Goal: Information Seeking & Learning: Understand process/instructions

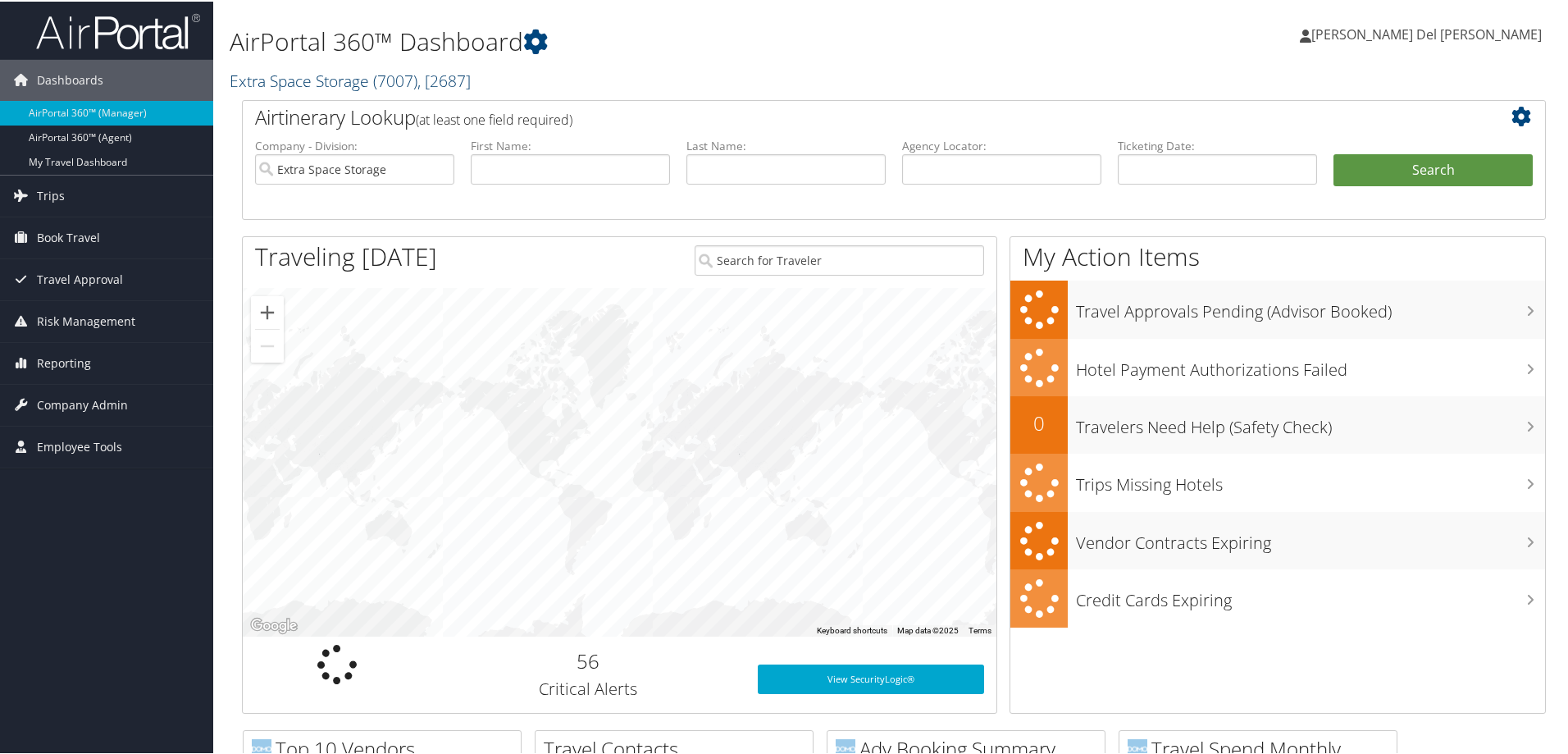
click at [346, 82] on link "Extra Space Storage ( 7007 ) , [ 2687 ]" at bounding box center [349, 79] width 241 height 22
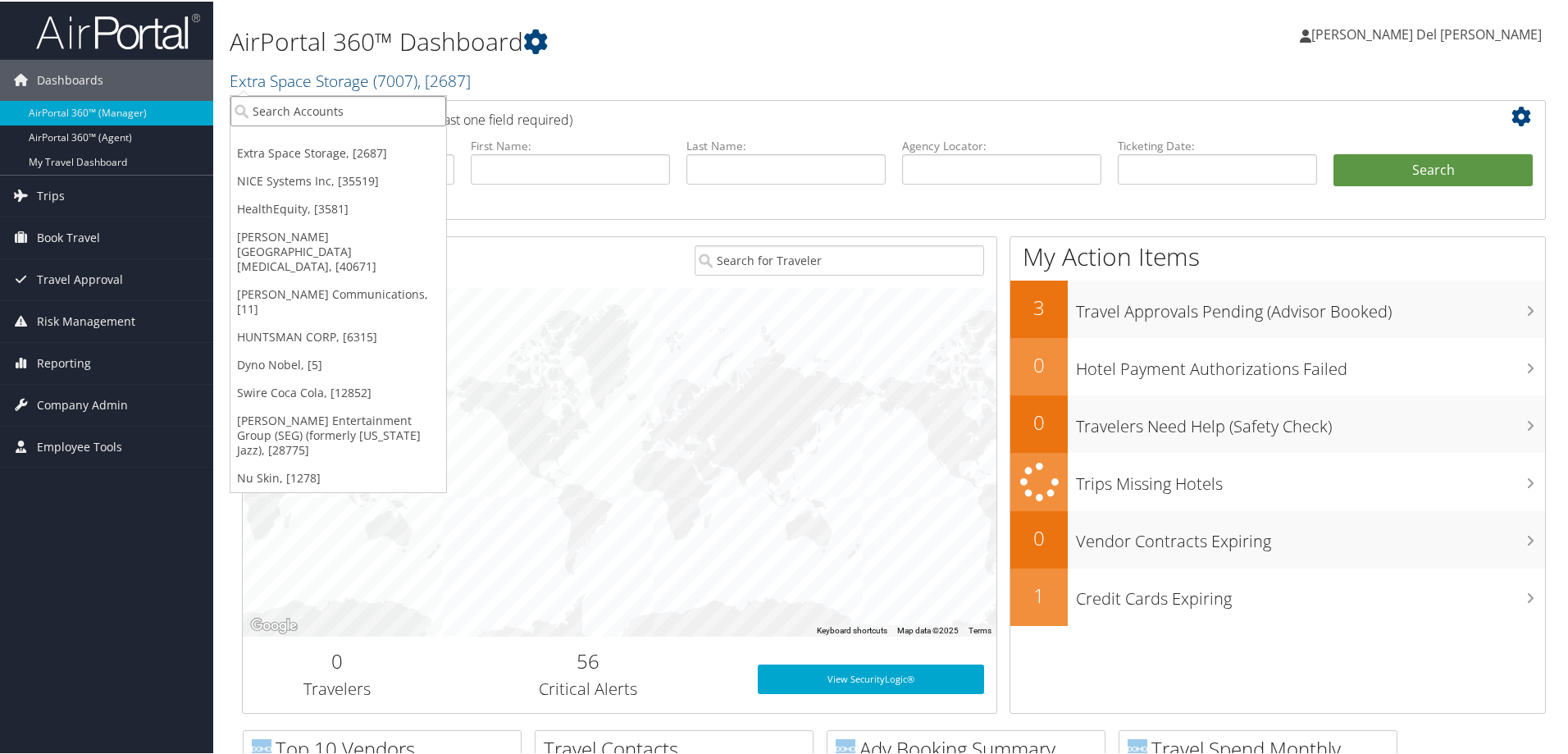
drag, startPoint x: 266, startPoint y: 114, endPoint x: 263, endPoint y: 99, distance: 15.3
click at [264, 110] on input "search" at bounding box center [338, 109] width 216 height 30
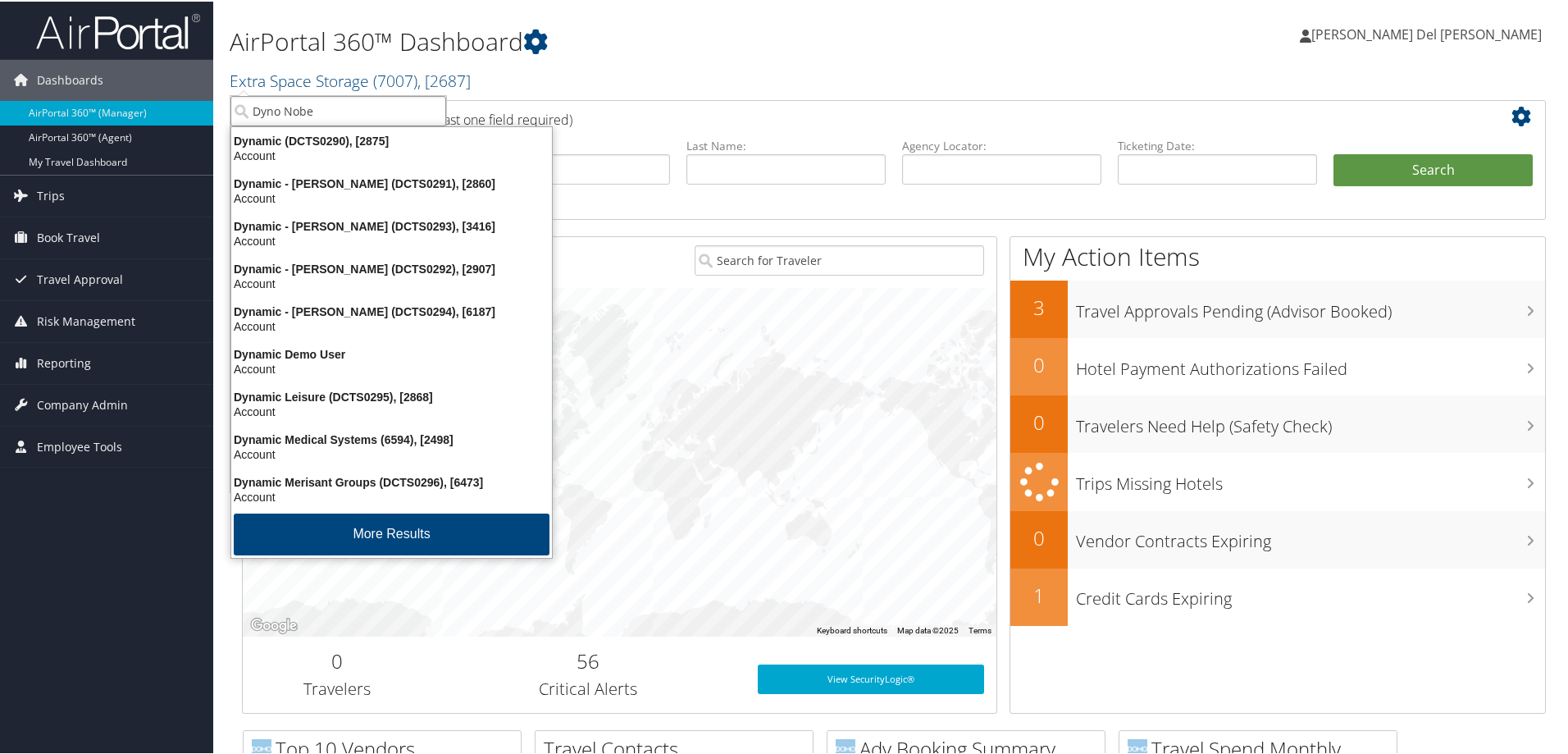
type input "Dyno Nobel"
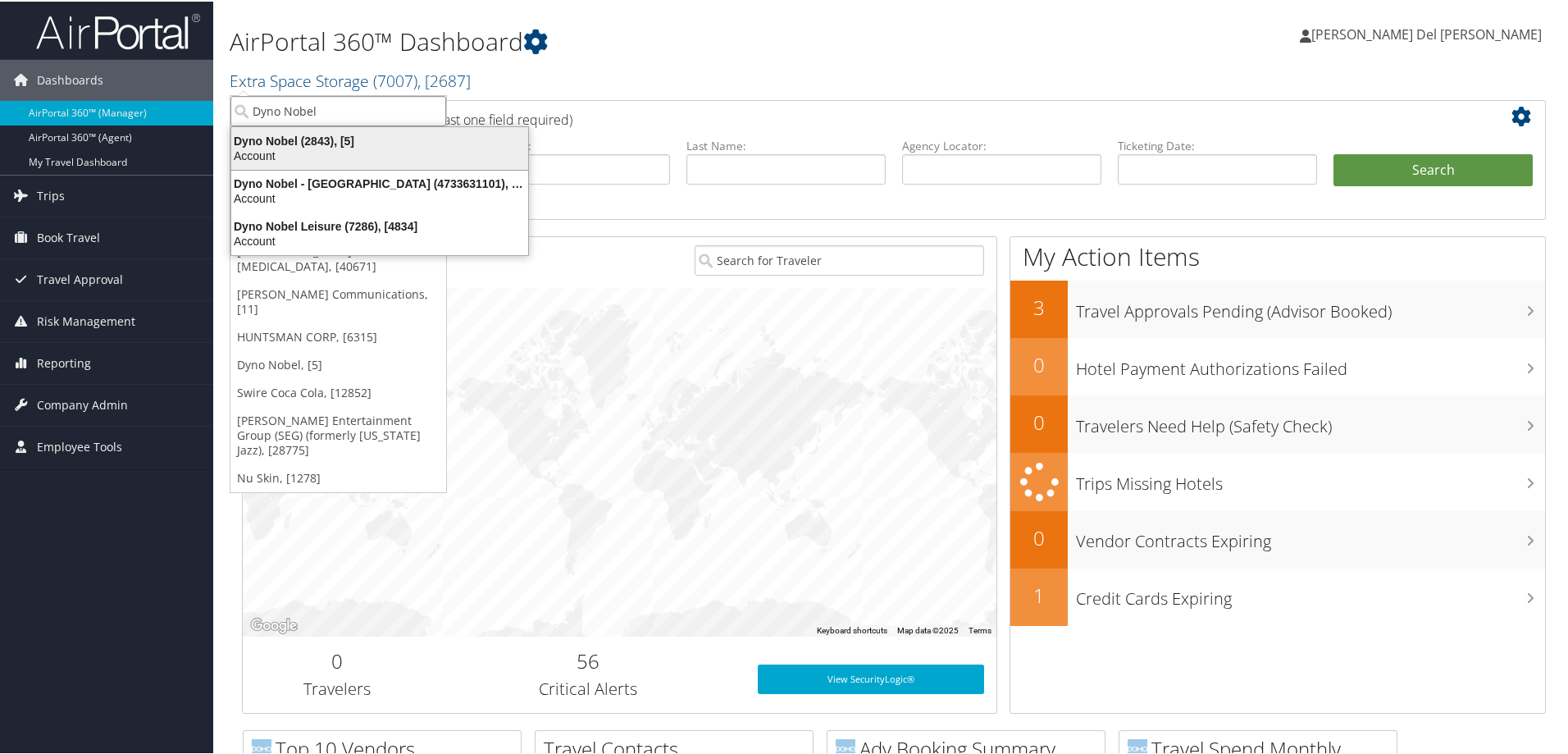
click at [309, 133] on div "Dyno Nobel (2843), [5]" at bounding box center [380, 140] width 317 height 15
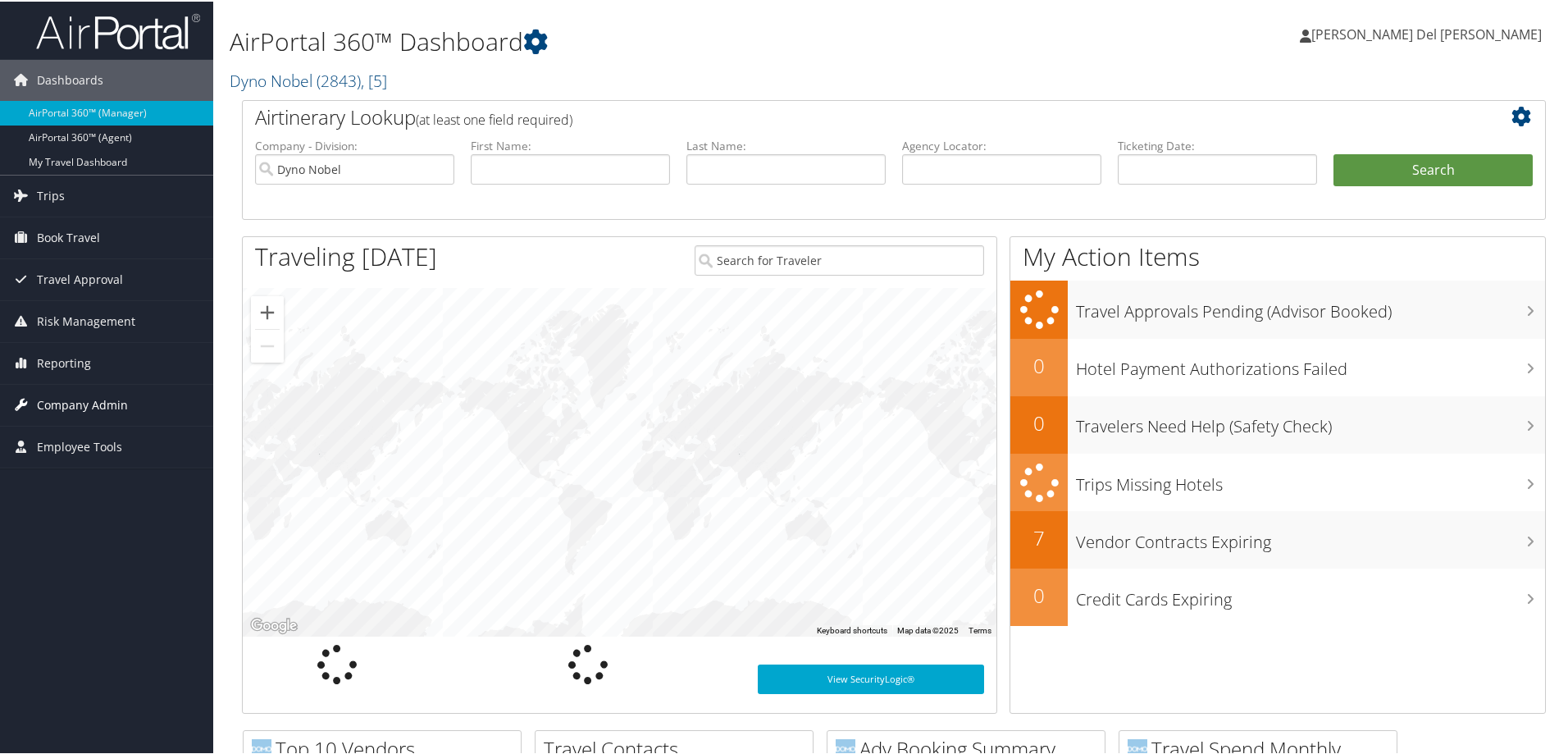
click at [101, 404] on span "Company Admin" at bounding box center [83, 403] width 91 height 41
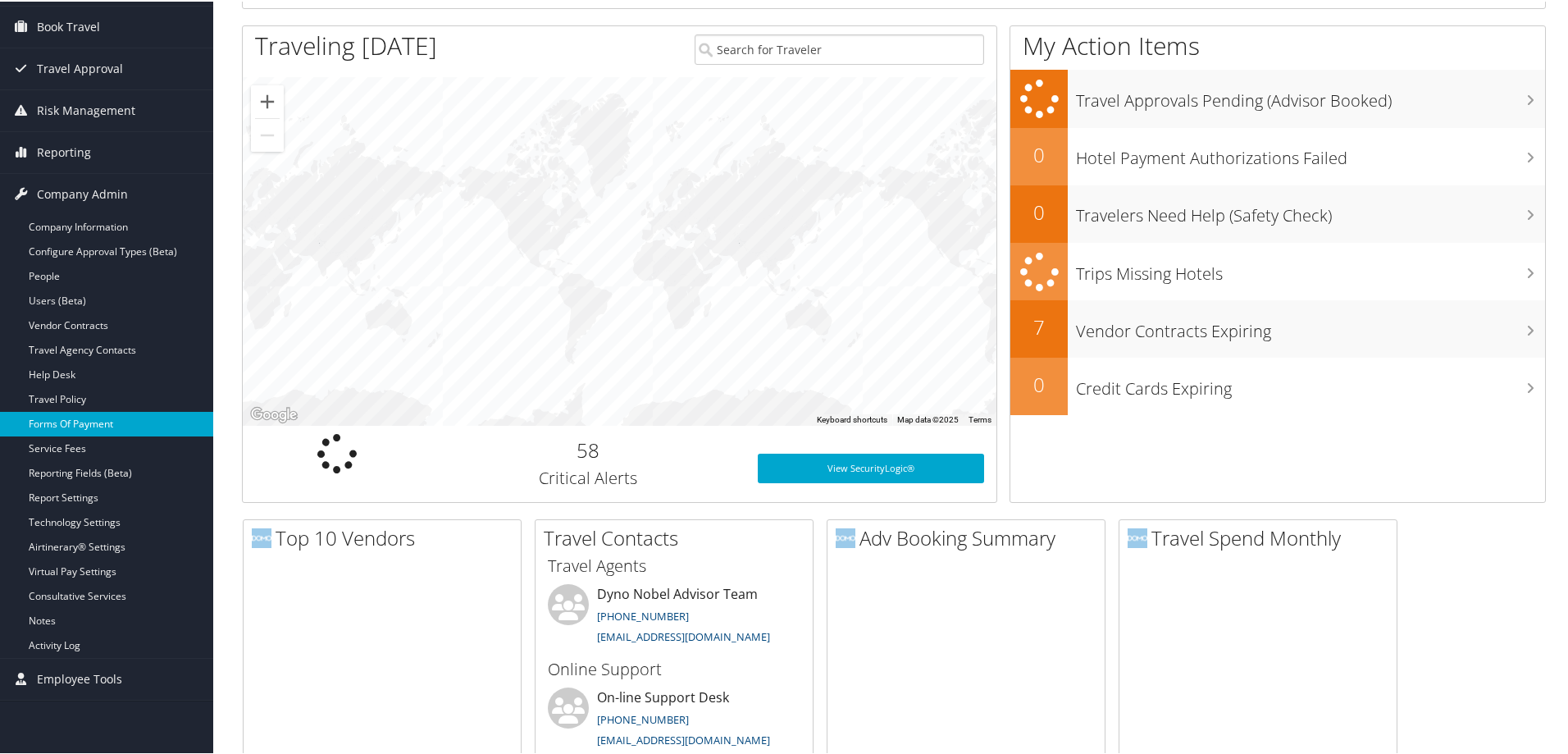
scroll to position [247, 0]
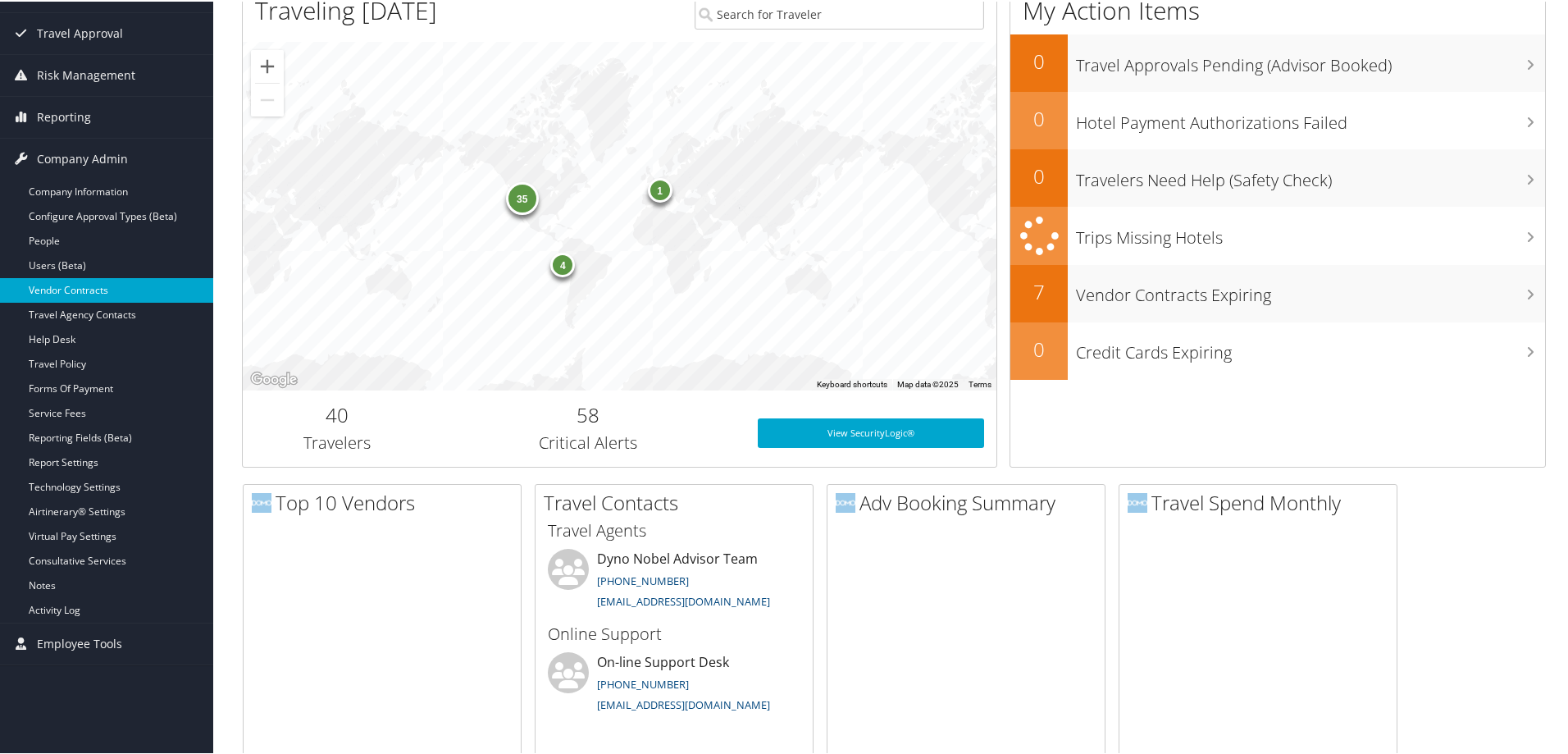
click at [86, 288] on link "Vendor Contracts" at bounding box center [107, 288] width 213 height 25
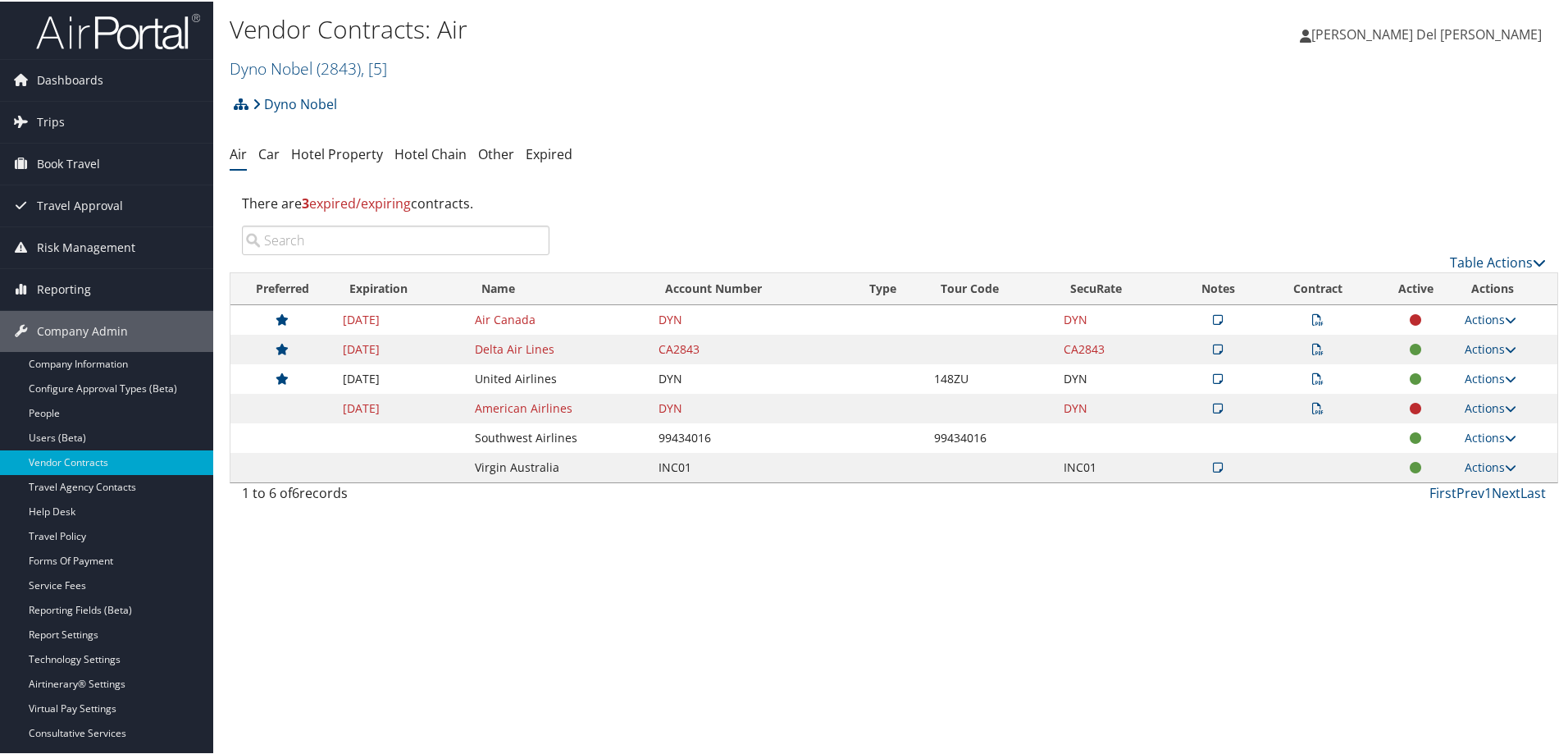
click at [1312, 352] on icon at bounding box center [1318, 347] width 11 height 11
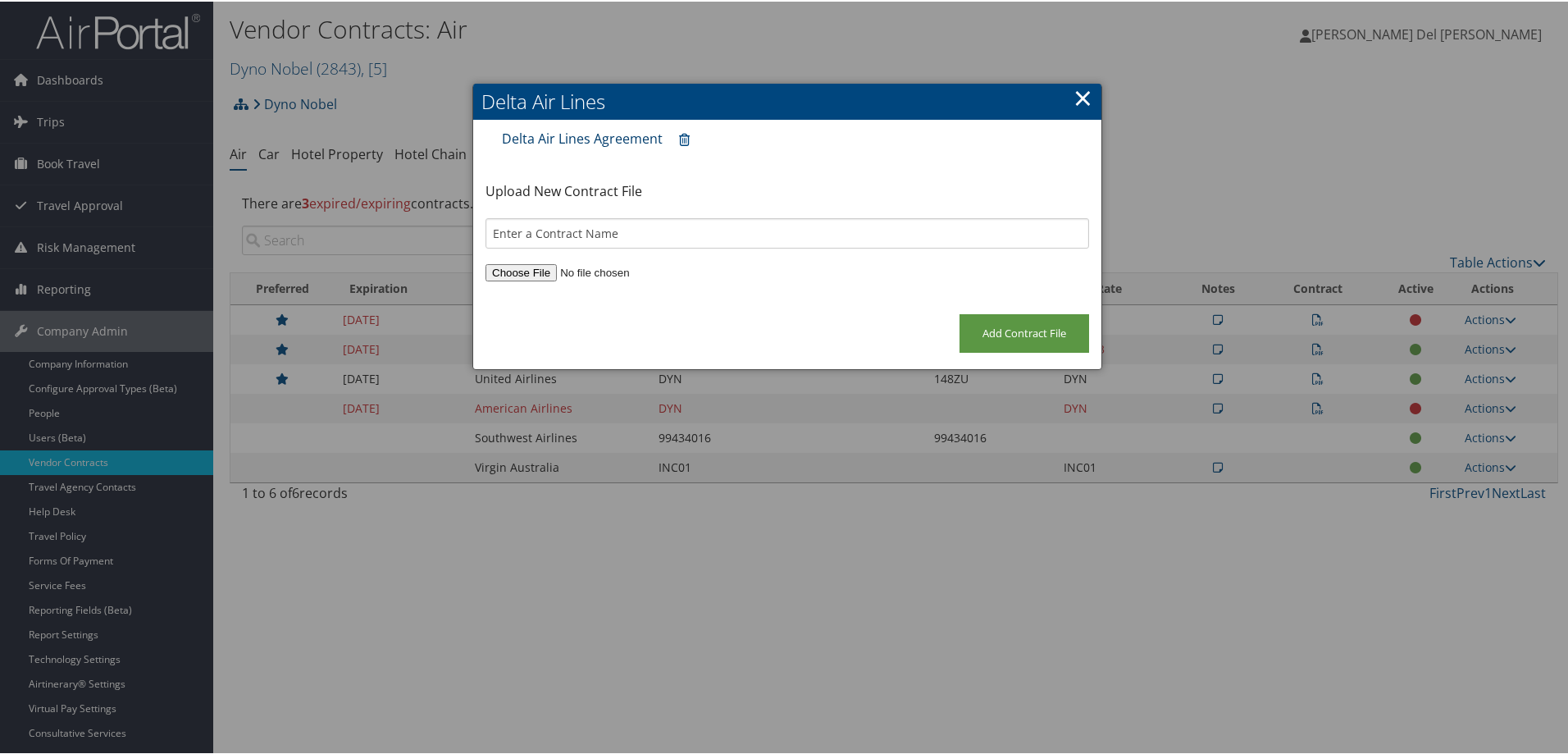
click at [560, 138] on link "Delta Air Lines Agreement" at bounding box center [581, 136] width 161 height 18
drag, startPoint x: 1078, startPoint y: 97, endPoint x: 1003, endPoint y: 199, distance: 126.6
click at [1078, 96] on link "×" at bounding box center [1083, 96] width 19 height 32
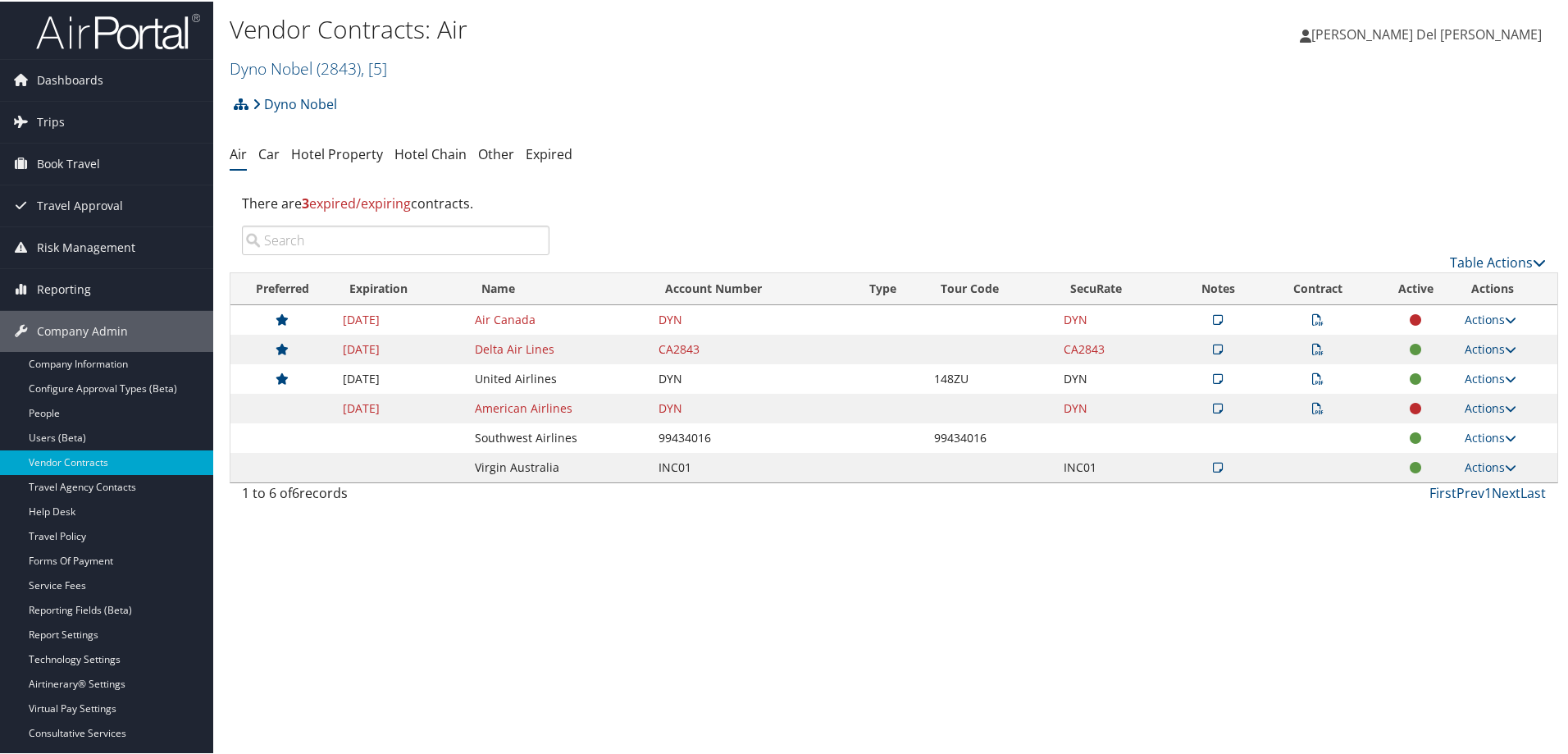
click at [1312, 340] on td at bounding box center [1317, 347] width 115 height 30
click at [1482, 343] on link "Actions" at bounding box center [1490, 347] width 51 height 15
click at [1471, 399] on link "View Contracts" at bounding box center [1451, 399] width 109 height 28
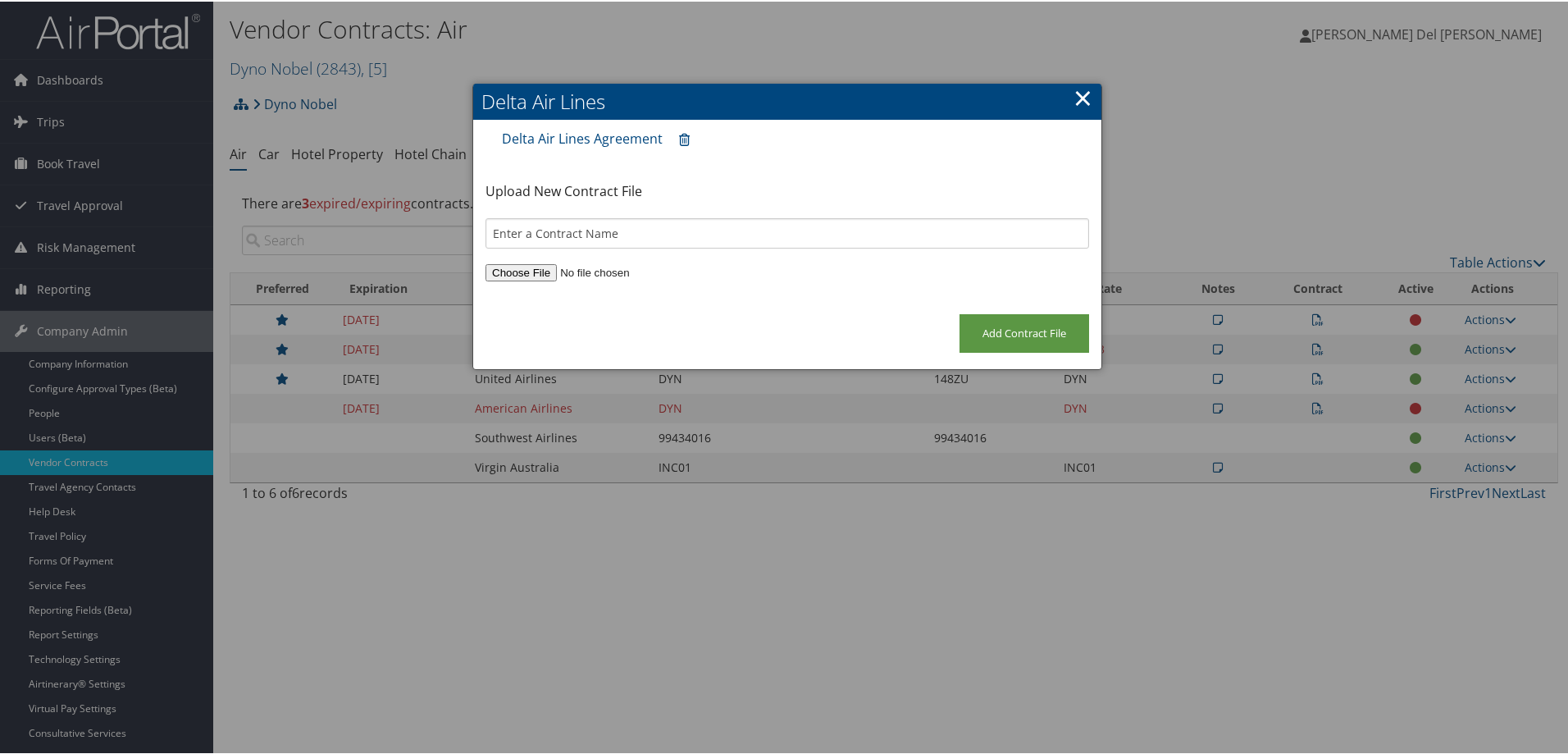
click at [1076, 92] on link "×" at bounding box center [1083, 96] width 19 height 32
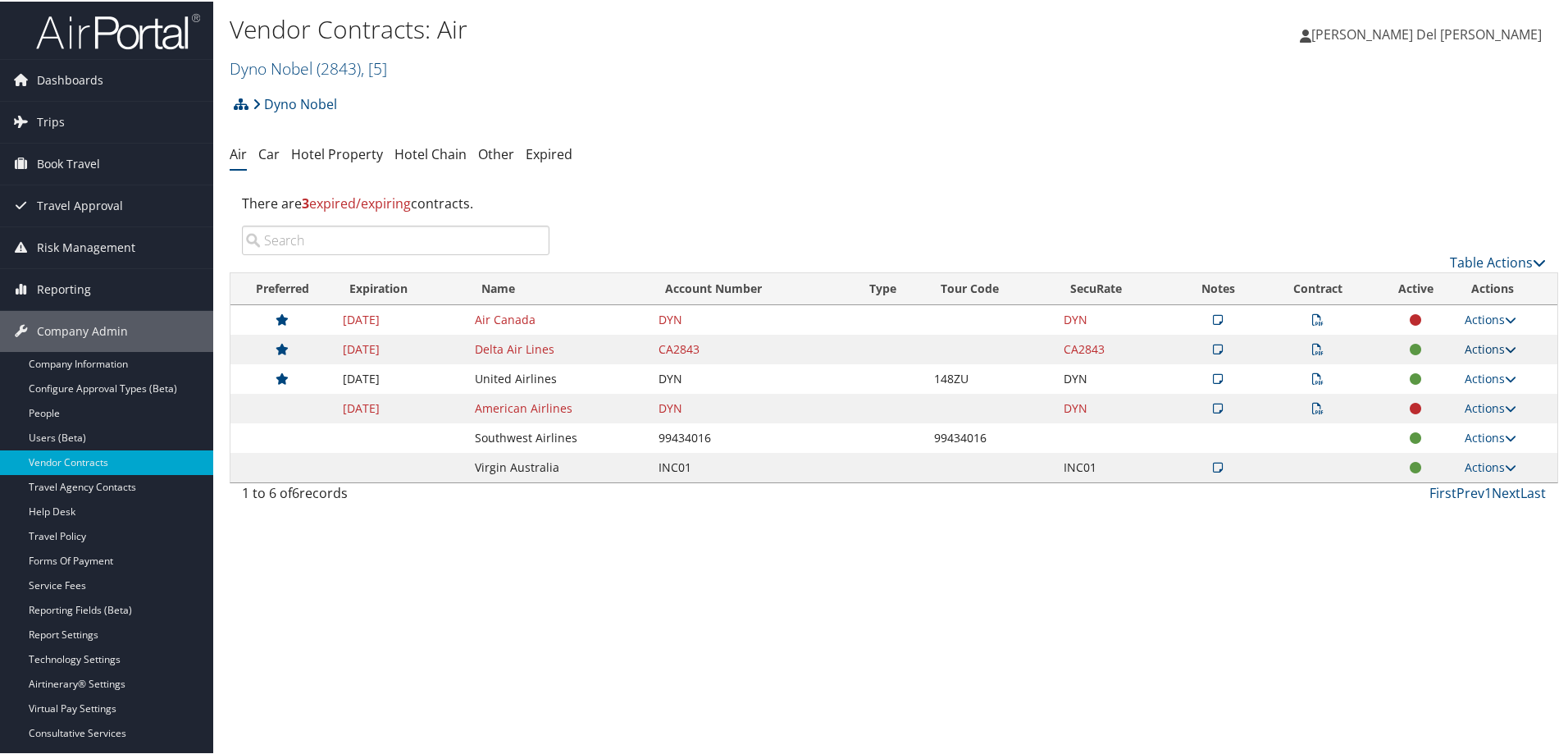
click at [1477, 347] on link "Actions" at bounding box center [1490, 347] width 51 height 15
click at [1449, 426] on link "Edit Contract" at bounding box center [1451, 427] width 109 height 28
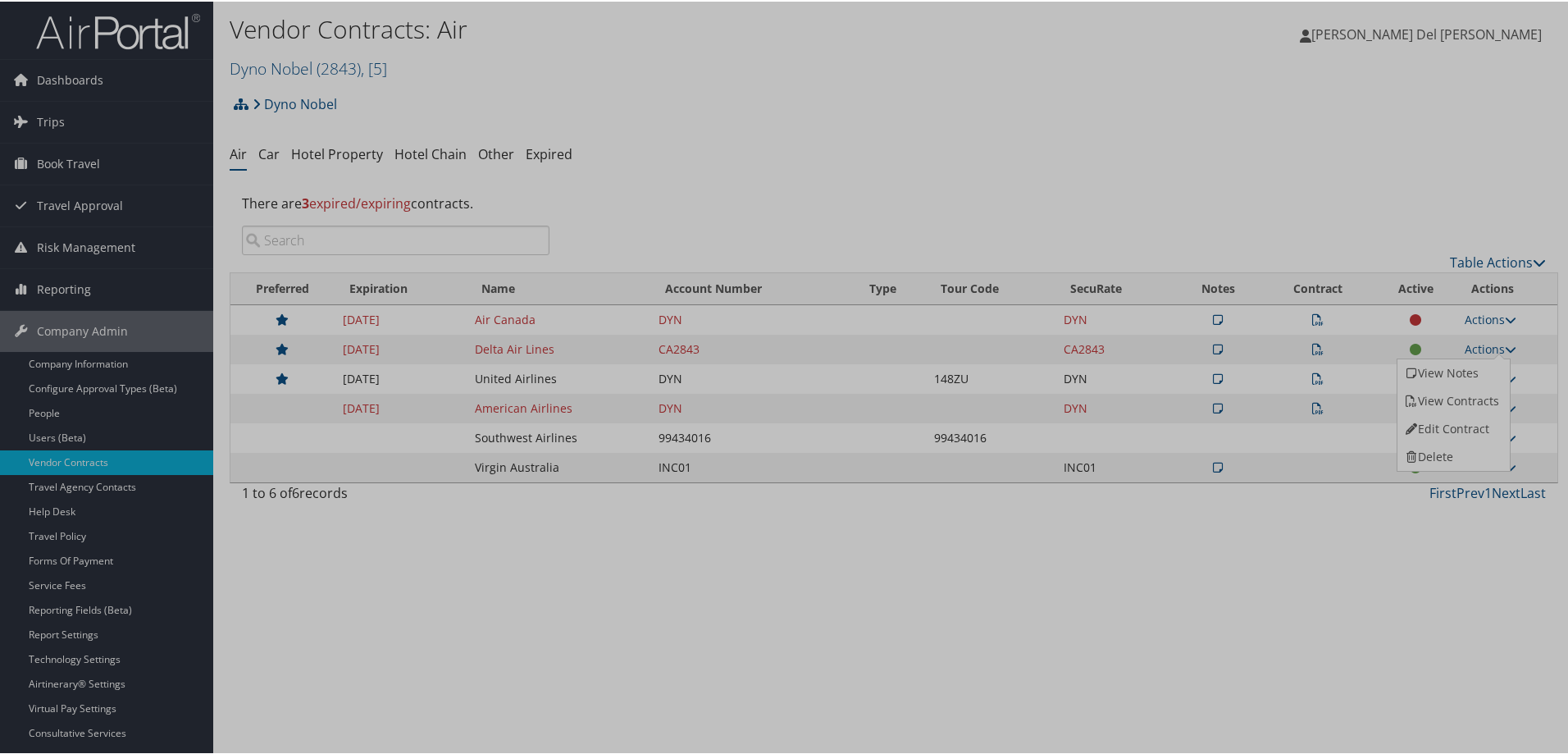
select select "[object Object]"
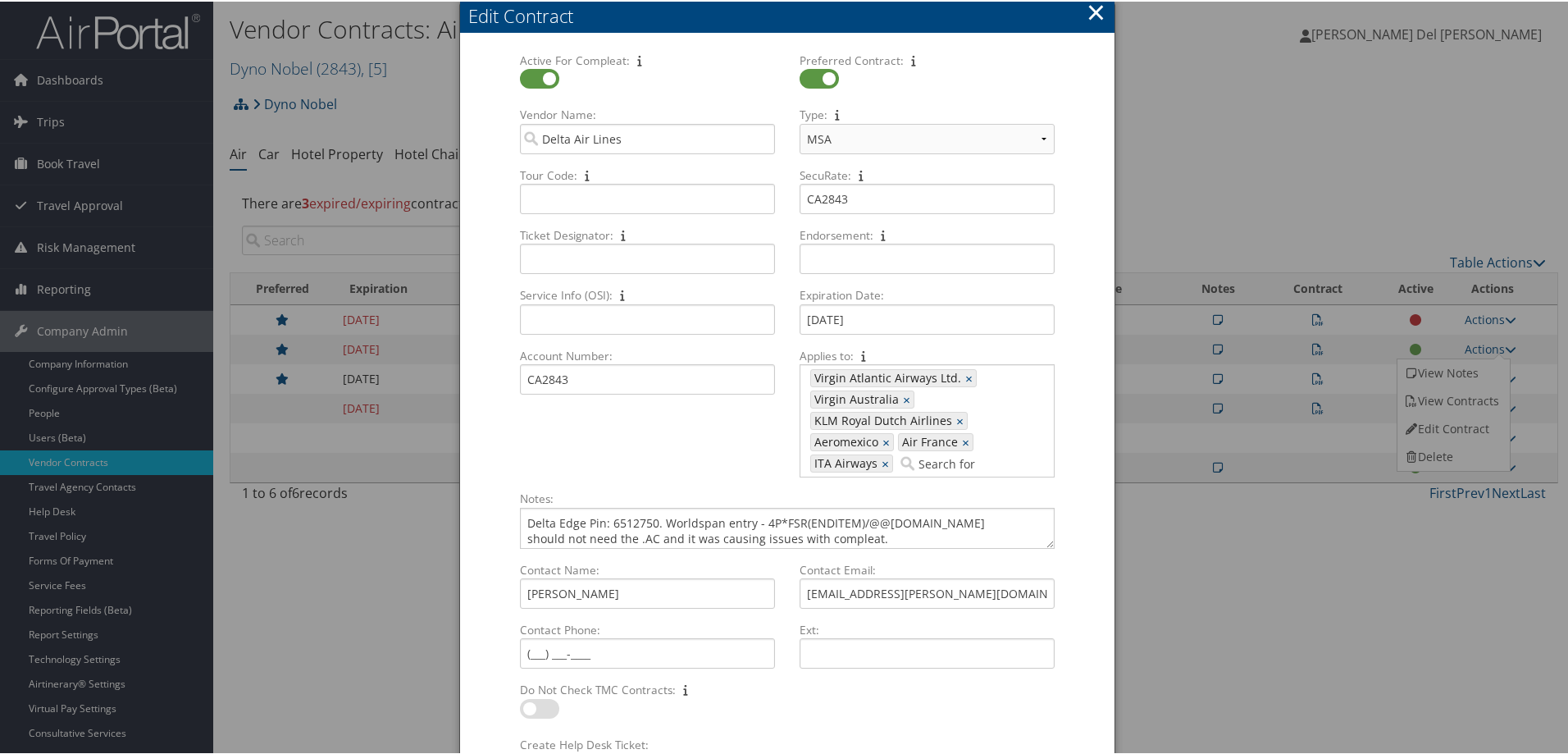
drag, startPoint x: 1089, startPoint y: 21, endPoint x: 1069, endPoint y: 27, distance: 20.9
click at [1089, 20] on button "×" at bounding box center [1096, 10] width 19 height 32
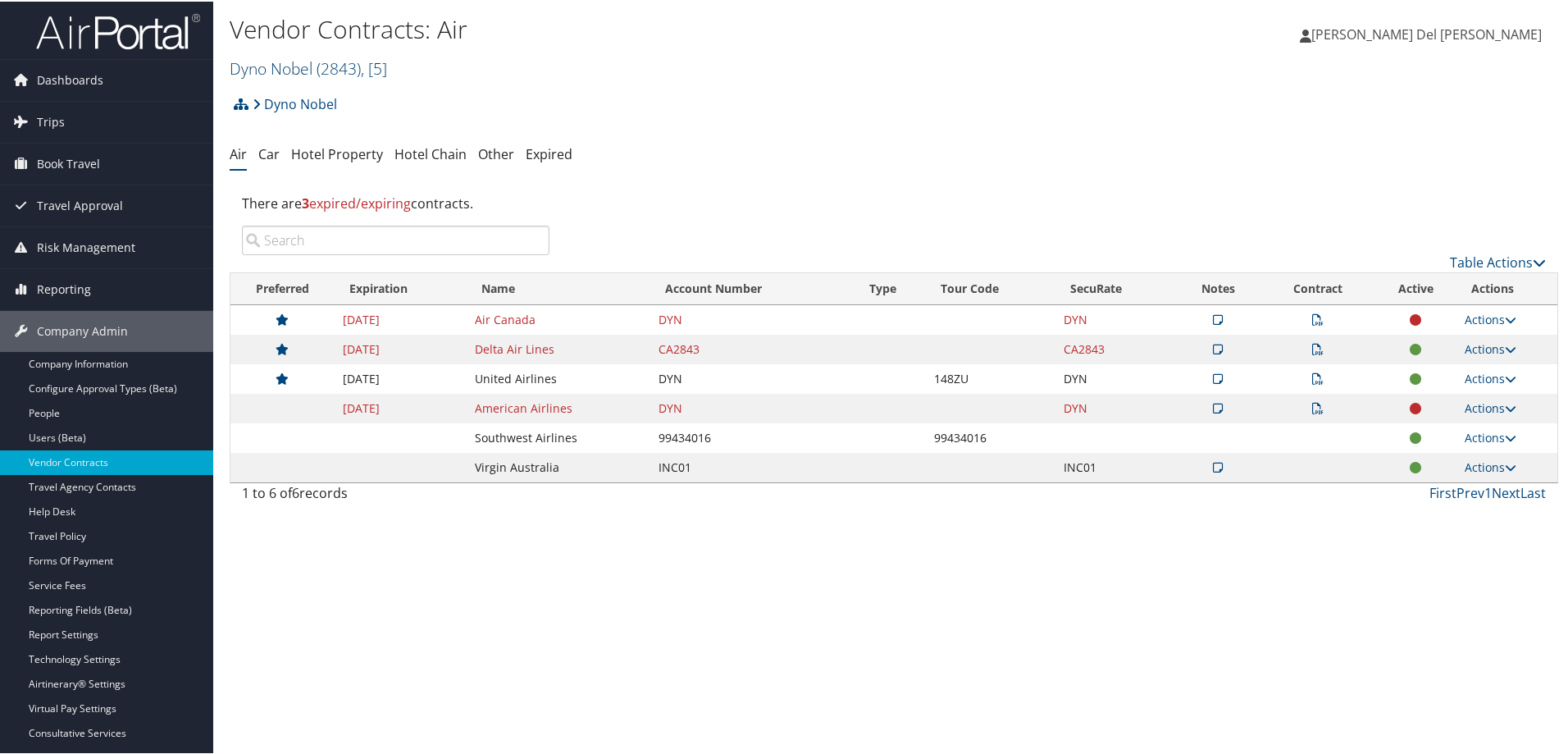
drag, startPoint x: 259, startPoint y: 58, endPoint x: 269, endPoint y: 60, distance: 10.2
click at [259, 59] on link "Dyno Nobel ( 2843 ) , [ 5 ]" at bounding box center [307, 67] width 157 height 22
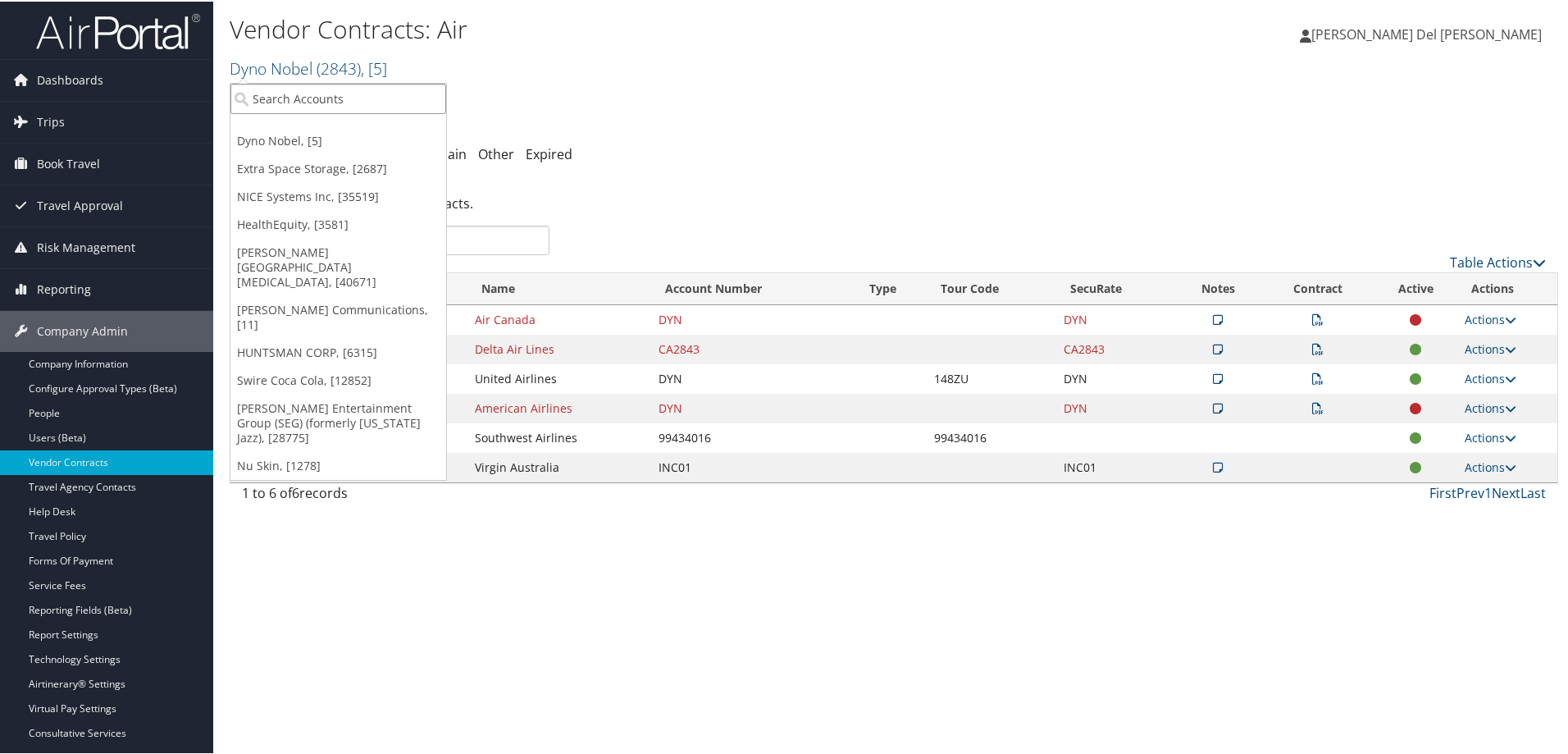
click at [280, 100] on input "search" at bounding box center [338, 97] width 216 height 30
type input "Dot"
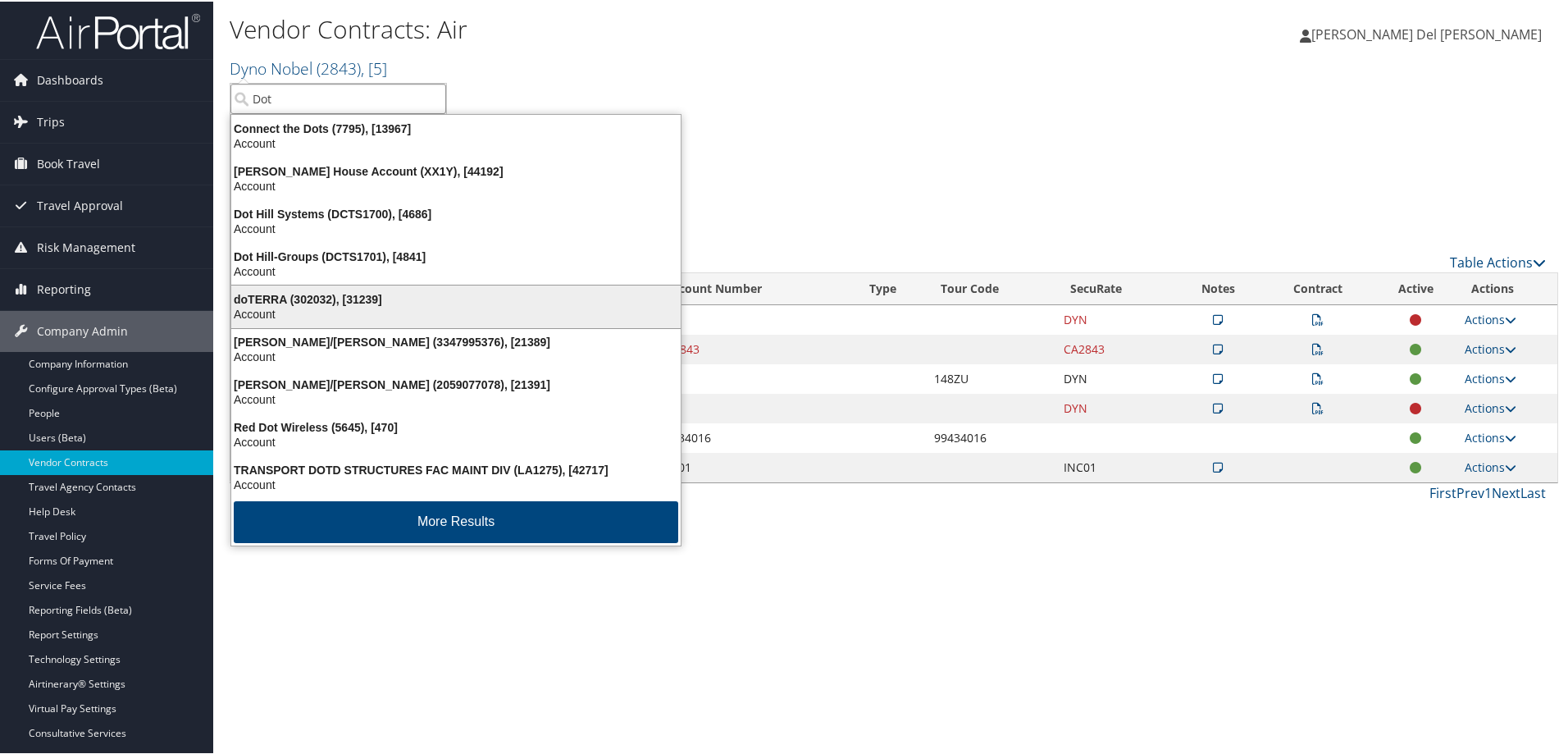
click at [293, 294] on div "doTERRA (302032), [31239]" at bounding box center [456, 298] width 469 height 15
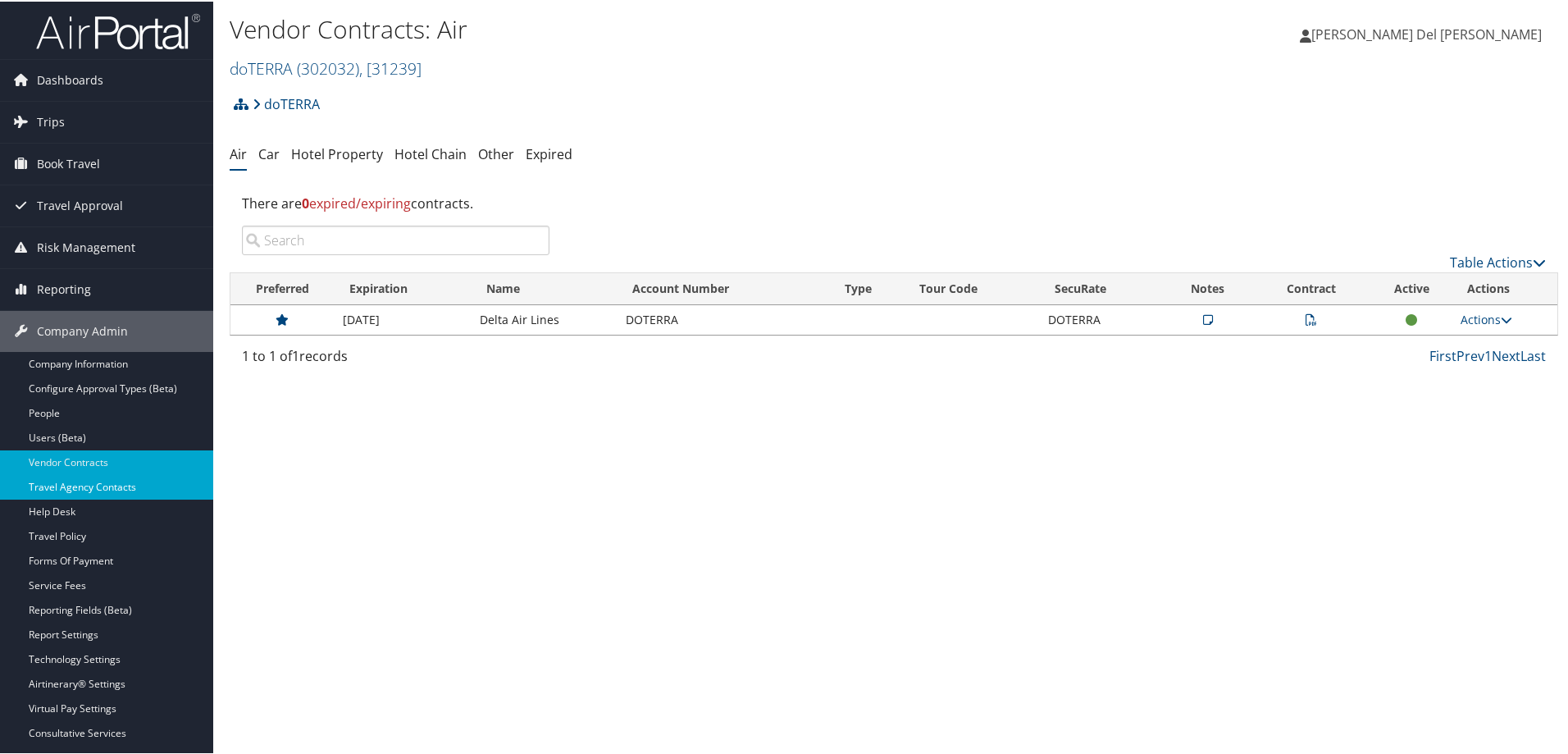
click at [130, 490] on link "Travel Agency Contacts" at bounding box center [107, 486] width 213 height 25
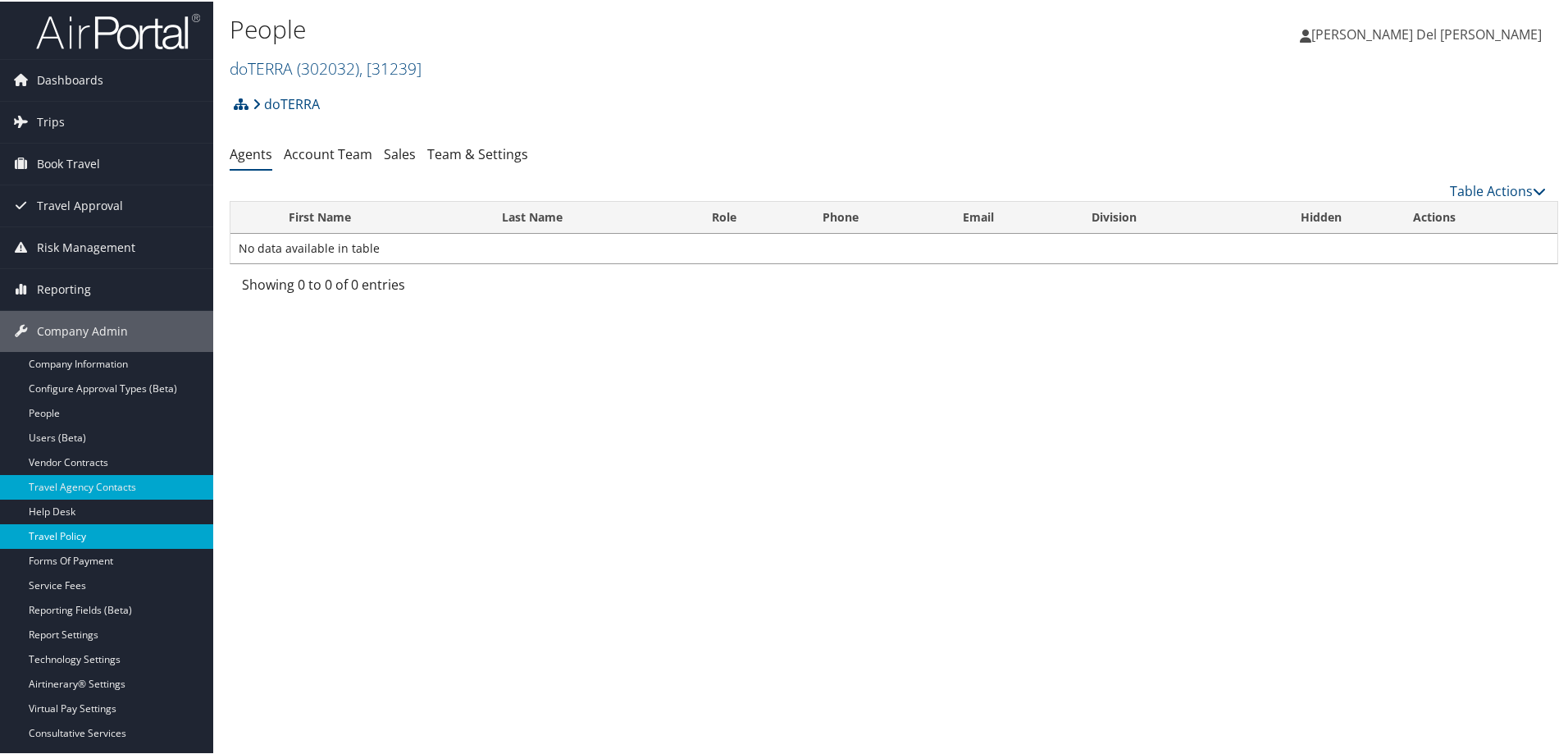
click at [67, 538] on link "Travel Policy" at bounding box center [107, 535] width 213 height 25
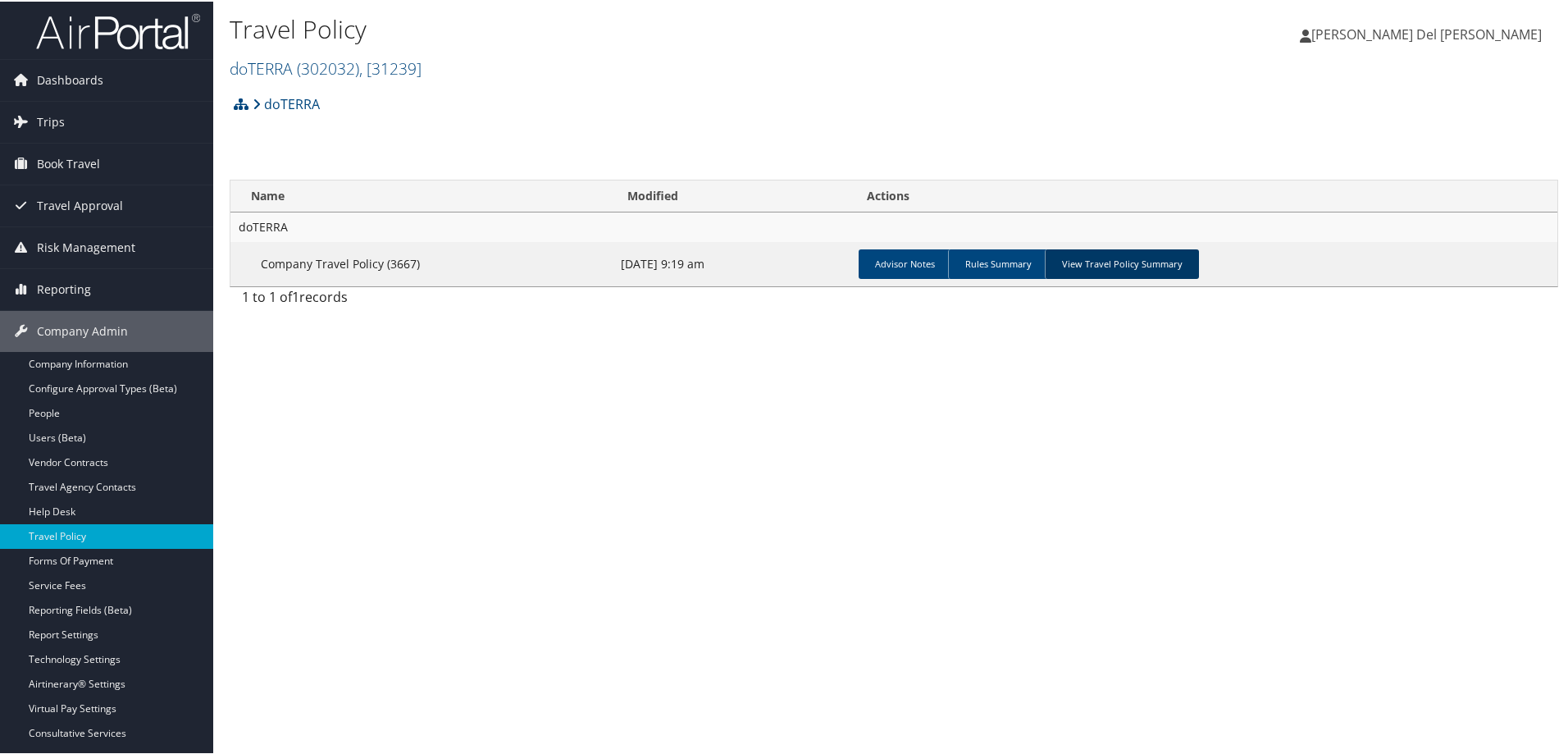
click at [1147, 257] on link "View Travel Policy Summary" at bounding box center [1122, 262] width 154 height 30
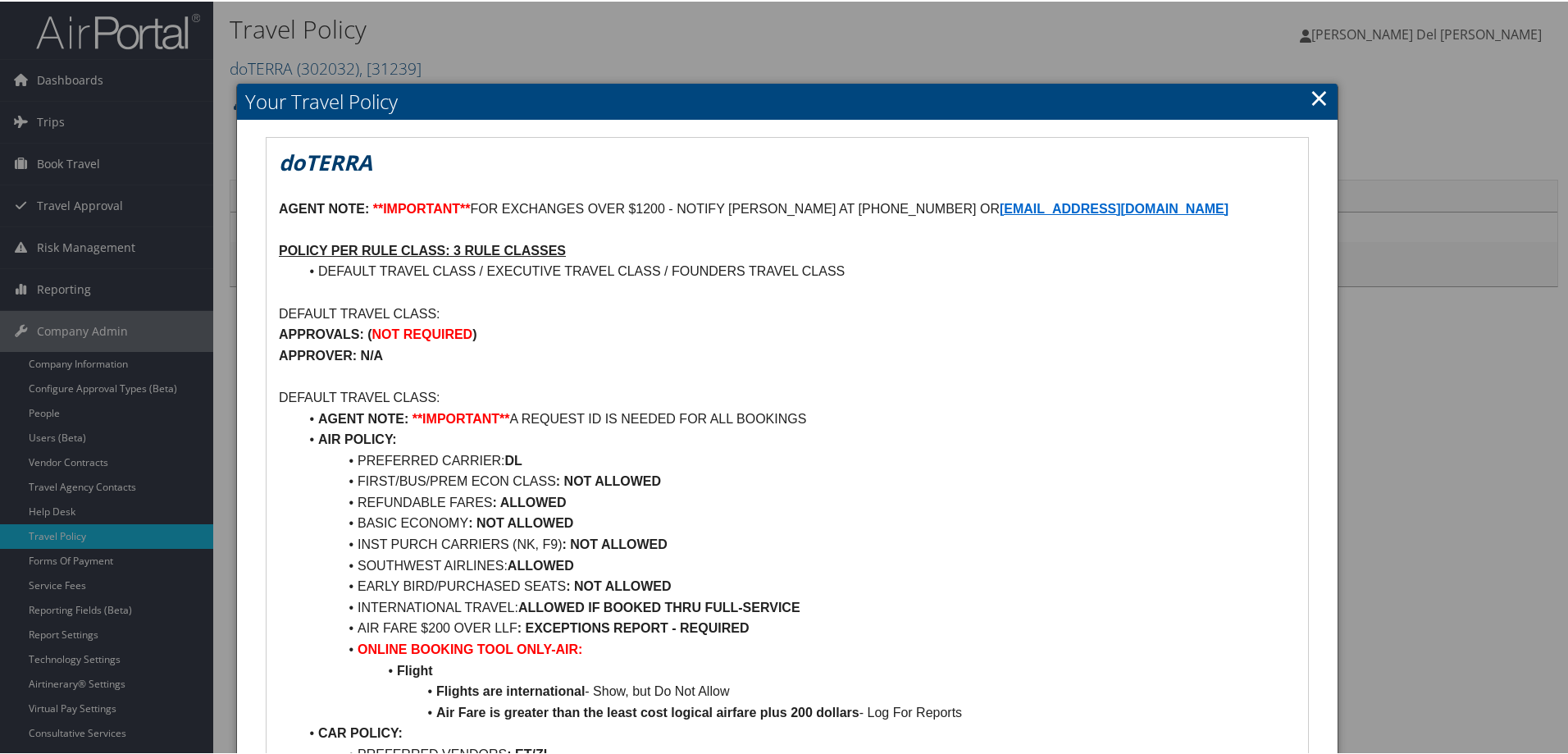
drag, startPoint x: 1309, startPoint y: 99, endPoint x: 1298, endPoint y: 102, distance: 11.4
click at [1309, 102] on link "×" at bounding box center [1319, 96] width 19 height 32
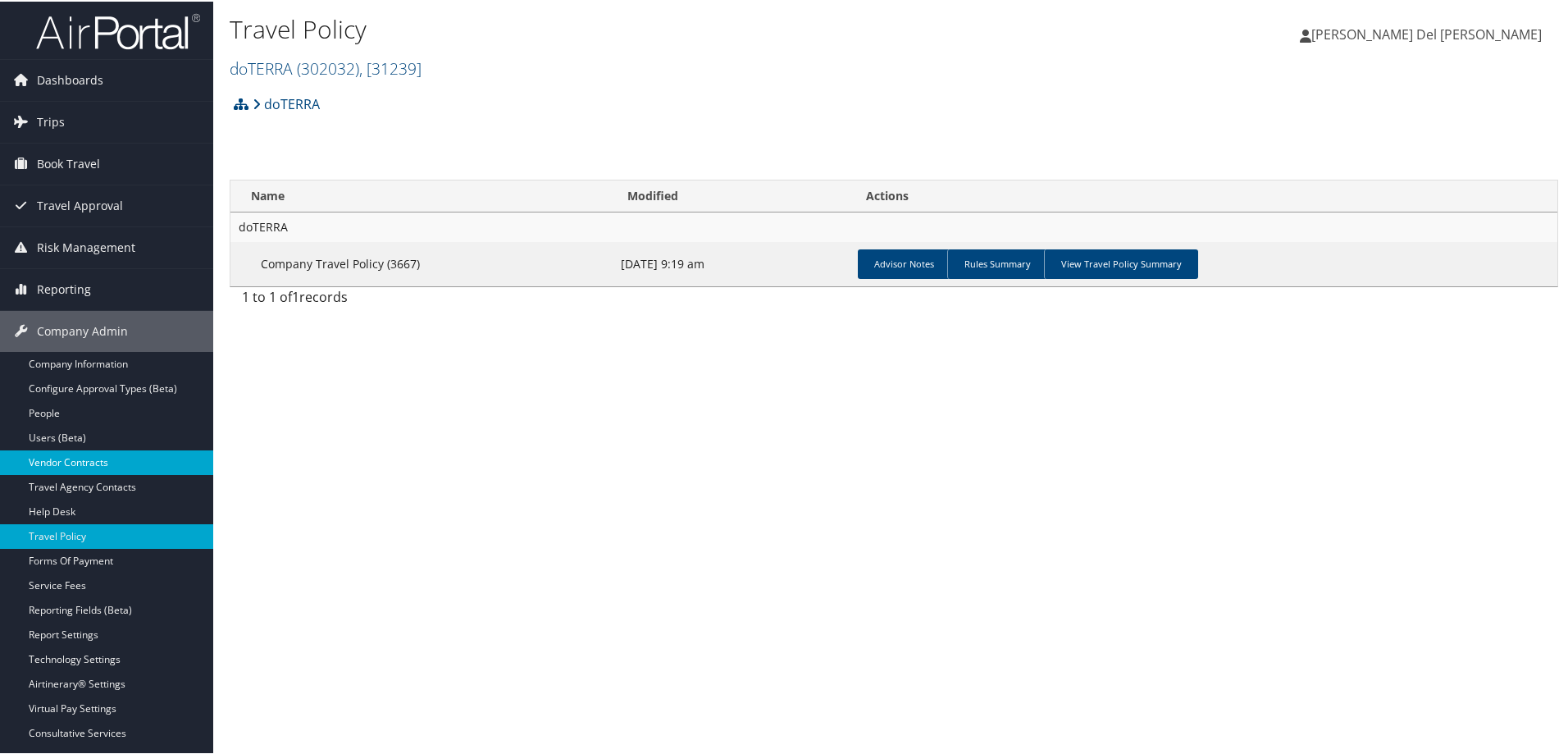
click at [69, 458] on link "Vendor Contracts" at bounding box center [107, 461] width 213 height 25
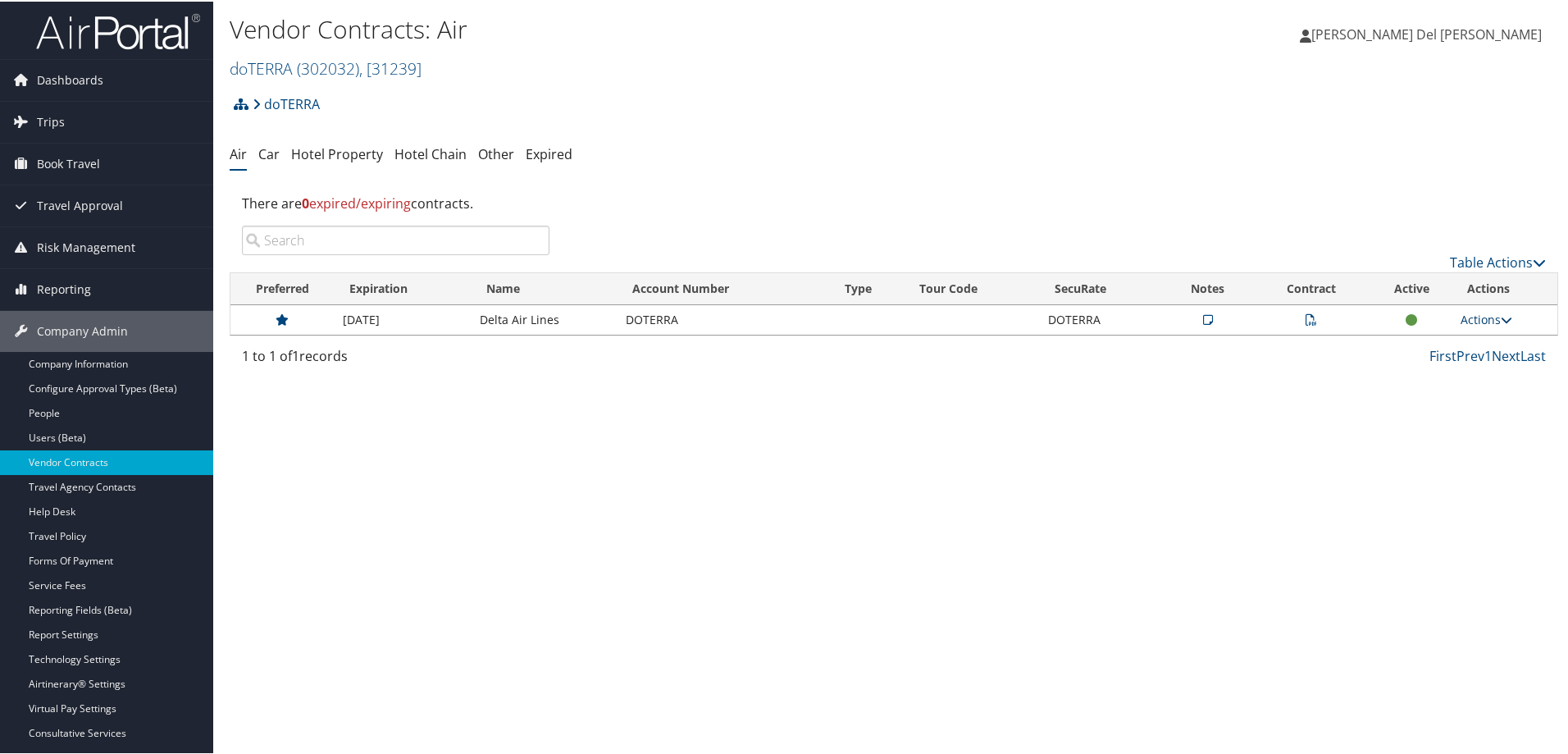
click at [1479, 310] on link "Actions" at bounding box center [1486, 318] width 51 height 15
click at [1450, 394] on link "Edit Contract" at bounding box center [1447, 397] width 109 height 28
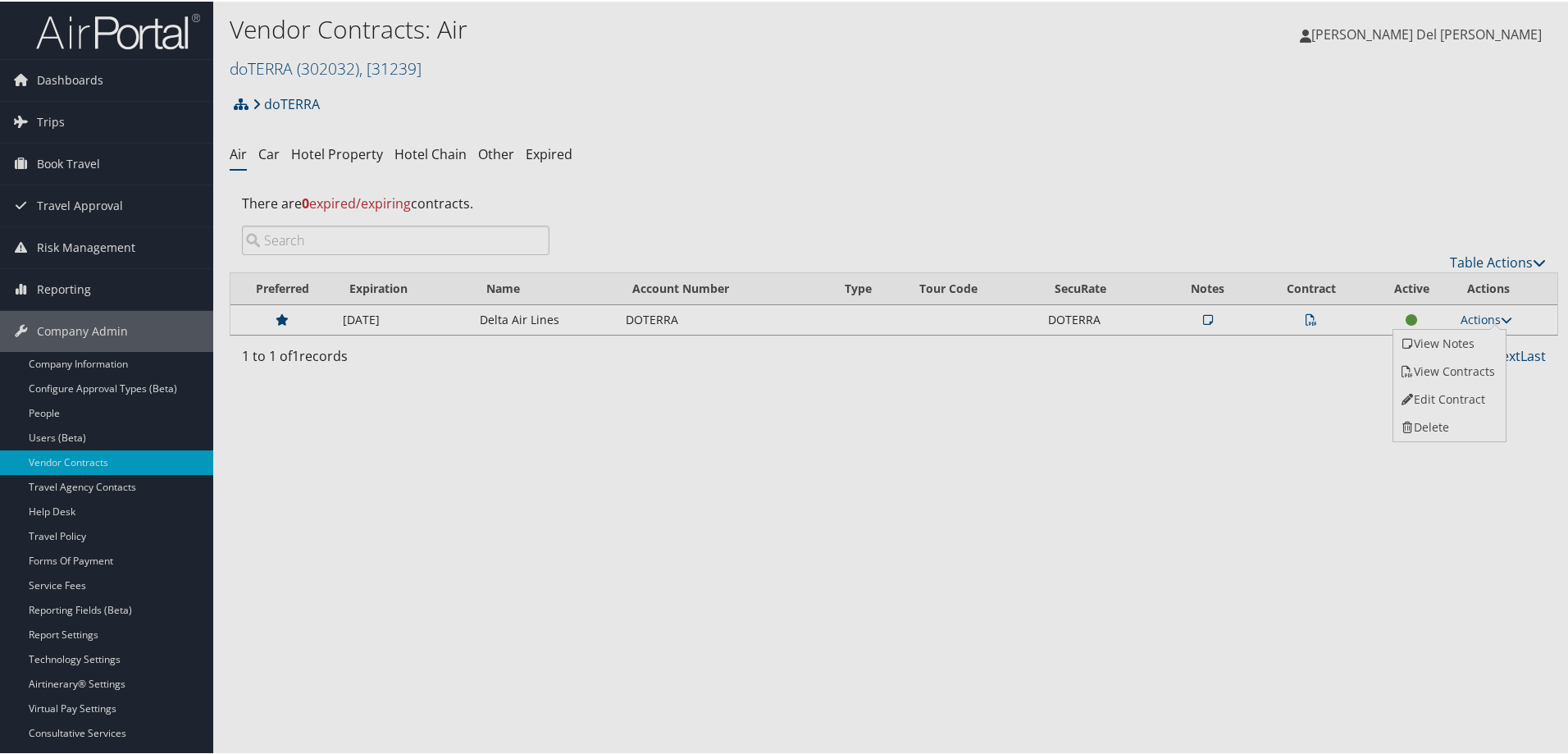
select select "[object Object]"
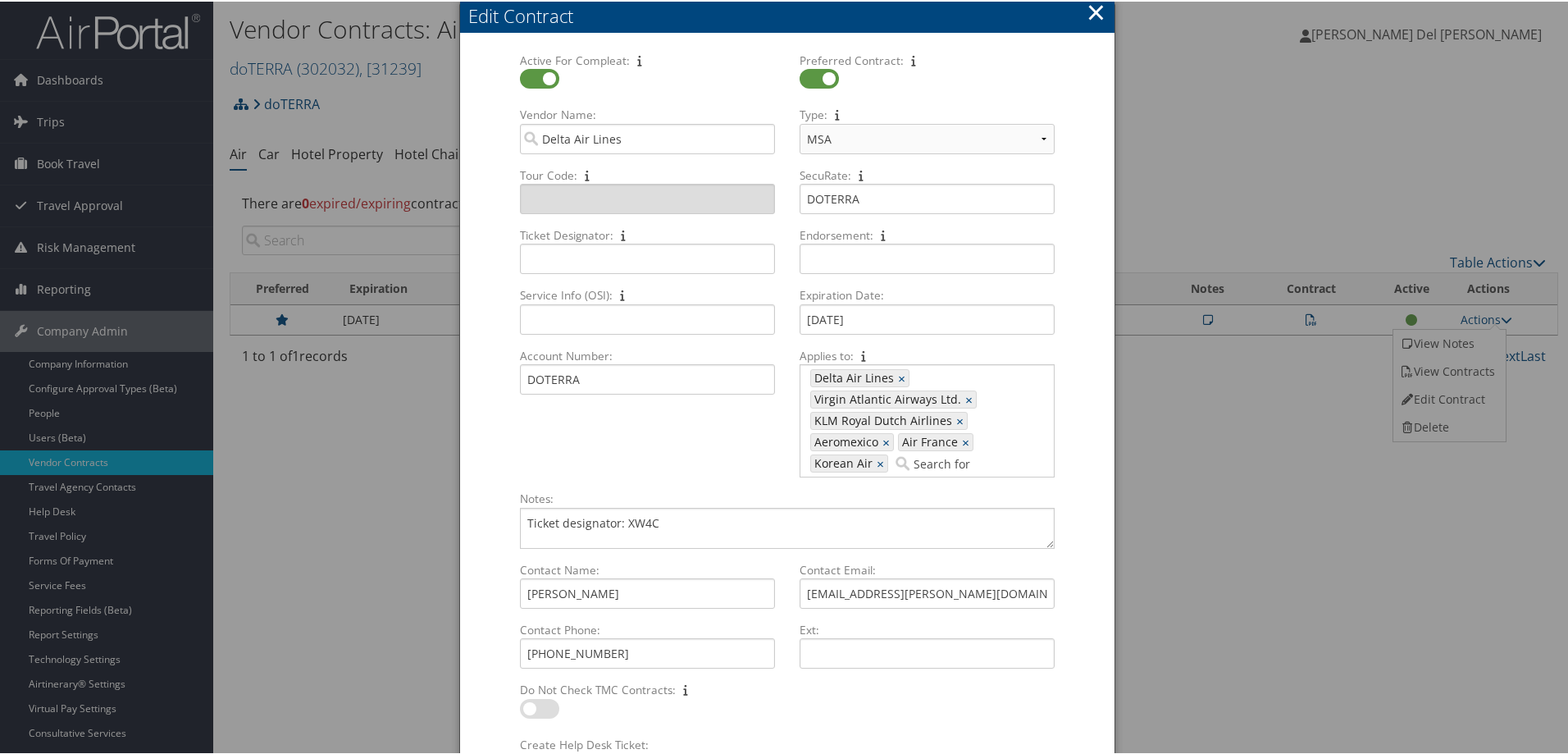
click at [1092, 10] on button "×" at bounding box center [1096, 10] width 19 height 32
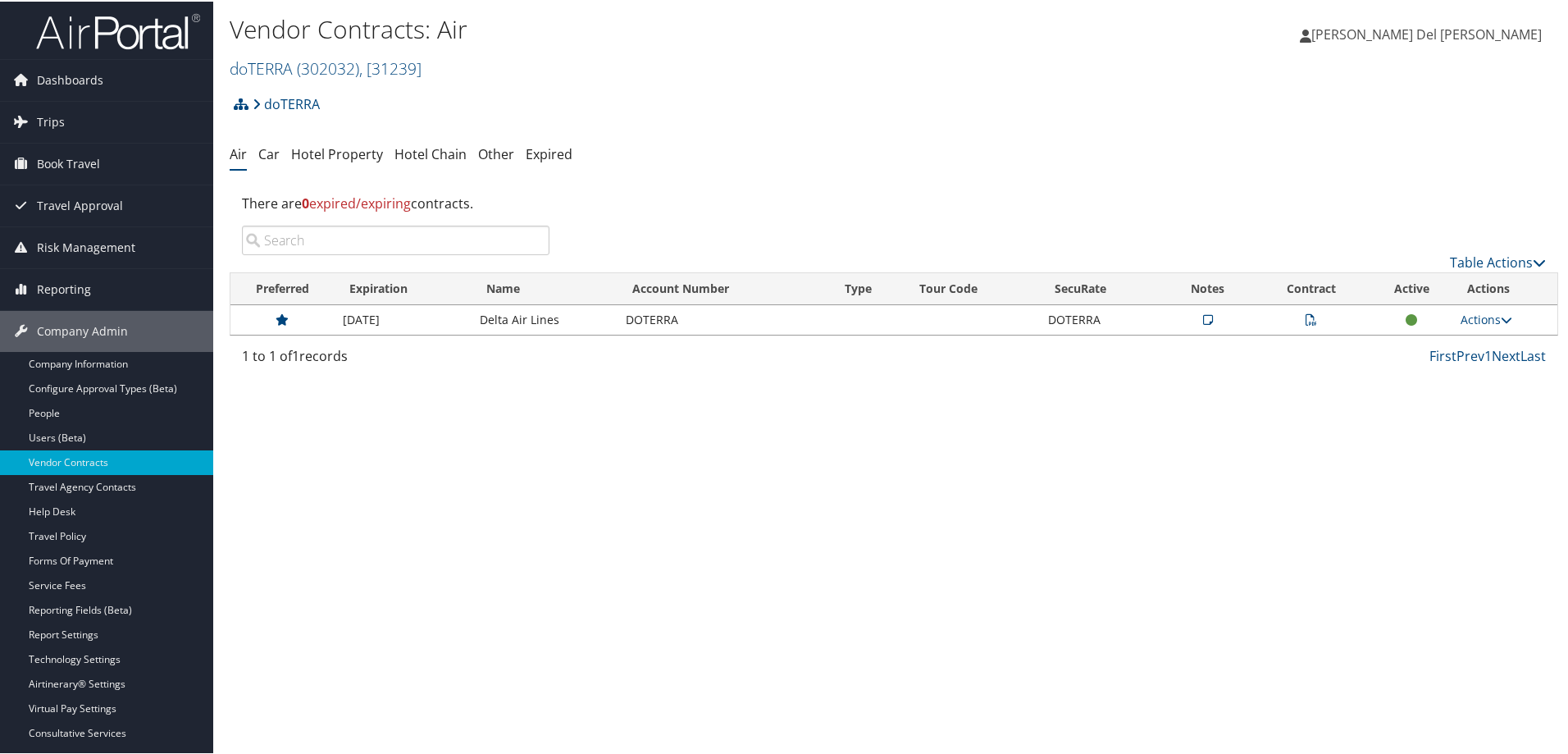
drag, startPoint x: 1309, startPoint y: 320, endPoint x: 1305, endPoint y: 338, distance: 18.4
click at [1309, 319] on icon at bounding box center [1311, 318] width 11 height 11
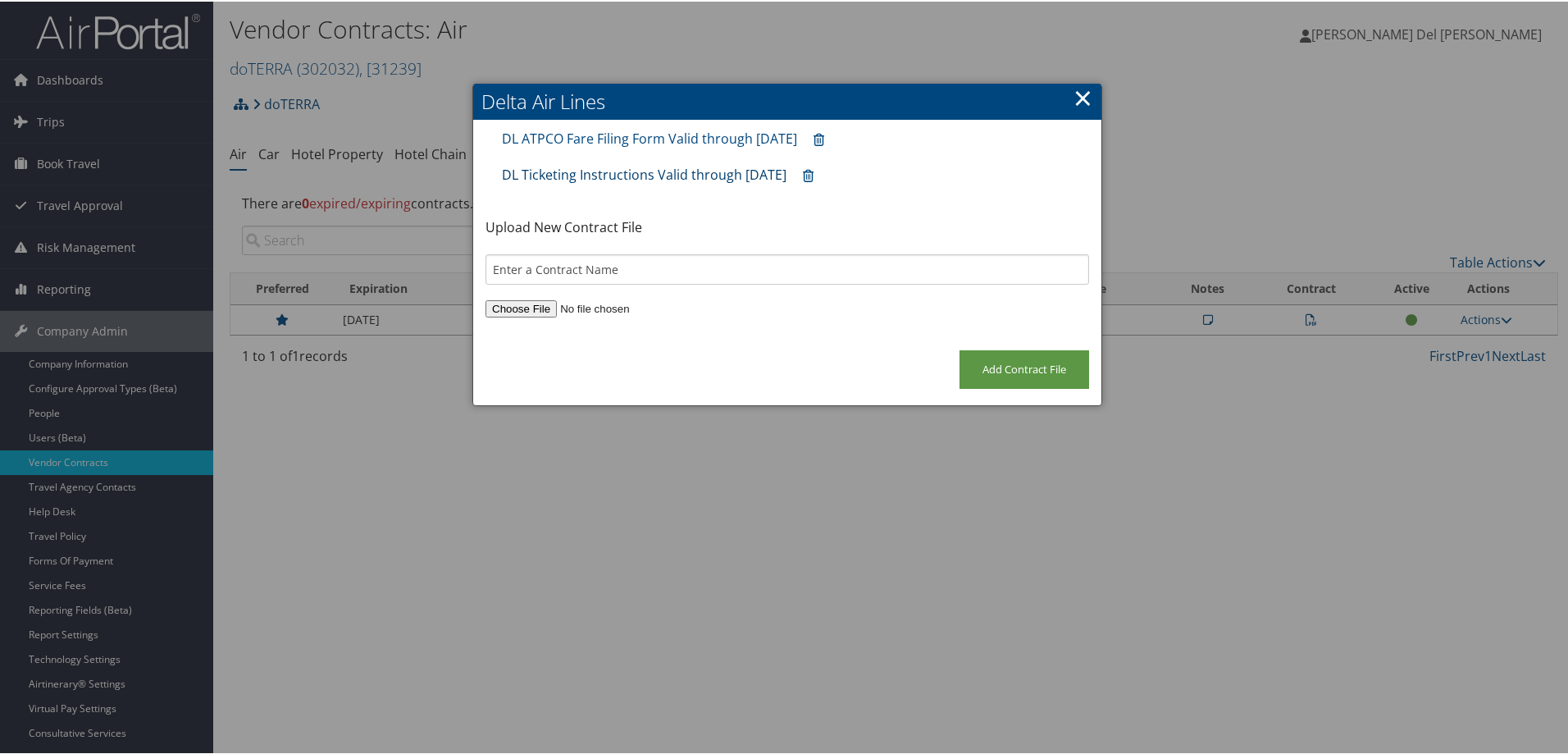
click at [647, 176] on link "DL Ticketing Instructions Valid through [DATE]" at bounding box center [643, 172] width 284 height 18
click at [1078, 98] on link "×" at bounding box center [1083, 96] width 19 height 32
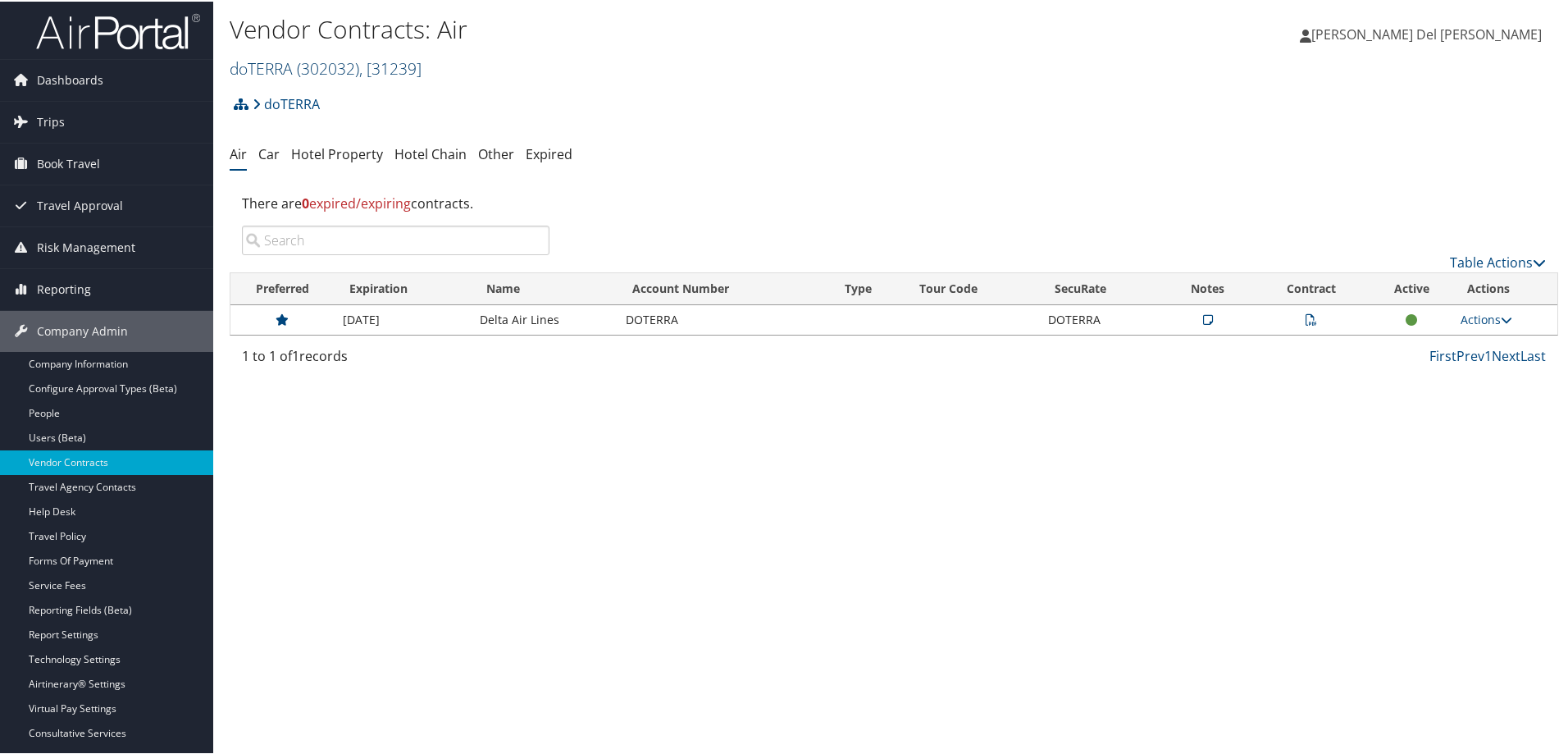
click at [292, 58] on link "doTERRA ( 302032 ) , [ 31239 ]" at bounding box center [325, 67] width 192 height 22
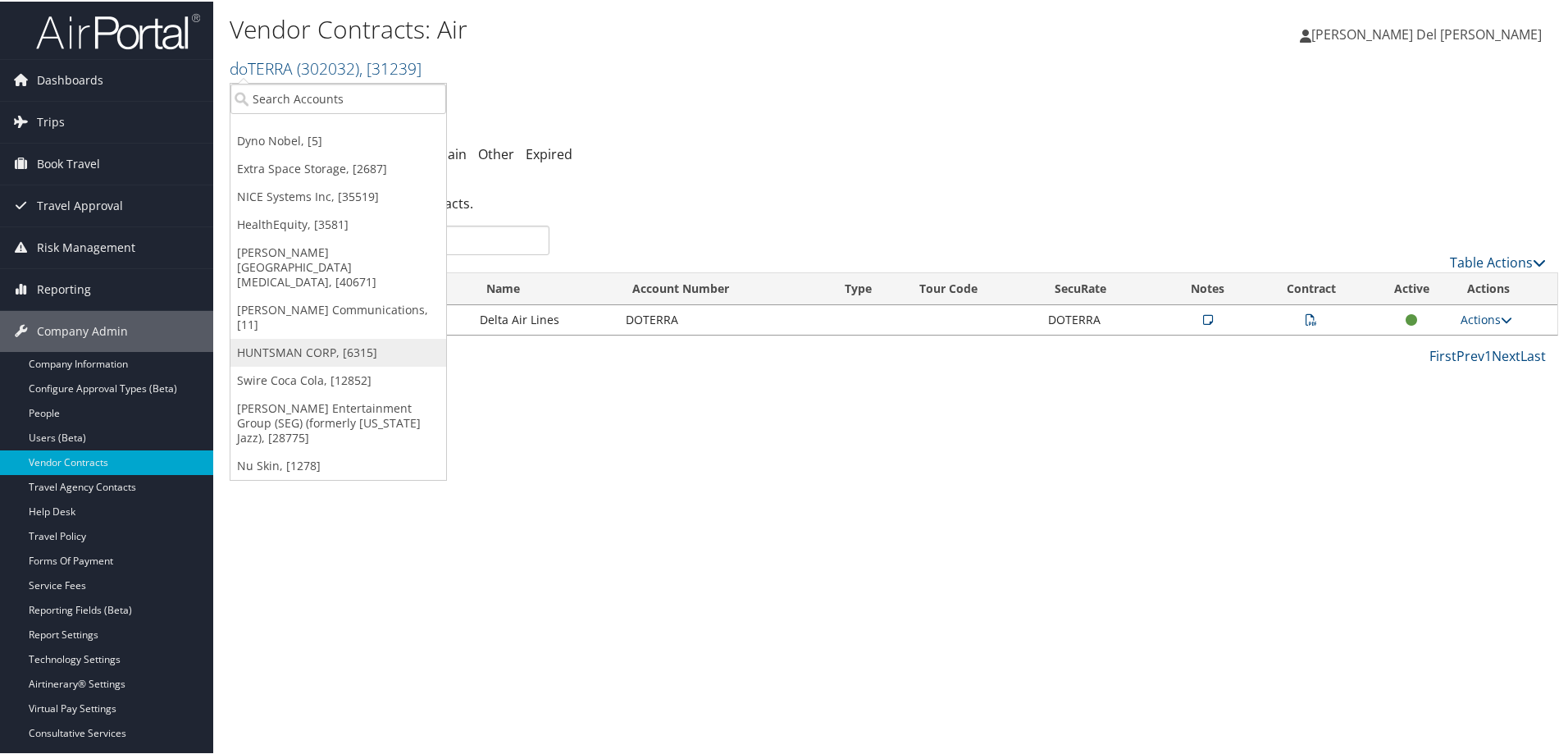
click at [295, 337] on link "HUNTSMAN CORP, [6315]" at bounding box center [338, 350] width 216 height 28
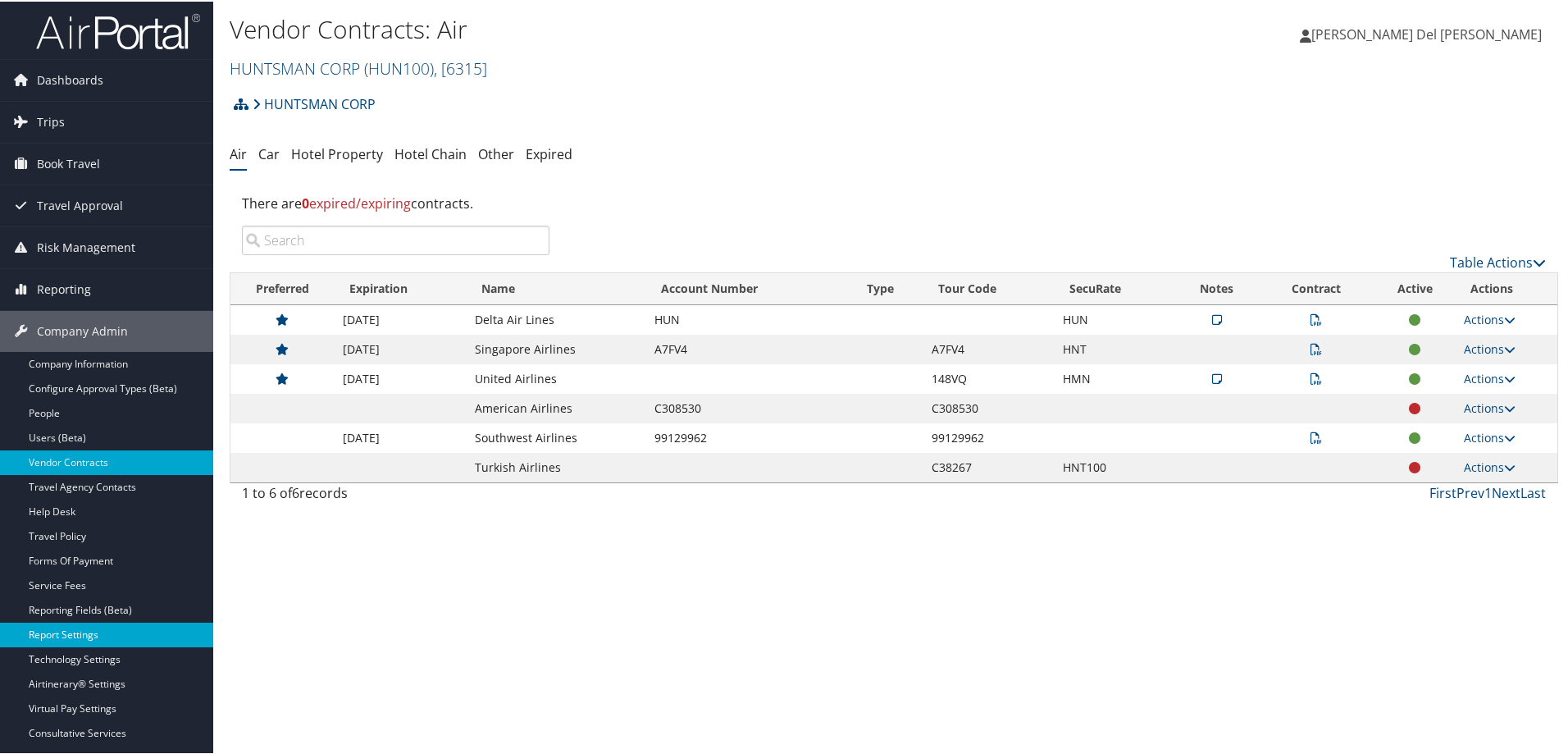
click at [108, 634] on link "Report Settings" at bounding box center [107, 633] width 213 height 25
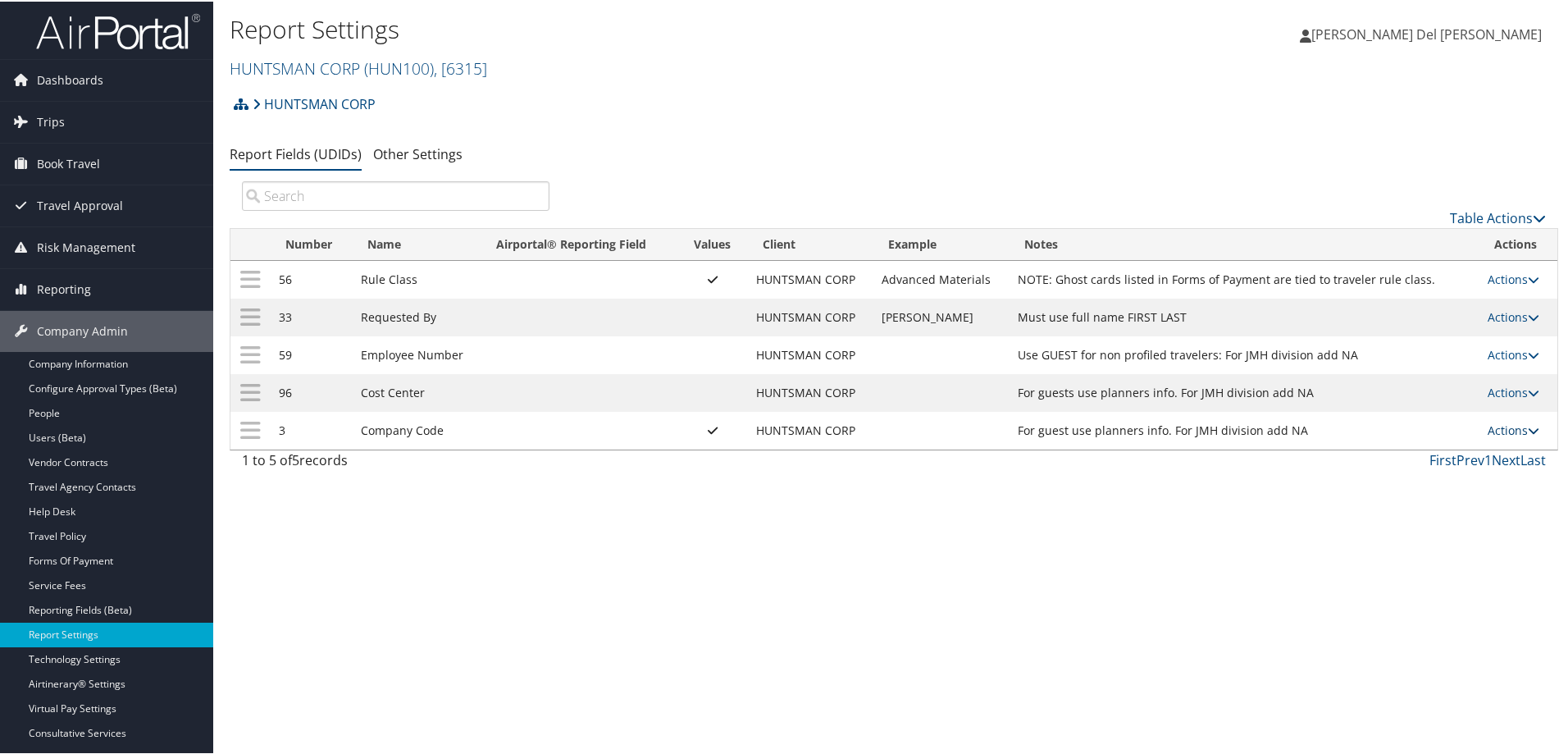
drag, startPoint x: 1498, startPoint y: 427, endPoint x: 1458, endPoint y: 448, distance: 45.2
click at [1497, 427] on link "Actions" at bounding box center [1513, 428] width 51 height 15
click at [1415, 461] on link "Update Report Field Values" at bounding box center [1442, 453] width 177 height 28
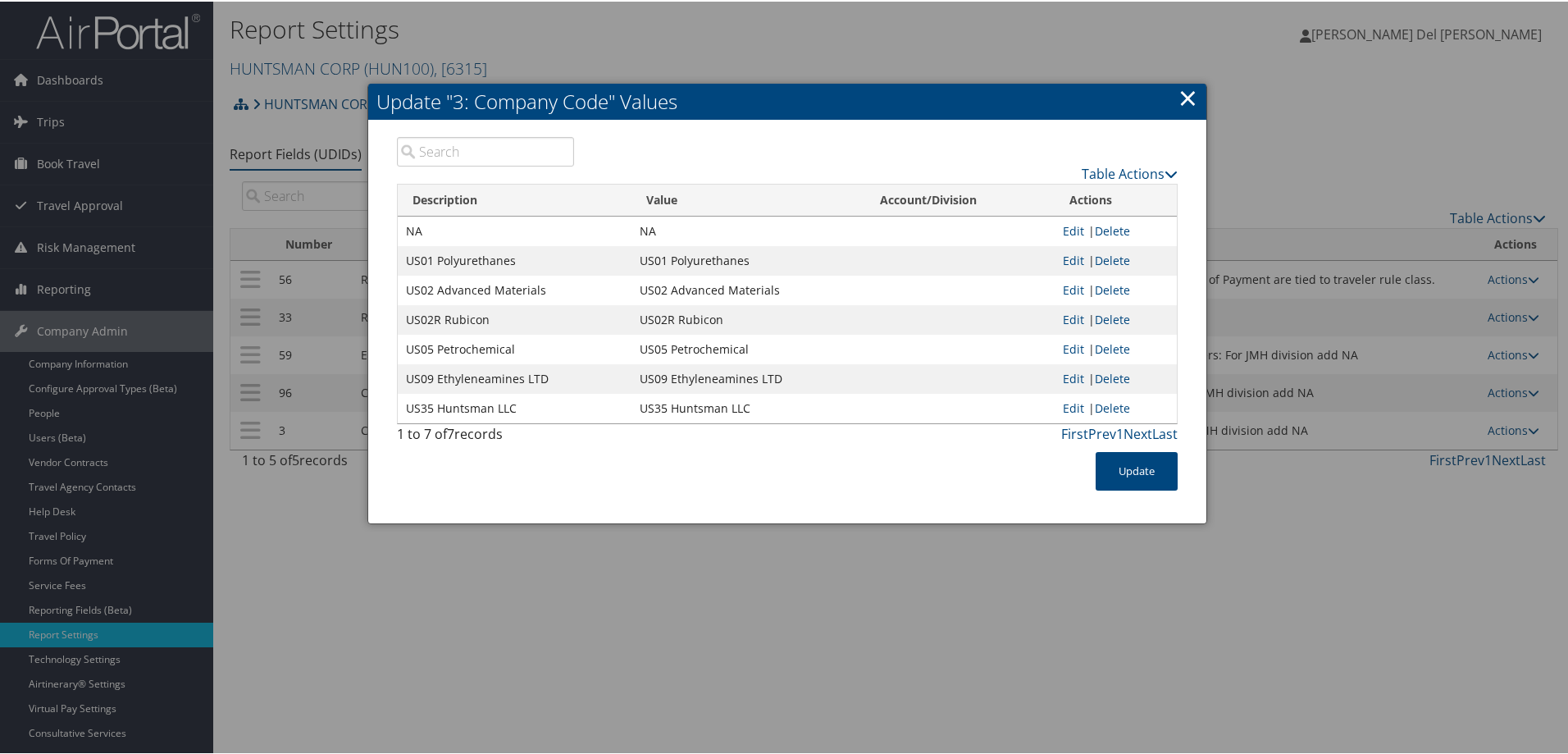
click at [1184, 108] on link "×" at bounding box center [1187, 96] width 19 height 32
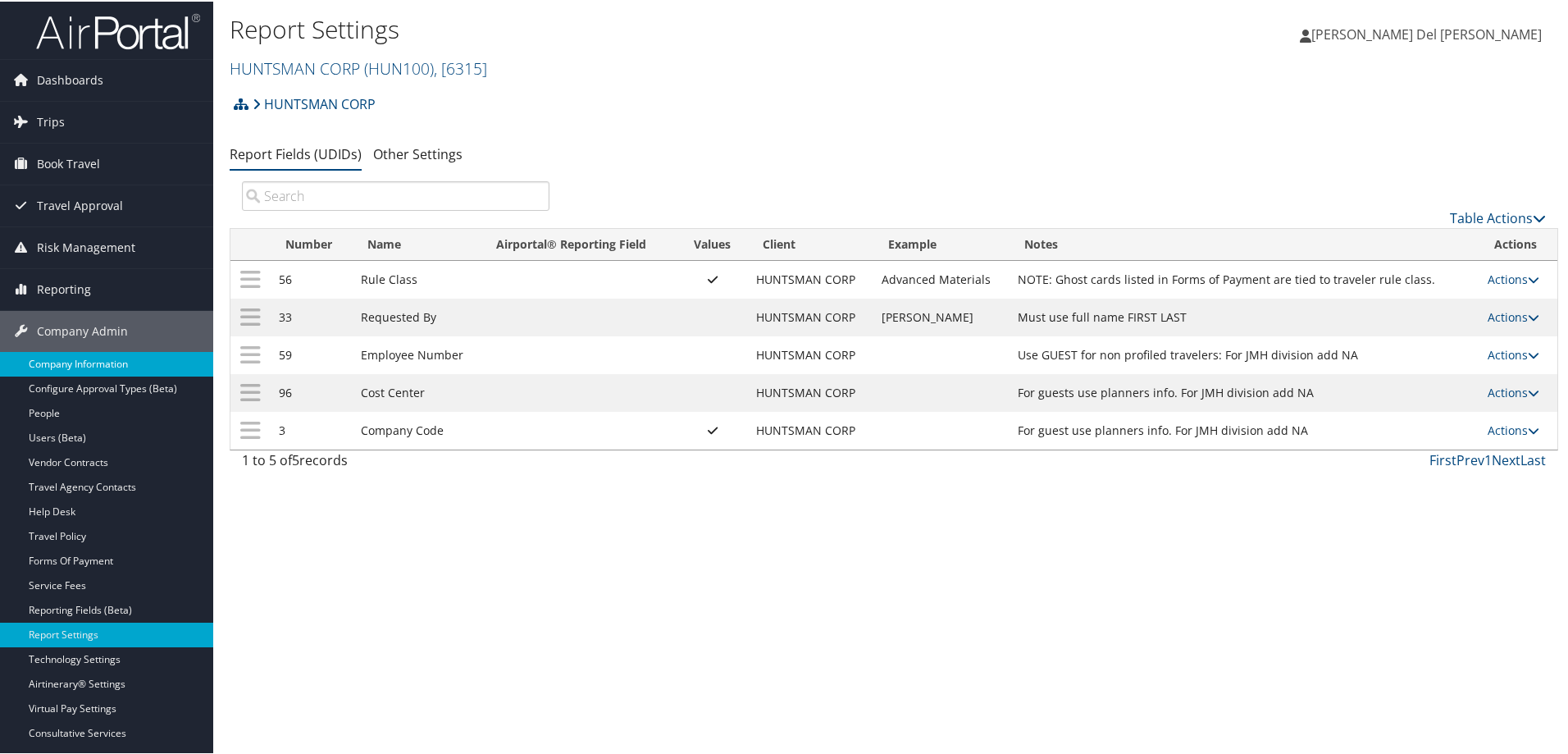
click at [108, 359] on link "Company Information" at bounding box center [107, 363] width 213 height 25
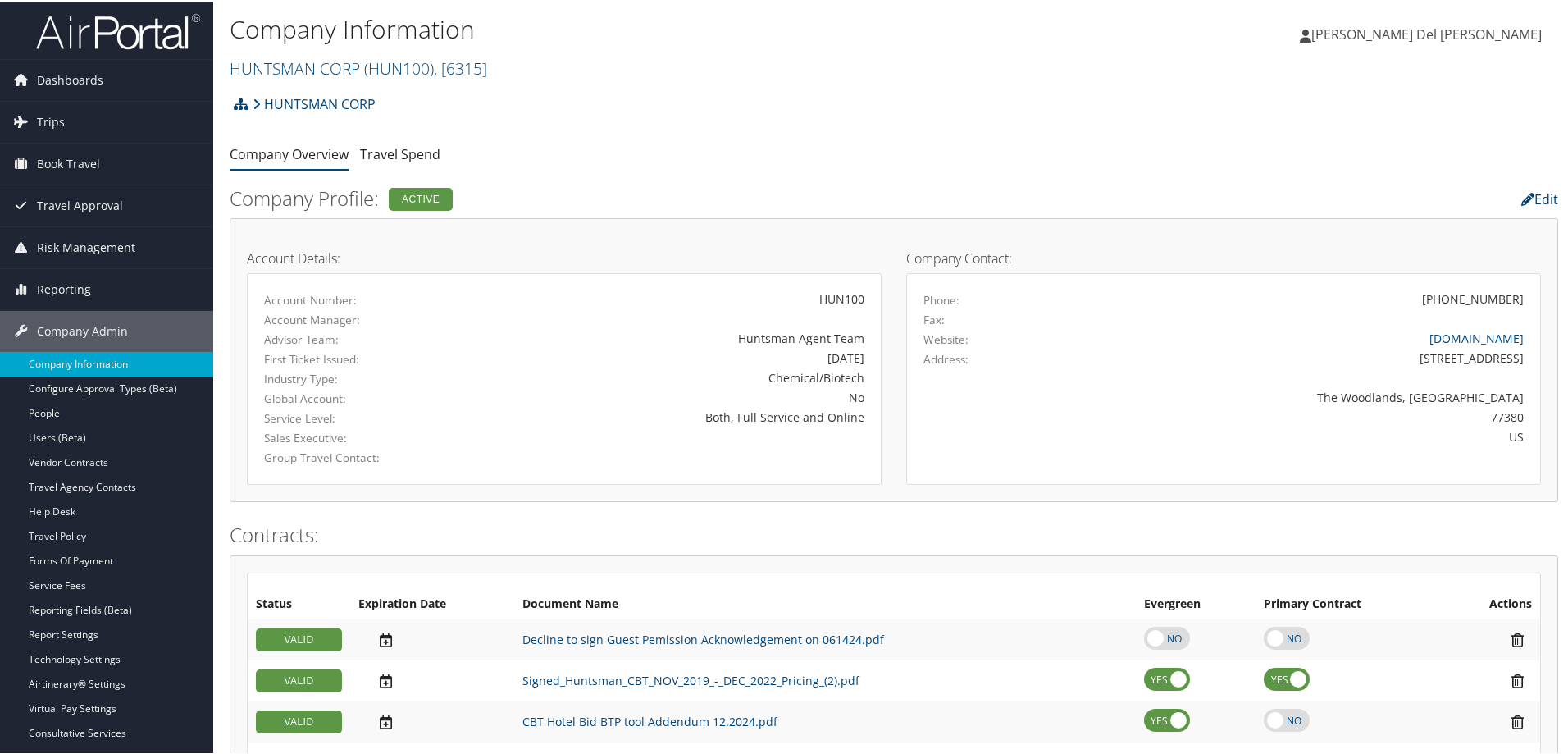
click at [1538, 197] on link "Edit" at bounding box center [1539, 197] width 37 height 18
select select "6"
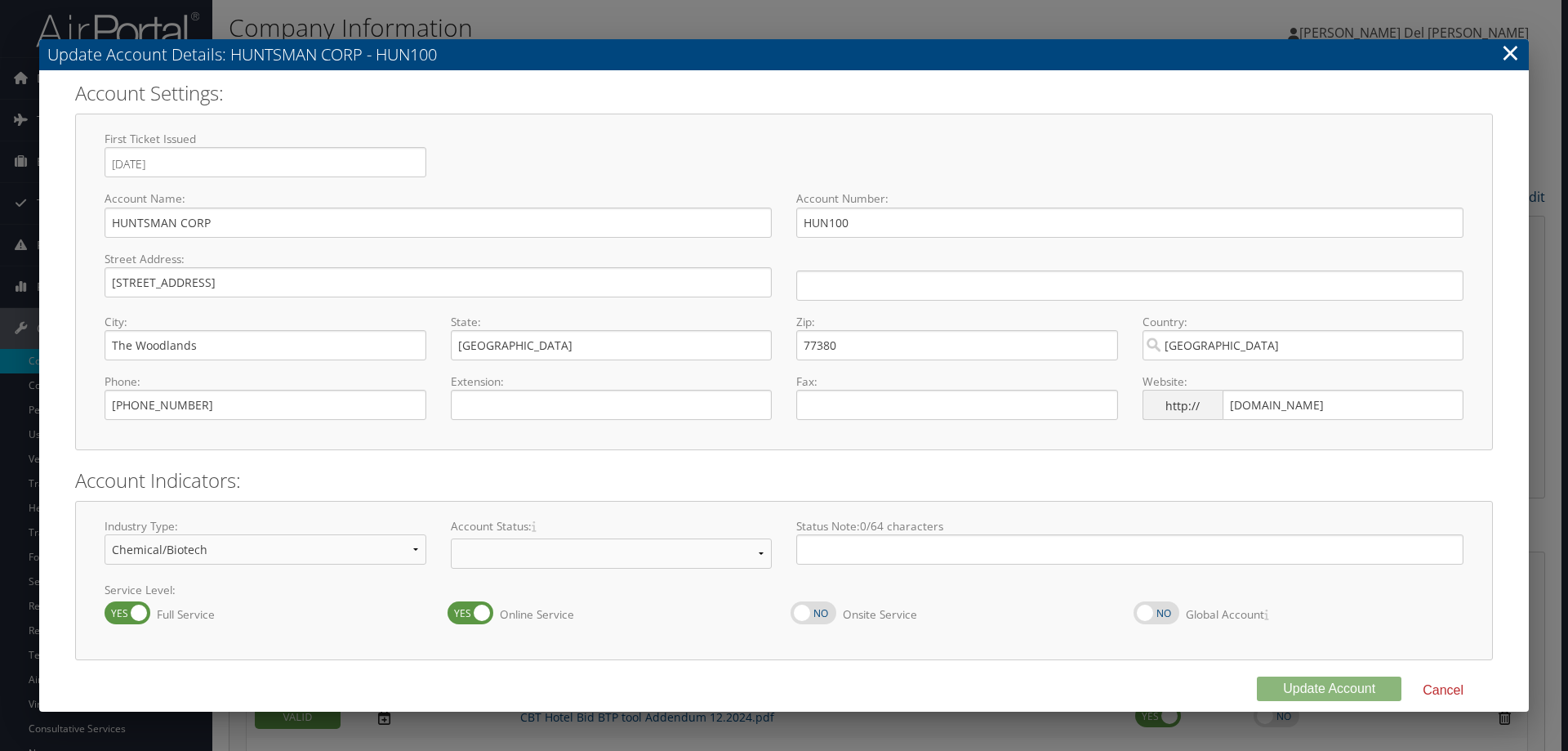
select select "8"
click at [1160, 614] on label at bounding box center [1157, 613] width 46 height 23
click at [1153, 617] on input "Global Account" at bounding box center [1147, 622] width 10 height 10
checkbox input "true"
click at [830, 556] on input "text" at bounding box center [1130, 550] width 667 height 30
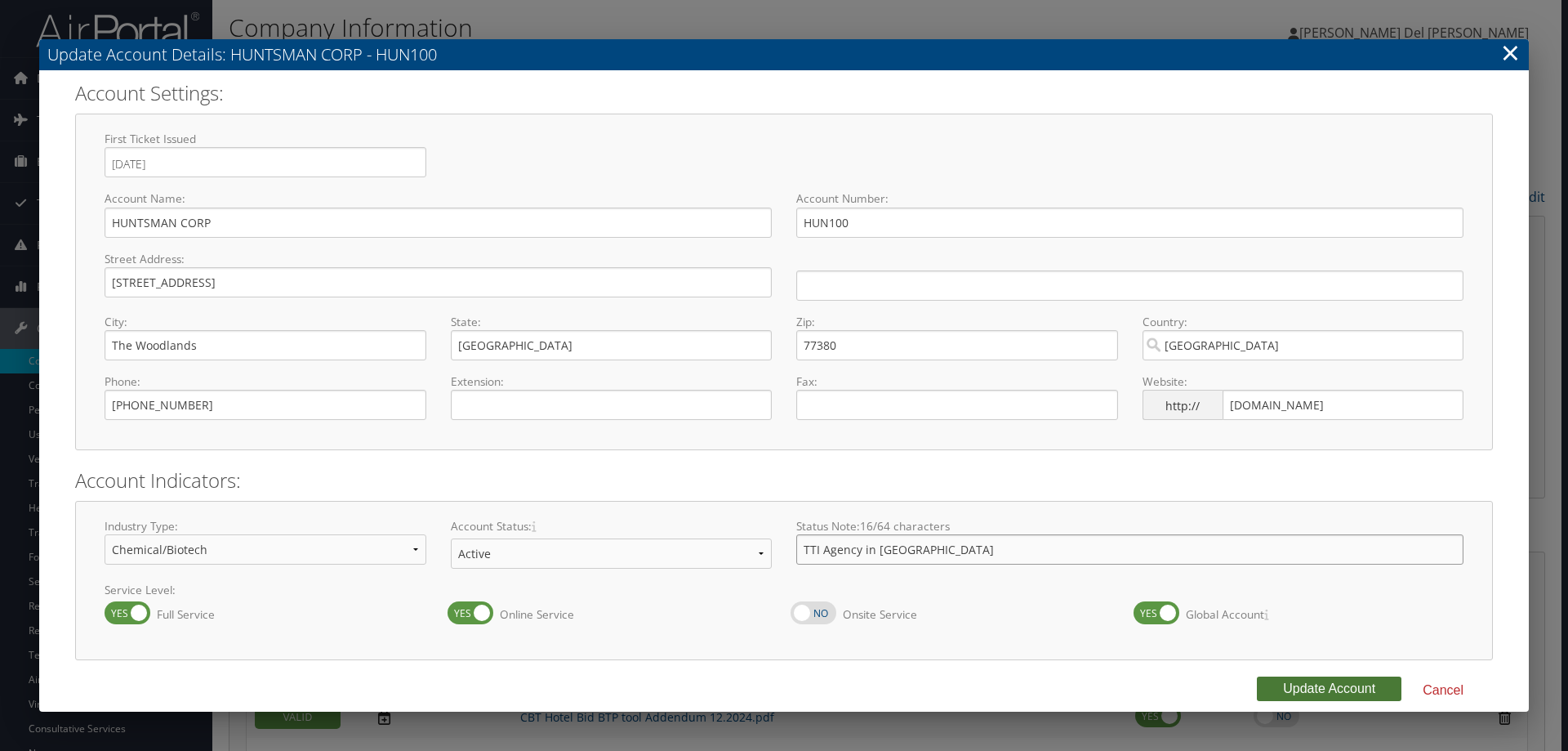
type input "TTI Agency in CA"
click at [1303, 688] on button "Update Account" at bounding box center [1329, 688] width 145 height 25
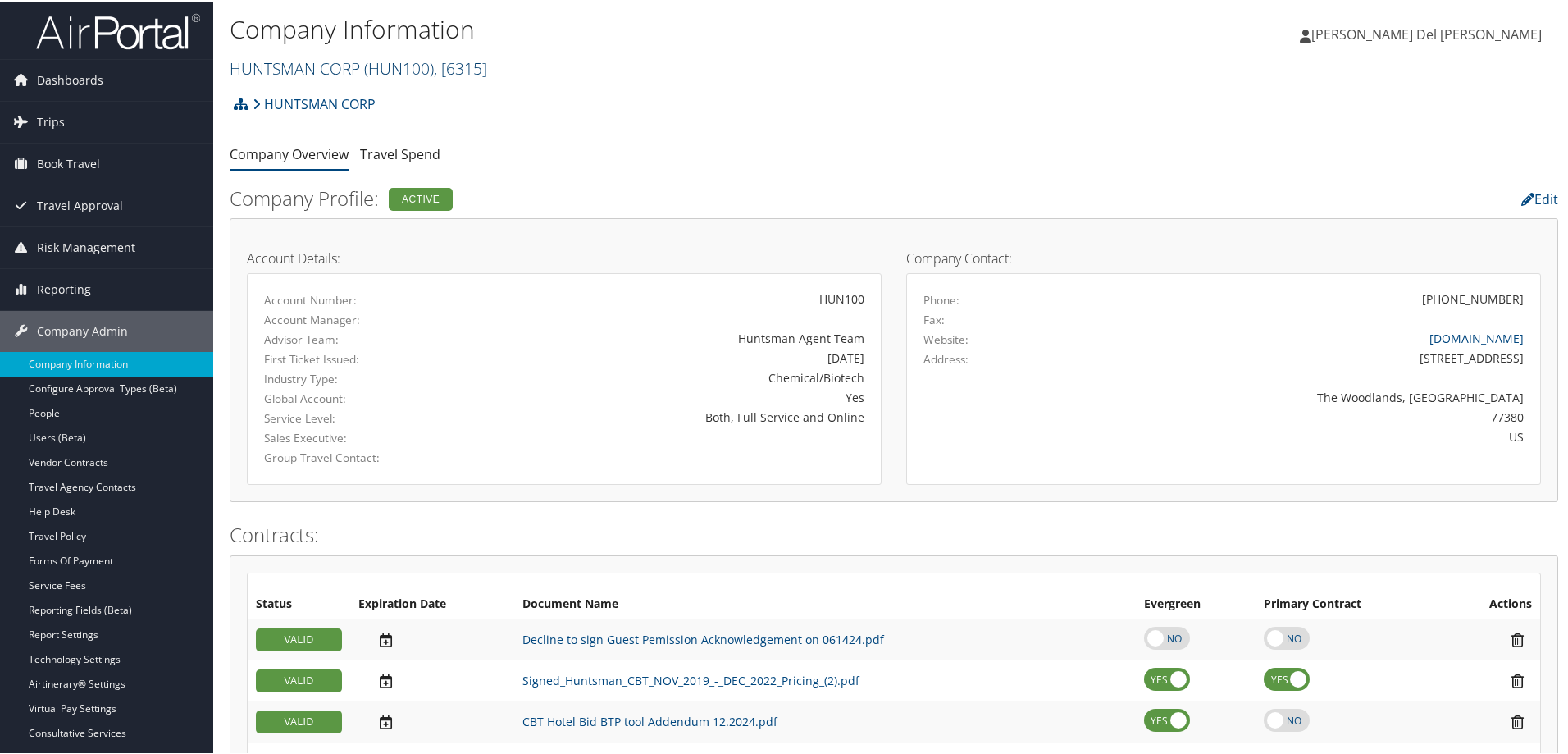
click at [287, 62] on link "HUNTSMAN CORP ( HUN100 ) , [ 6315 ]" at bounding box center [358, 67] width 258 height 22
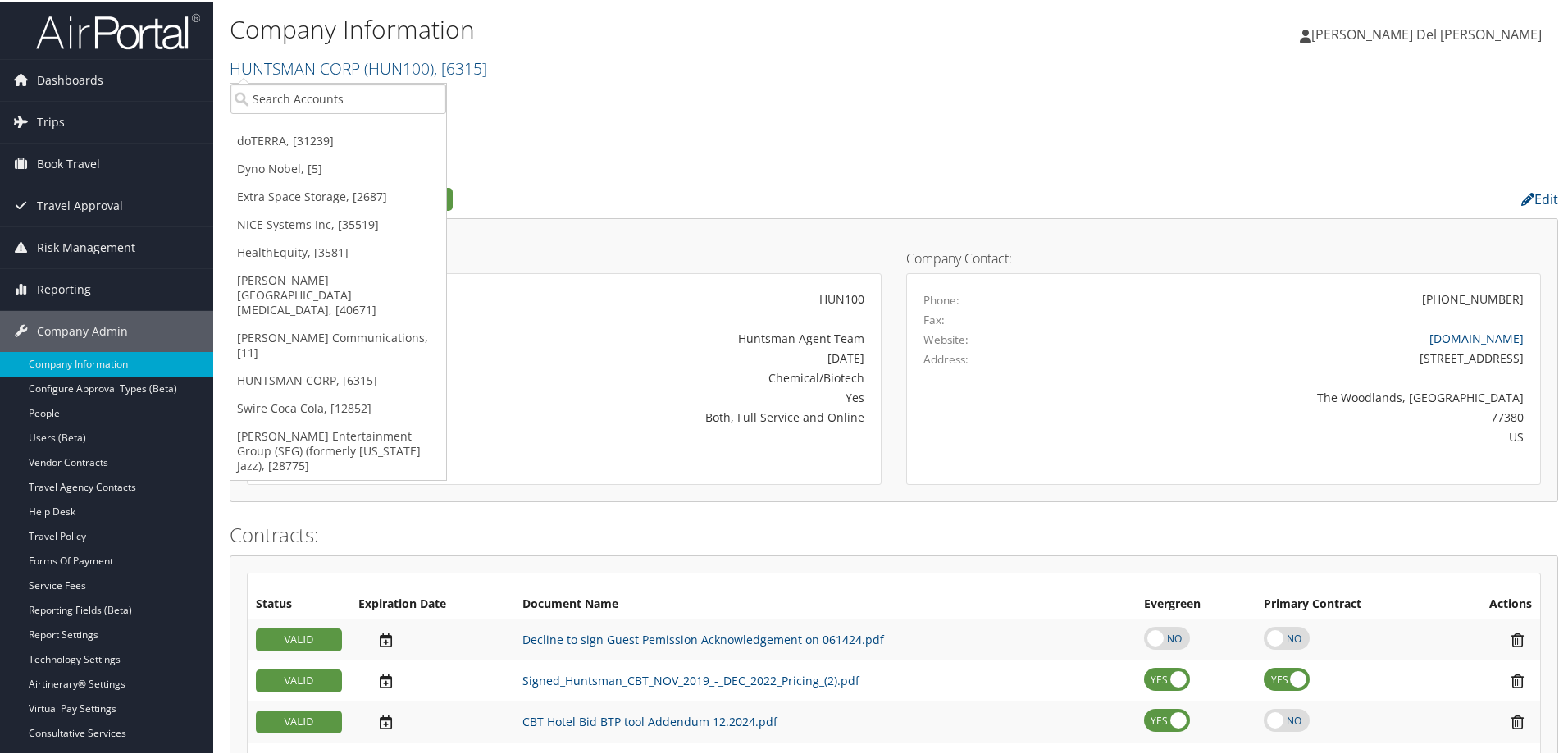
drag, startPoint x: 266, startPoint y: 145, endPoint x: 265, endPoint y: 169, distance: 24.0
click at [266, 144] on link "doTERRA, [31239]" at bounding box center [338, 139] width 216 height 28
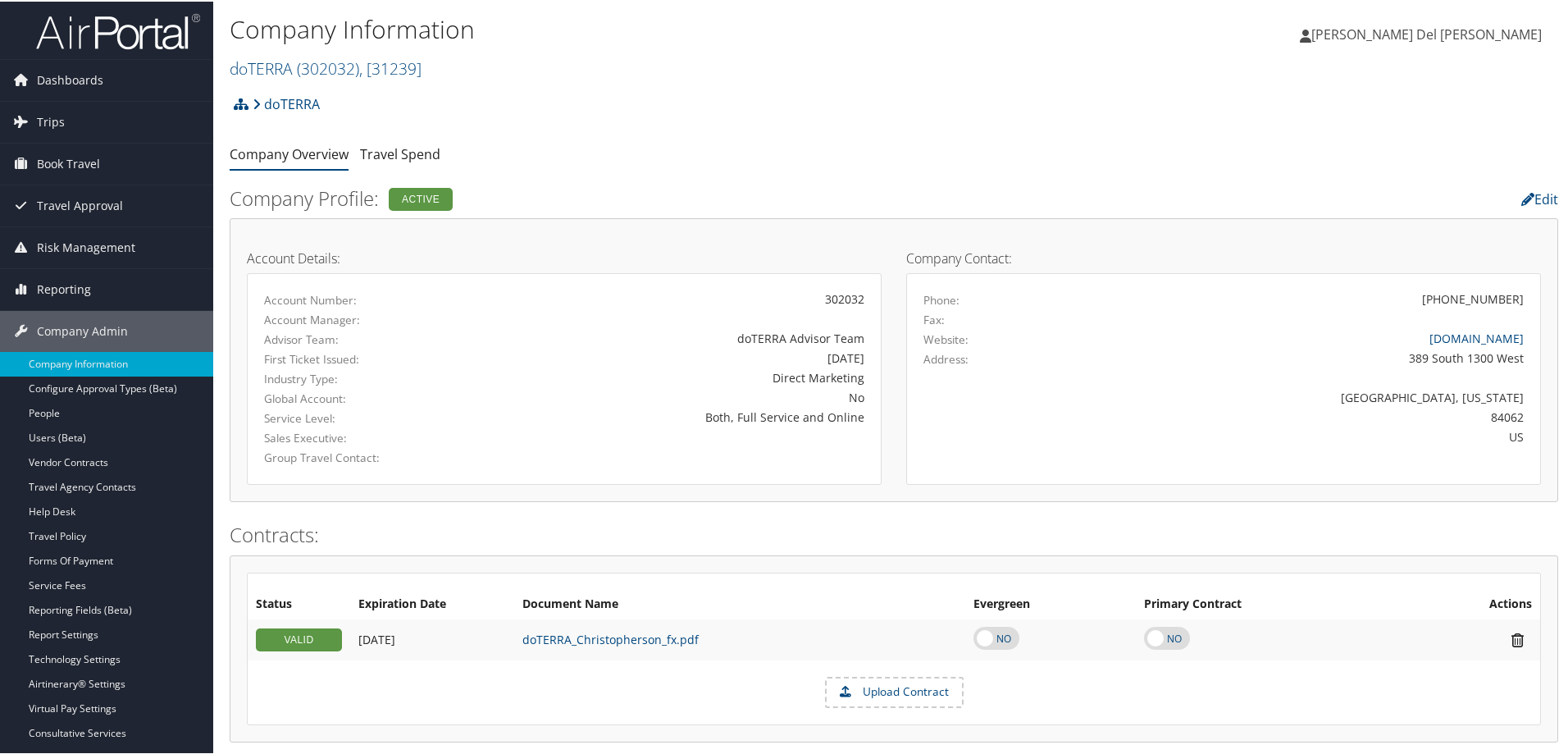
click at [50, 409] on link "People" at bounding box center [107, 412] width 213 height 25
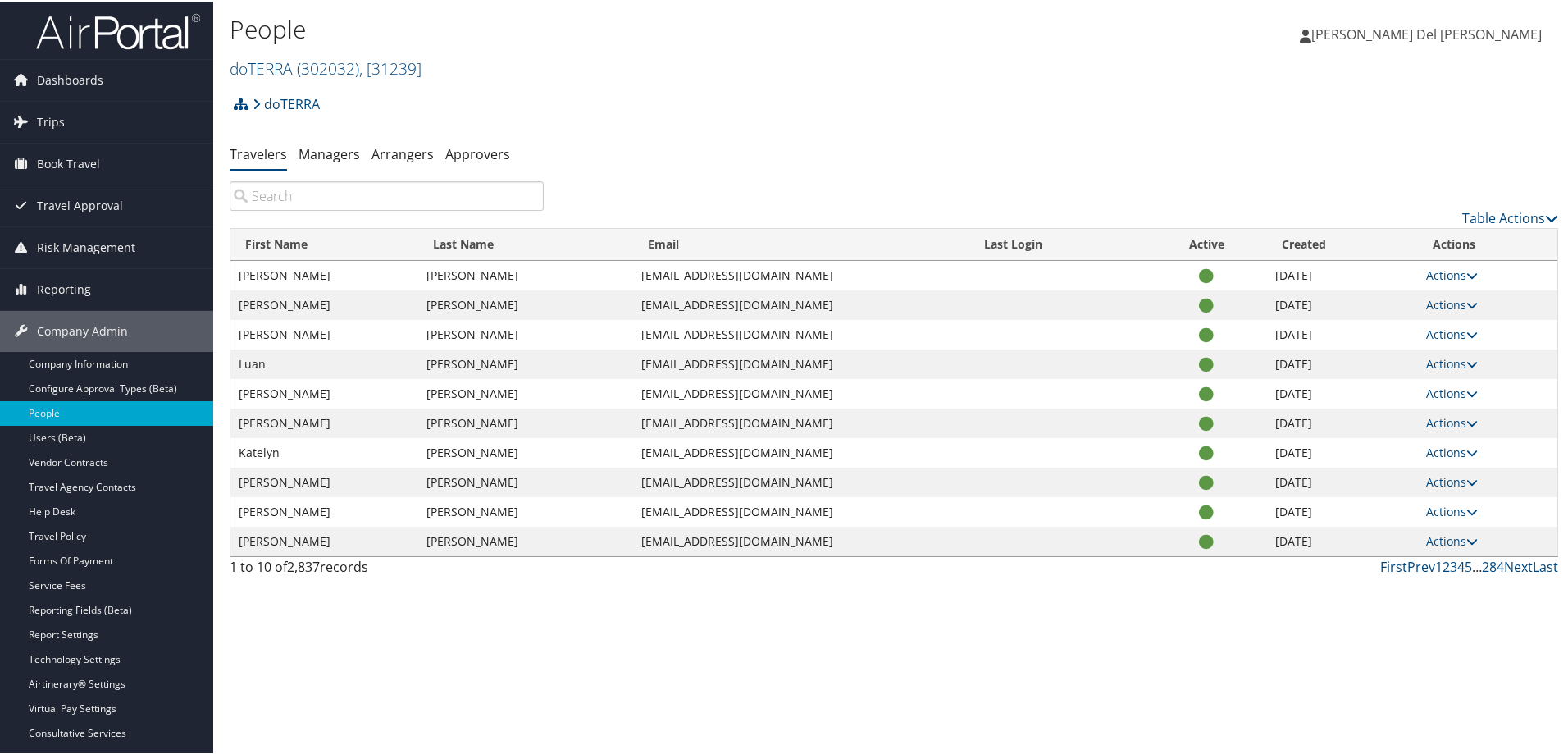
click at [305, 200] on input "search" at bounding box center [386, 194] width 314 height 30
paste input "Didreksen"
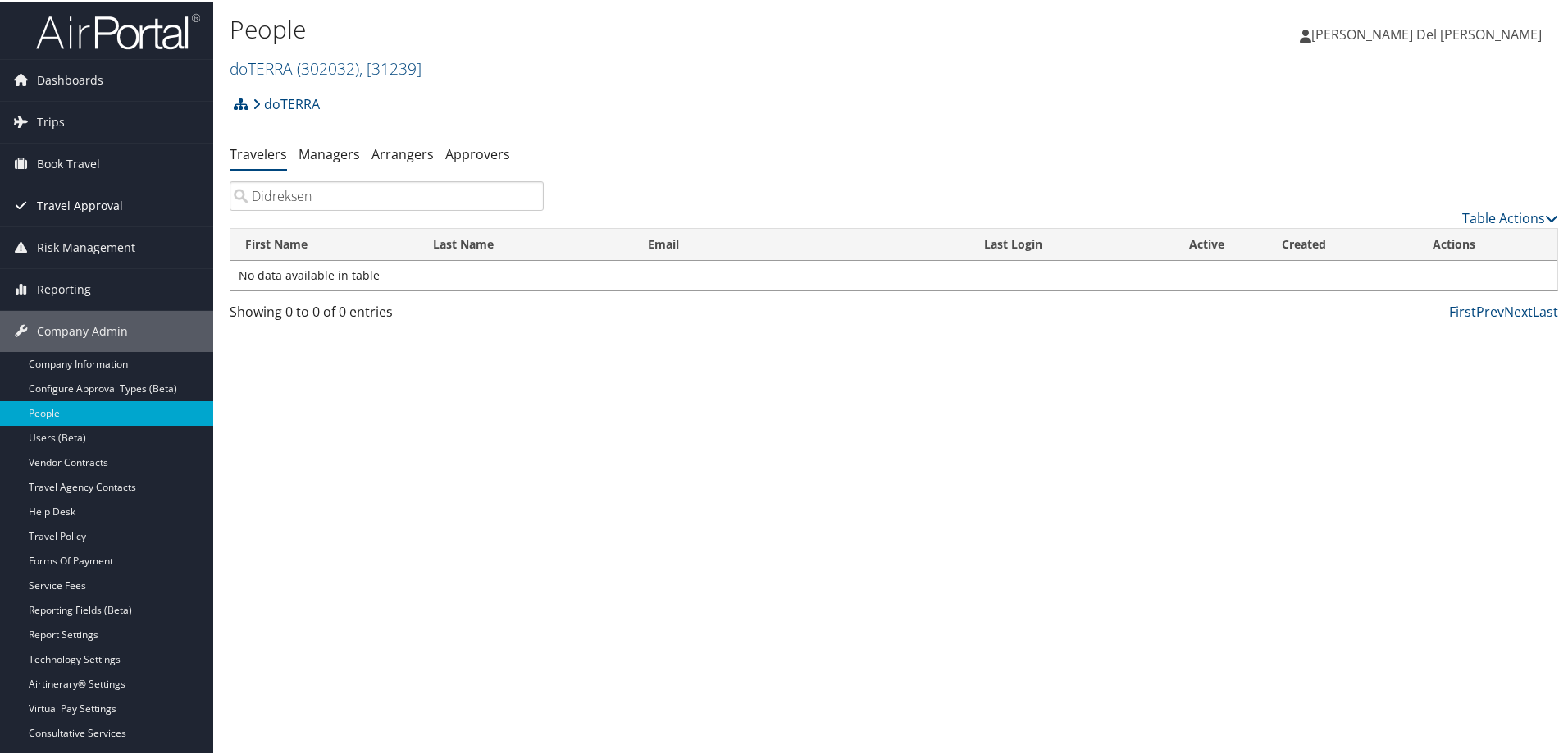
drag, startPoint x: 349, startPoint y: 201, endPoint x: 144, endPoint y: 202, distance: 205.0
click at [145, 203] on div "Dashboards AirPortal 360™ (Manager) AirPortal 360™ (Agent) My Travel Dashboard …" at bounding box center [787, 377] width 1574 height 754
paste input "eric"
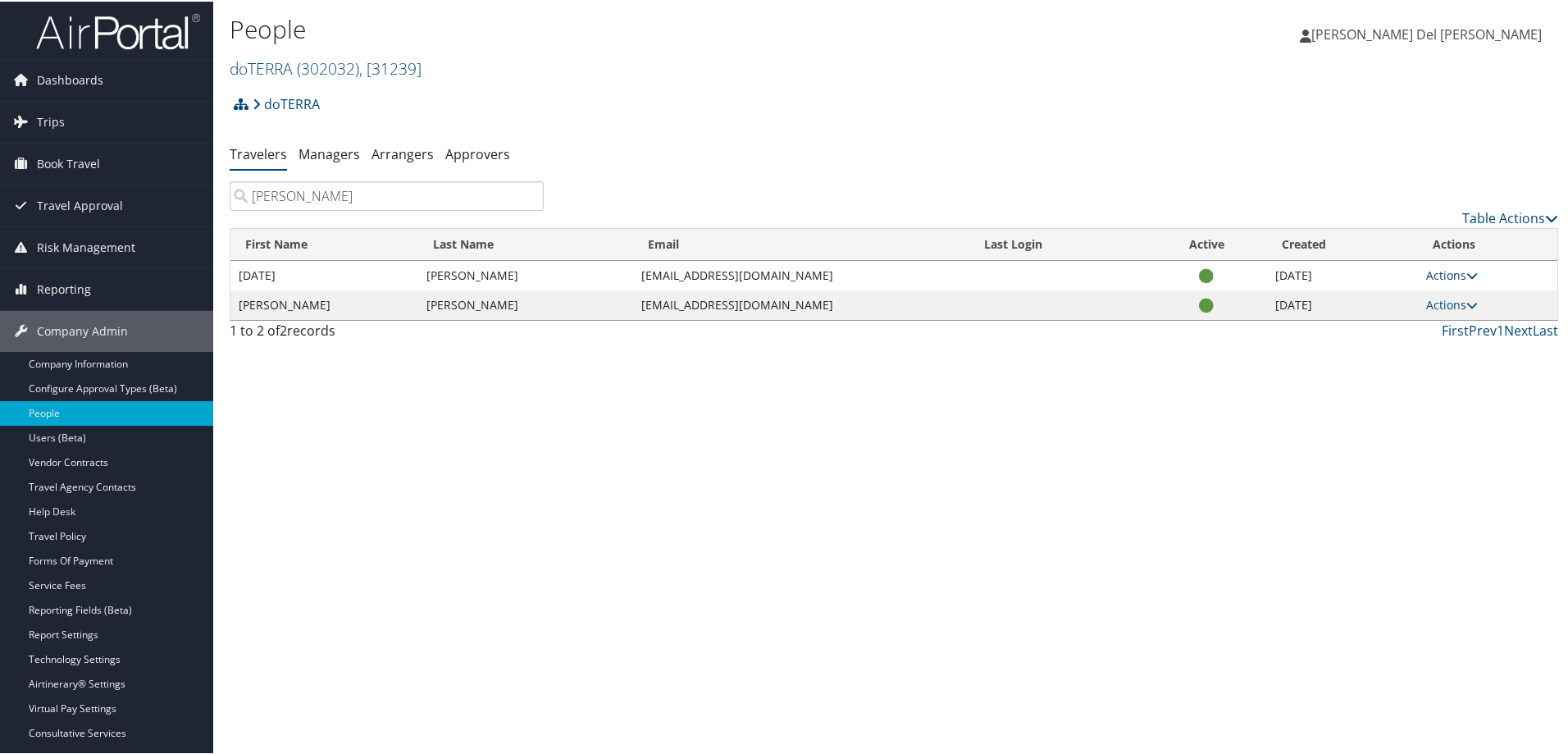
type input "Didericksen"
click at [1436, 270] on link "Actions" at bounding box center [1452, 273] width 51 height 15
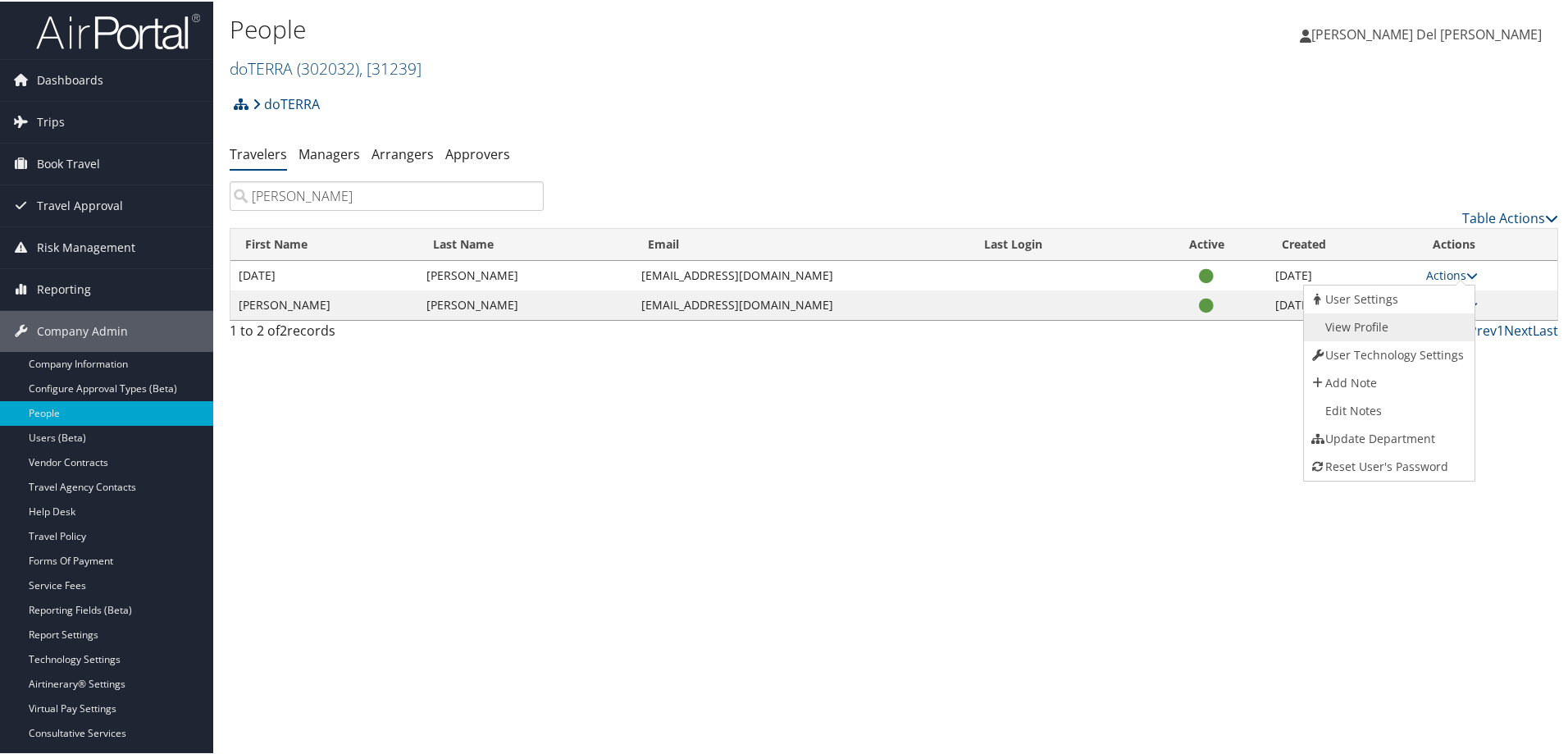
click at [1358, 321] on link "View Profile" at bounding box center [1386, 325] width 167 height 28
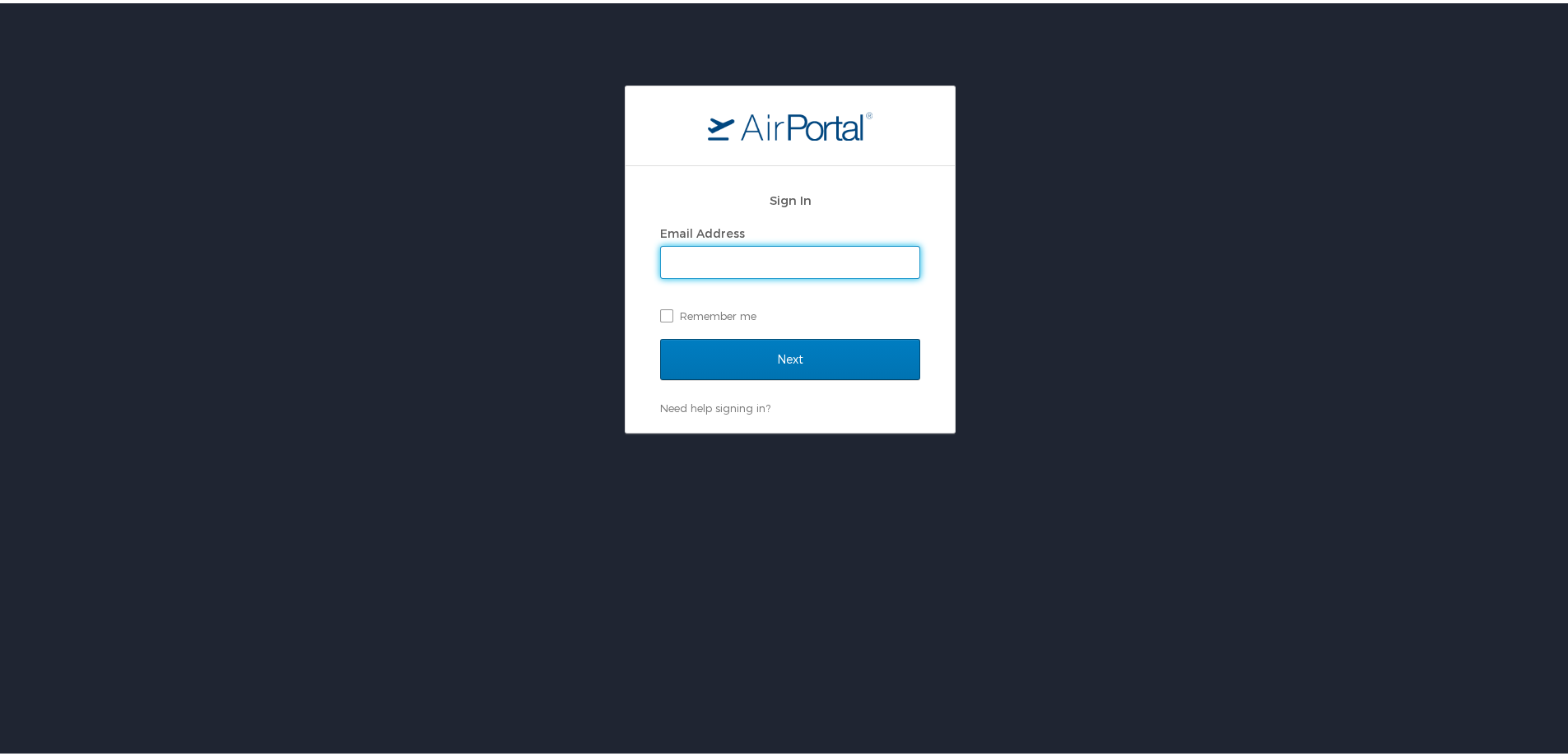
type input "[PERSON_NAME][EMAIL_ADDRESS][PERSON_NAME][DOMAIN_NAME]"
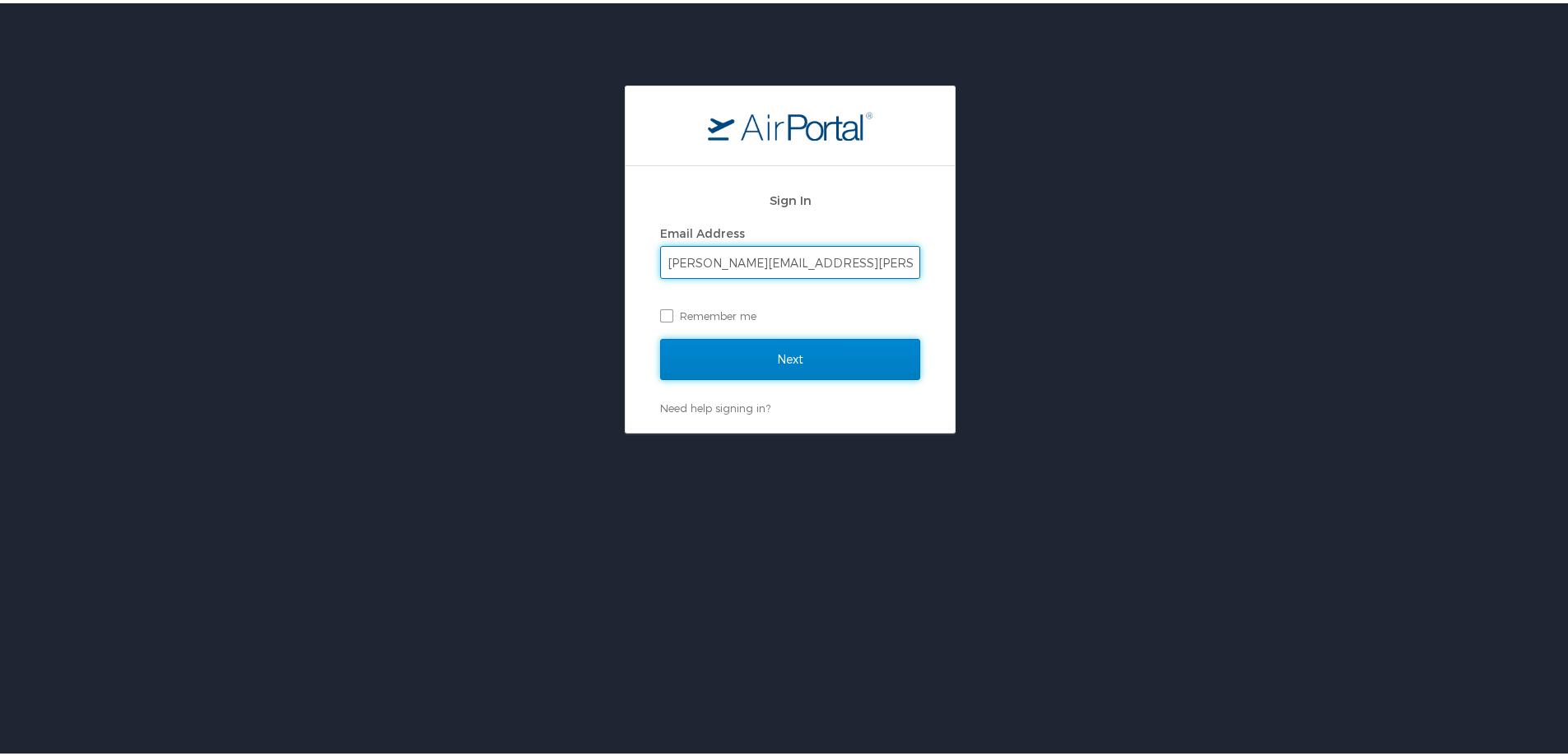
click at [795, 358] on input "Next" at bounding box center [790, 356] width 260 height 41
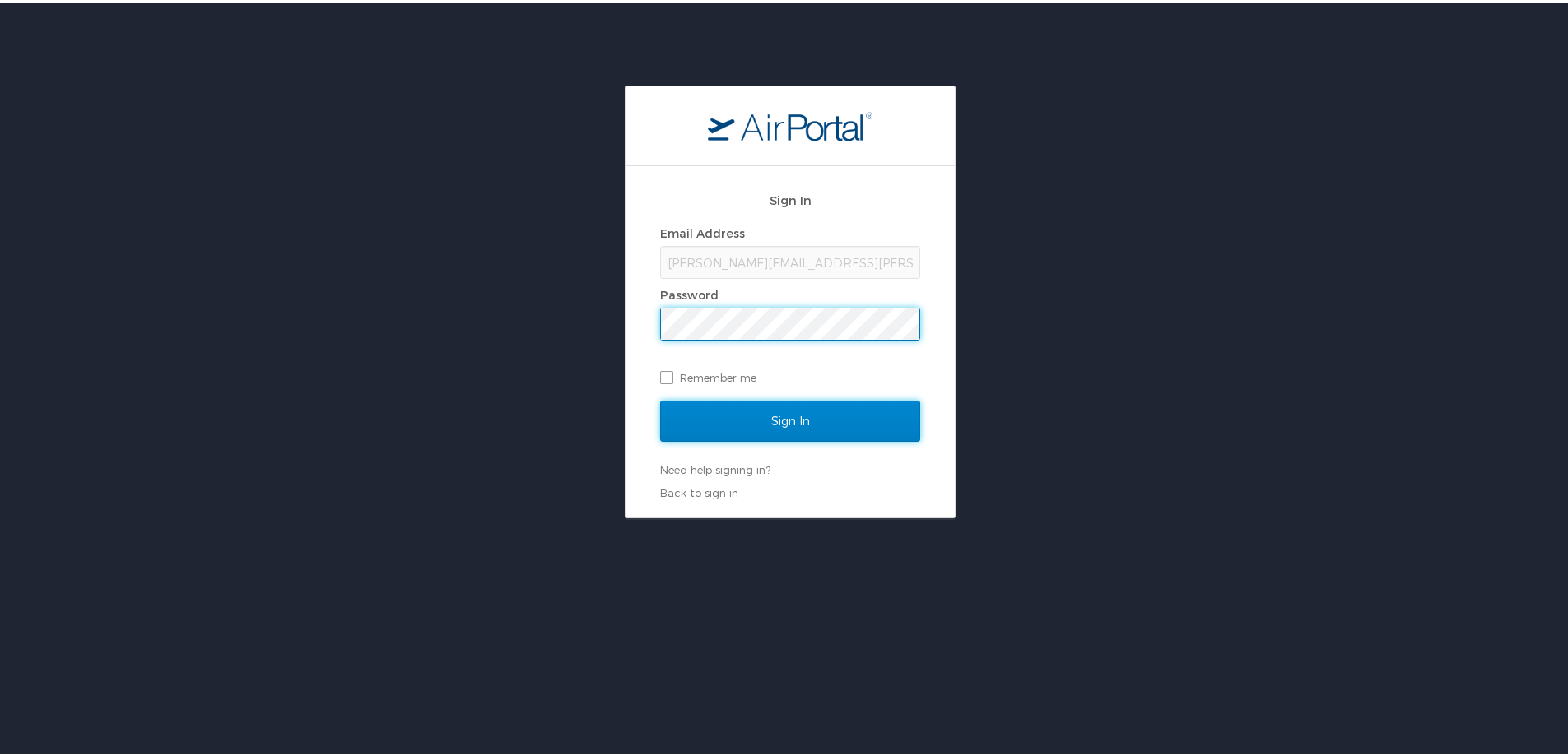
click at [763, 424] on input "Sign In" at bounding box center [790, 417] width 260 height 41
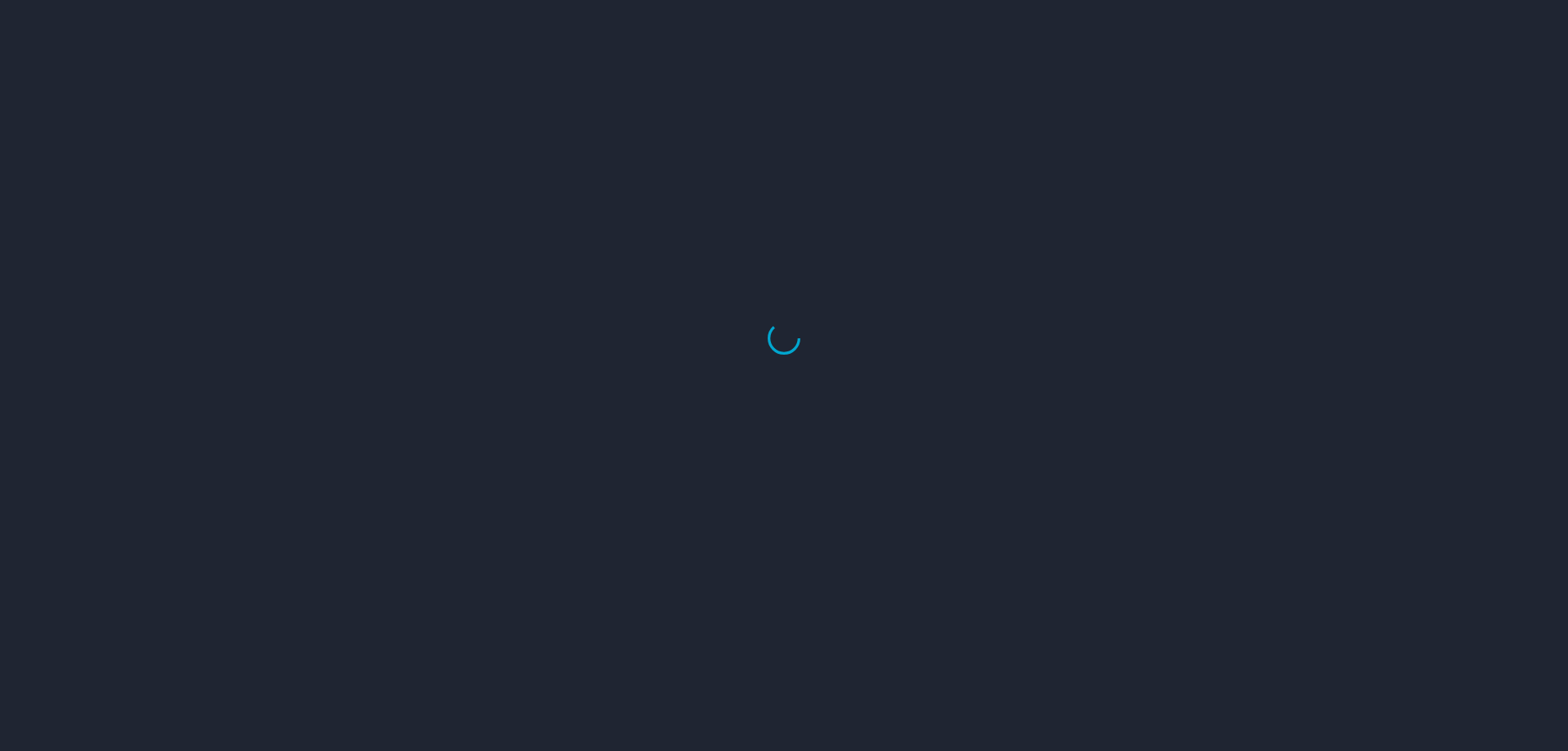
select select "US"
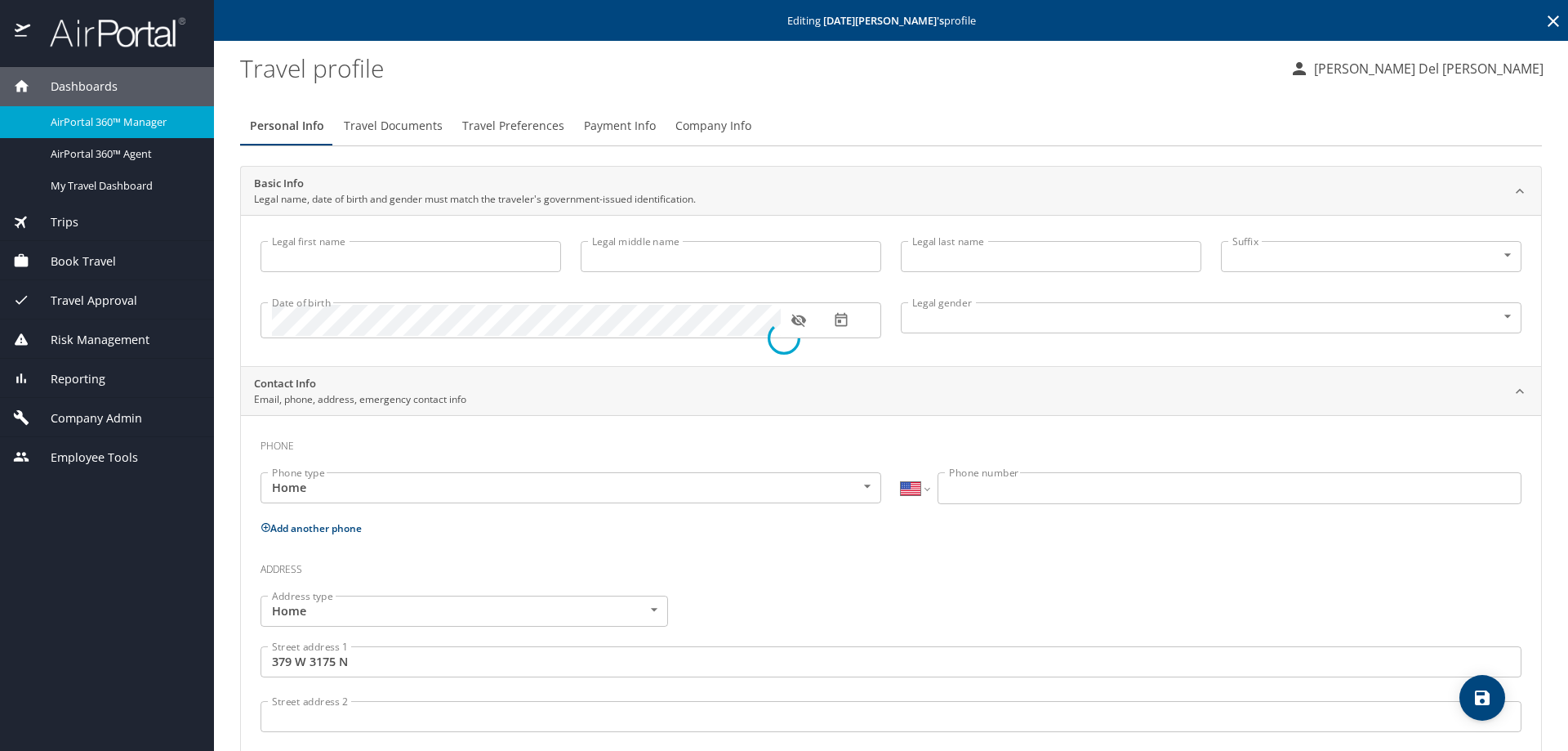
type input "[DATE]"
type input "D"
type input "[PERSON_NAME]"
type input "Male"
type input "Kristy"
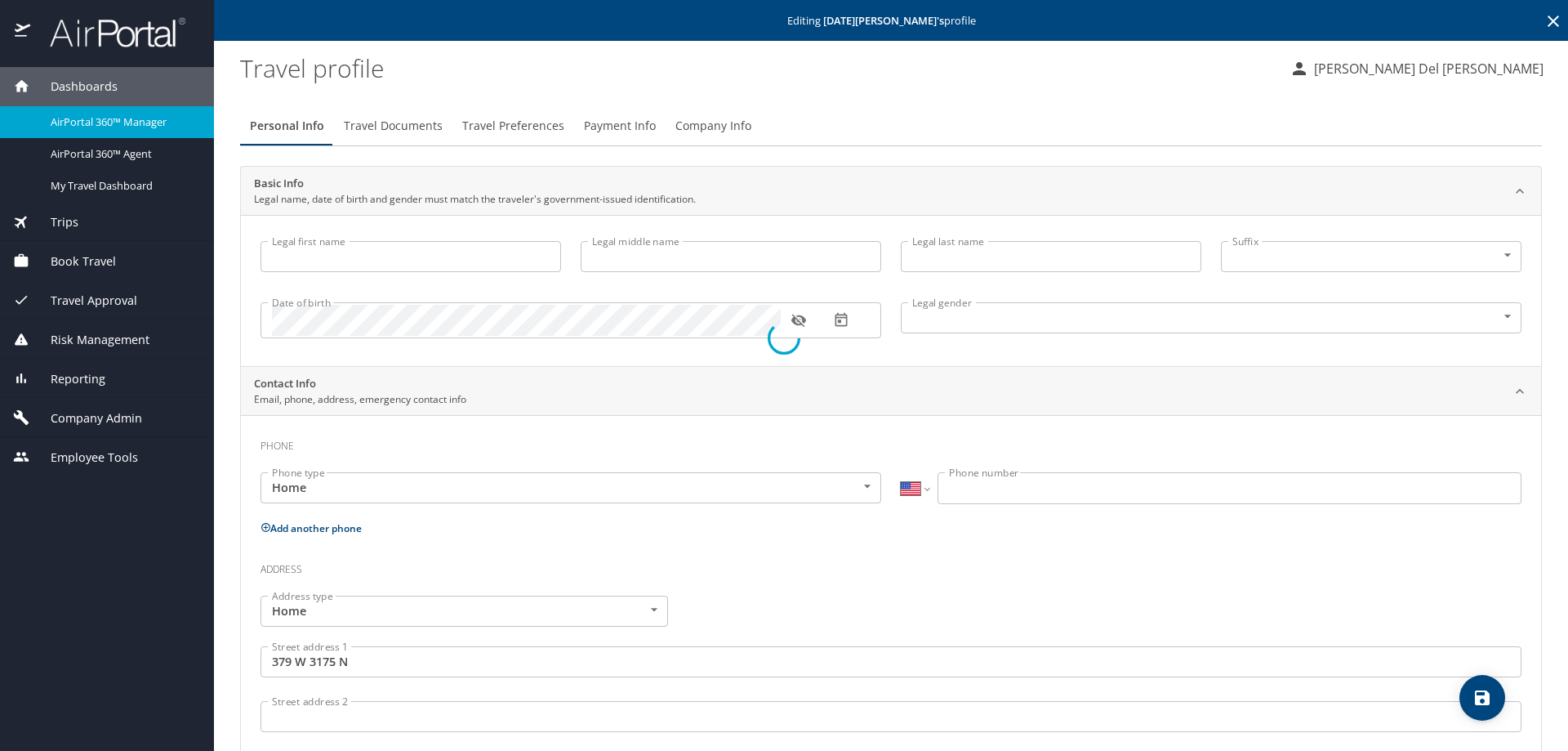
type input "Didericksen"
type input "(801) 819-6108"
type input "United States of America"
type input "Utah"
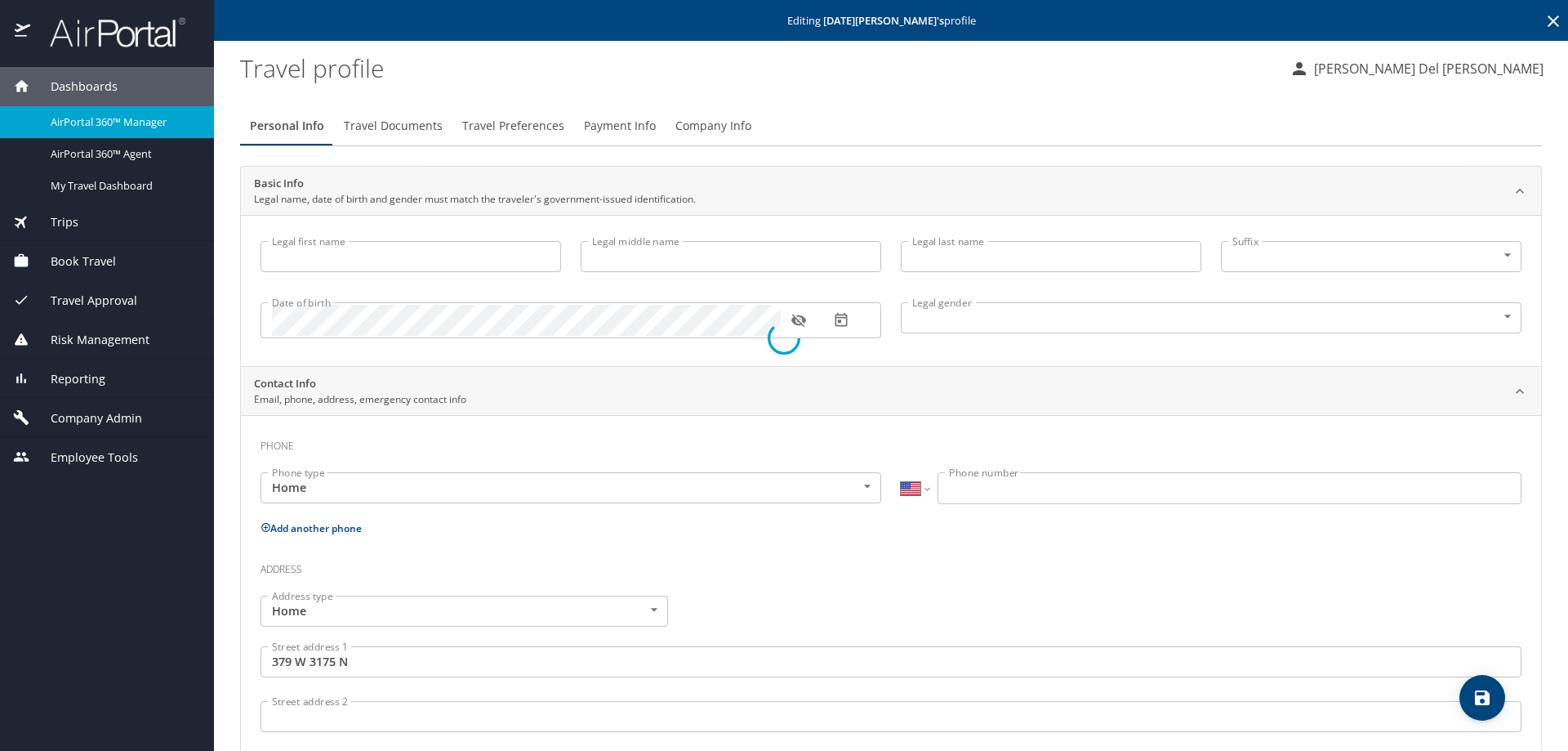
type input "United States of America"
type input "Utah"
select select "US"
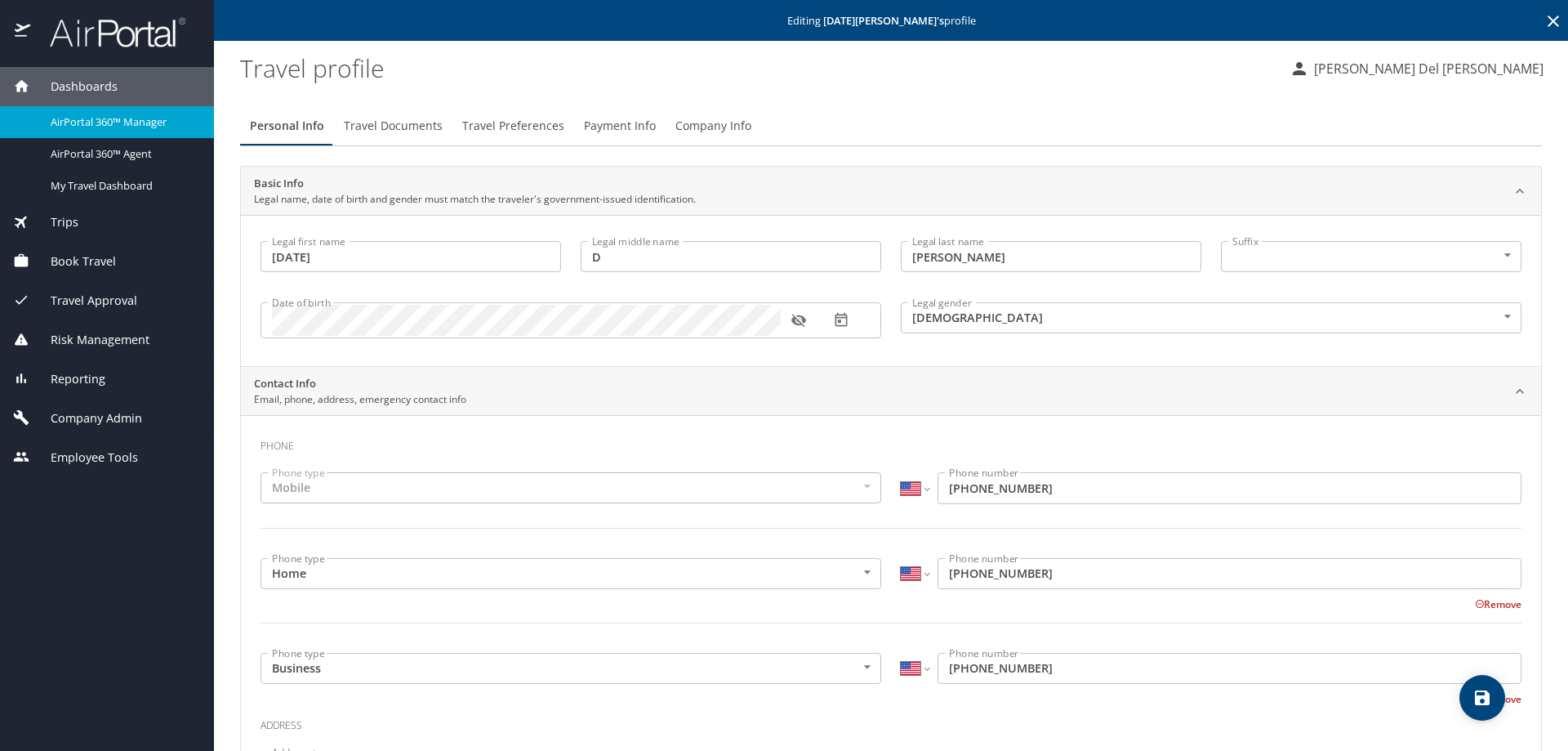
click at [719, 122] on span "Company Info" at bounding box center [714, 126] width 76 height 21
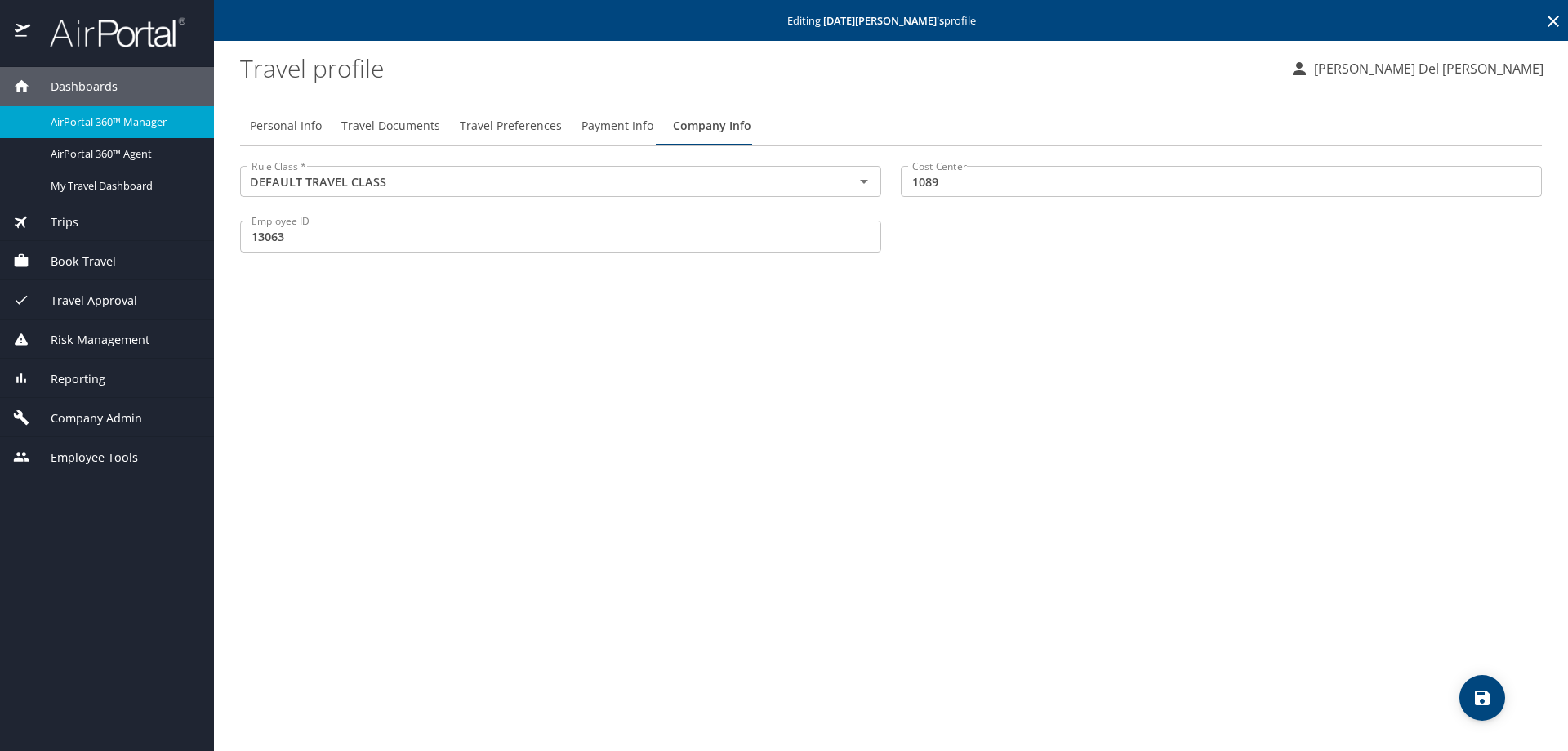
click at [78, 411] on span "Company Admin" at bounding box center [86, 418] width 112 height 18
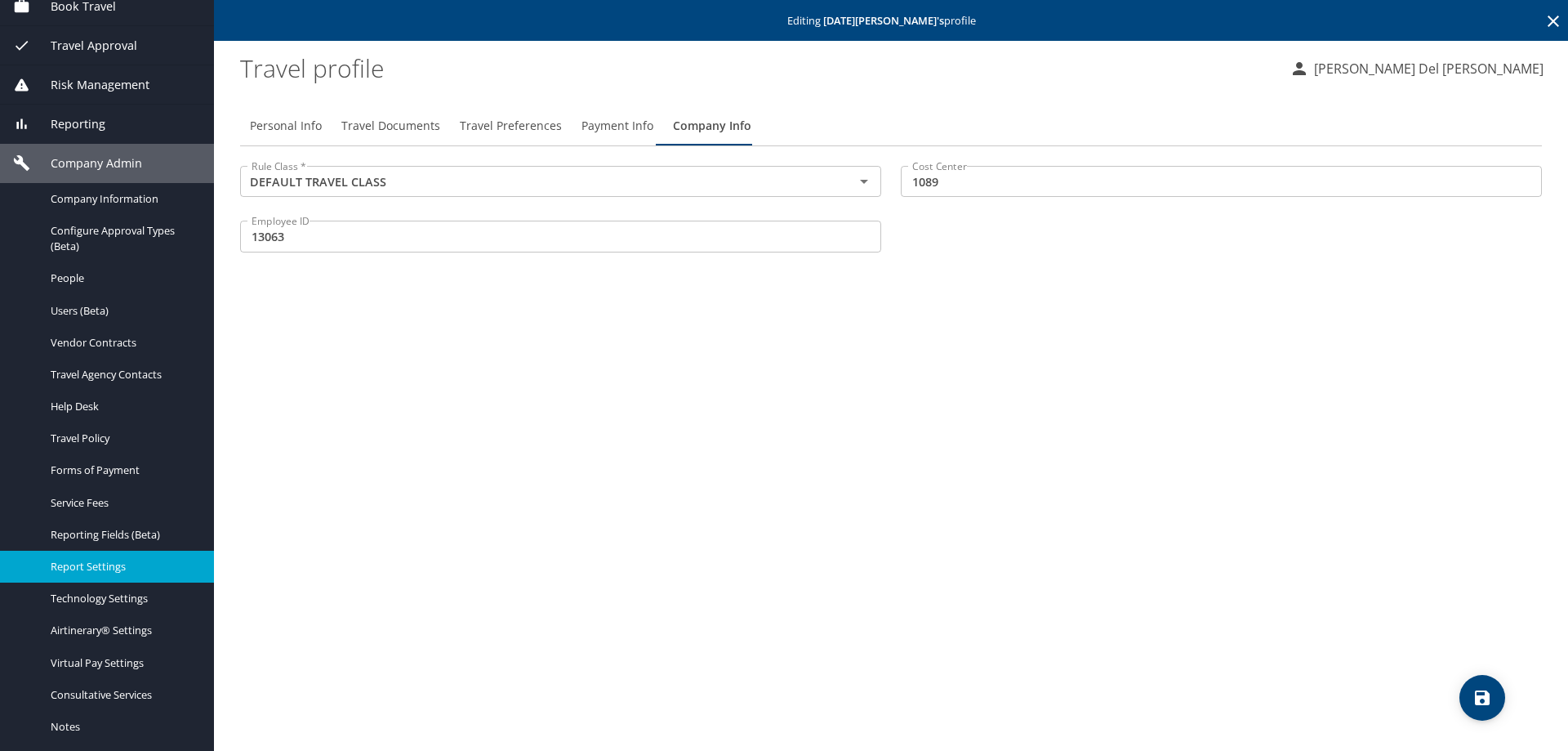
scroll to position [163, 0]
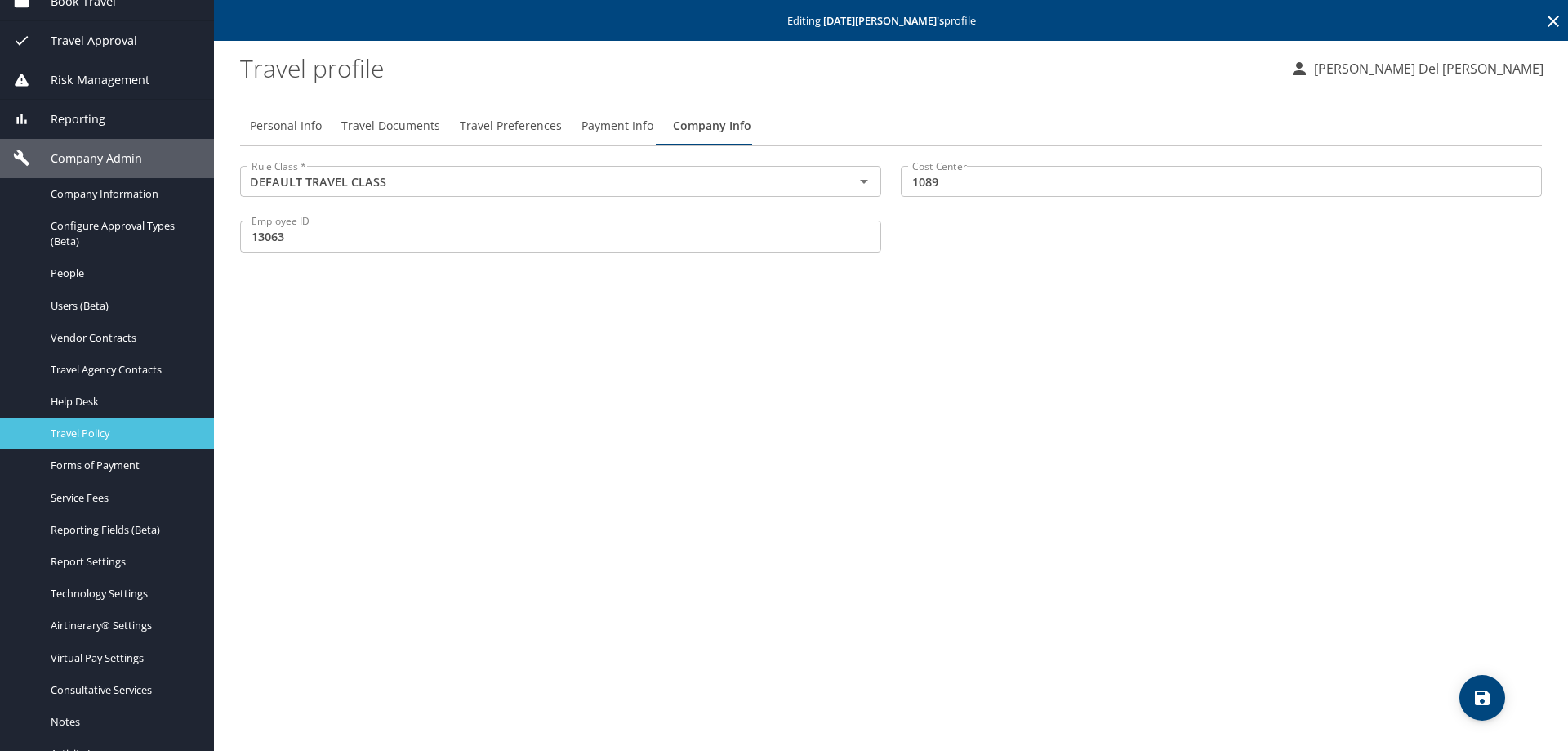
click at [92, 429] on span "Travel Policy" at bounding box center [122, 433] width 144 height 15
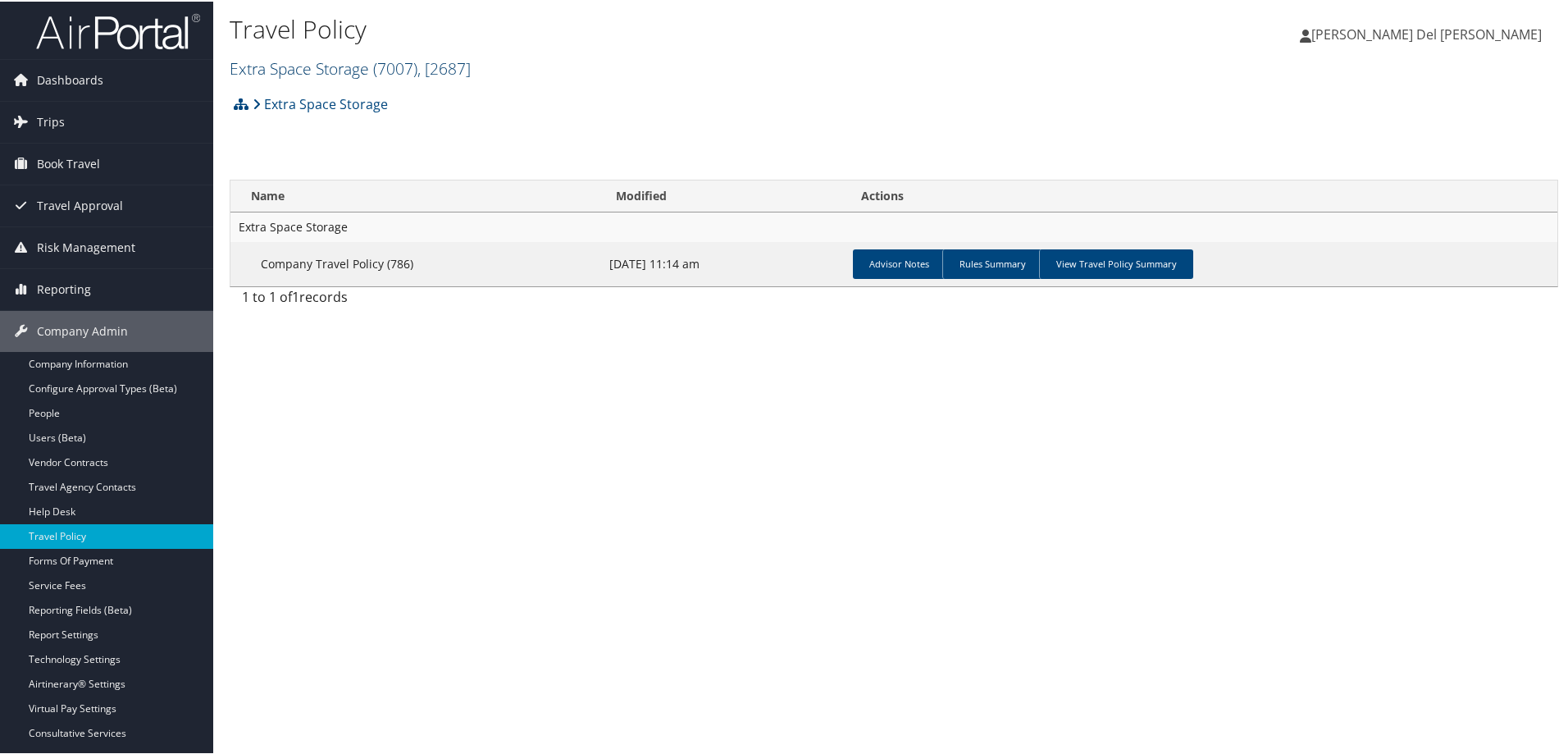
click at [444, 62] on span ", [ 2687 ]" at bounding box center [444, 67] width 53 height 22
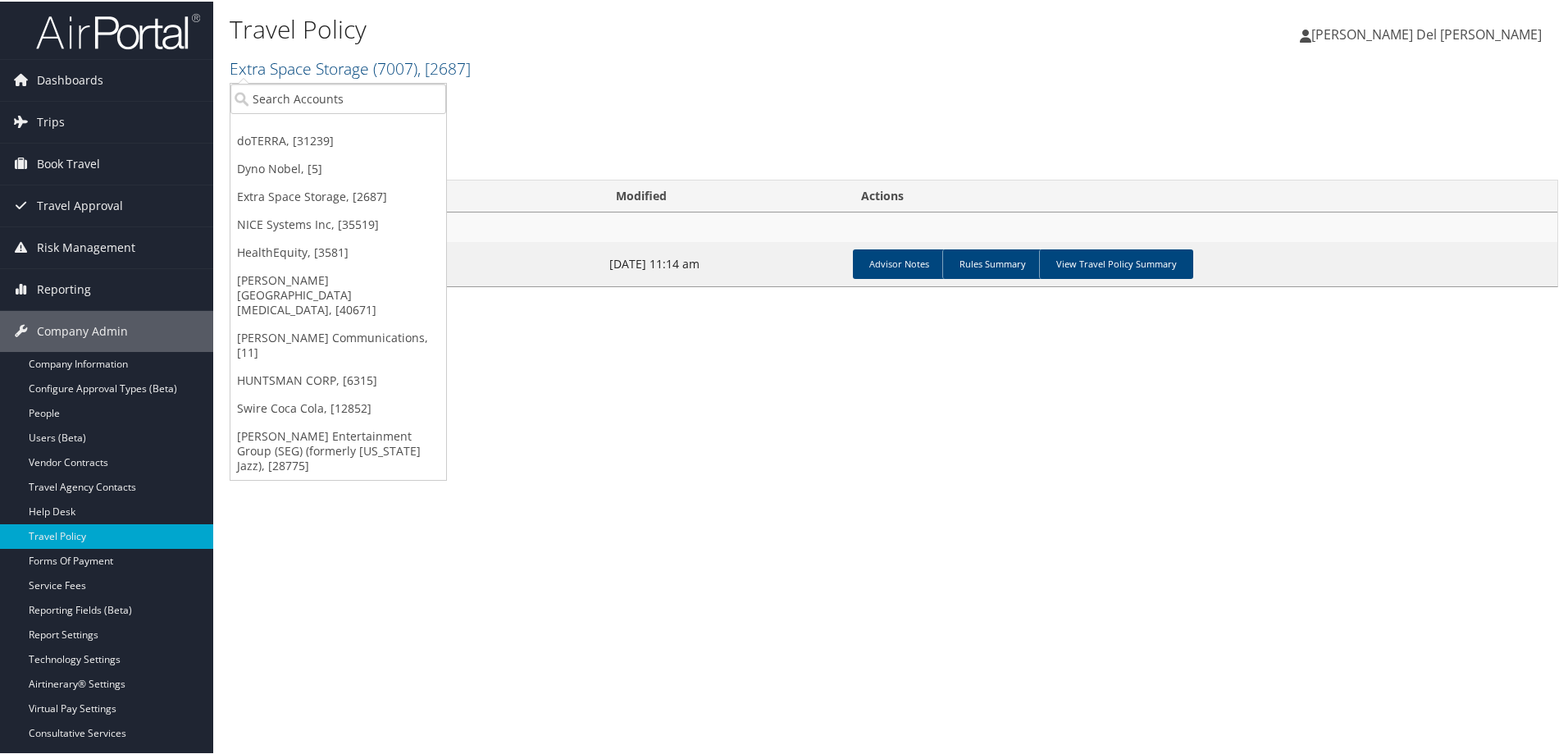
click at [347, 133] on link "doTERRA, [31239]" at bounding box center [338, 139] width 216 height 28
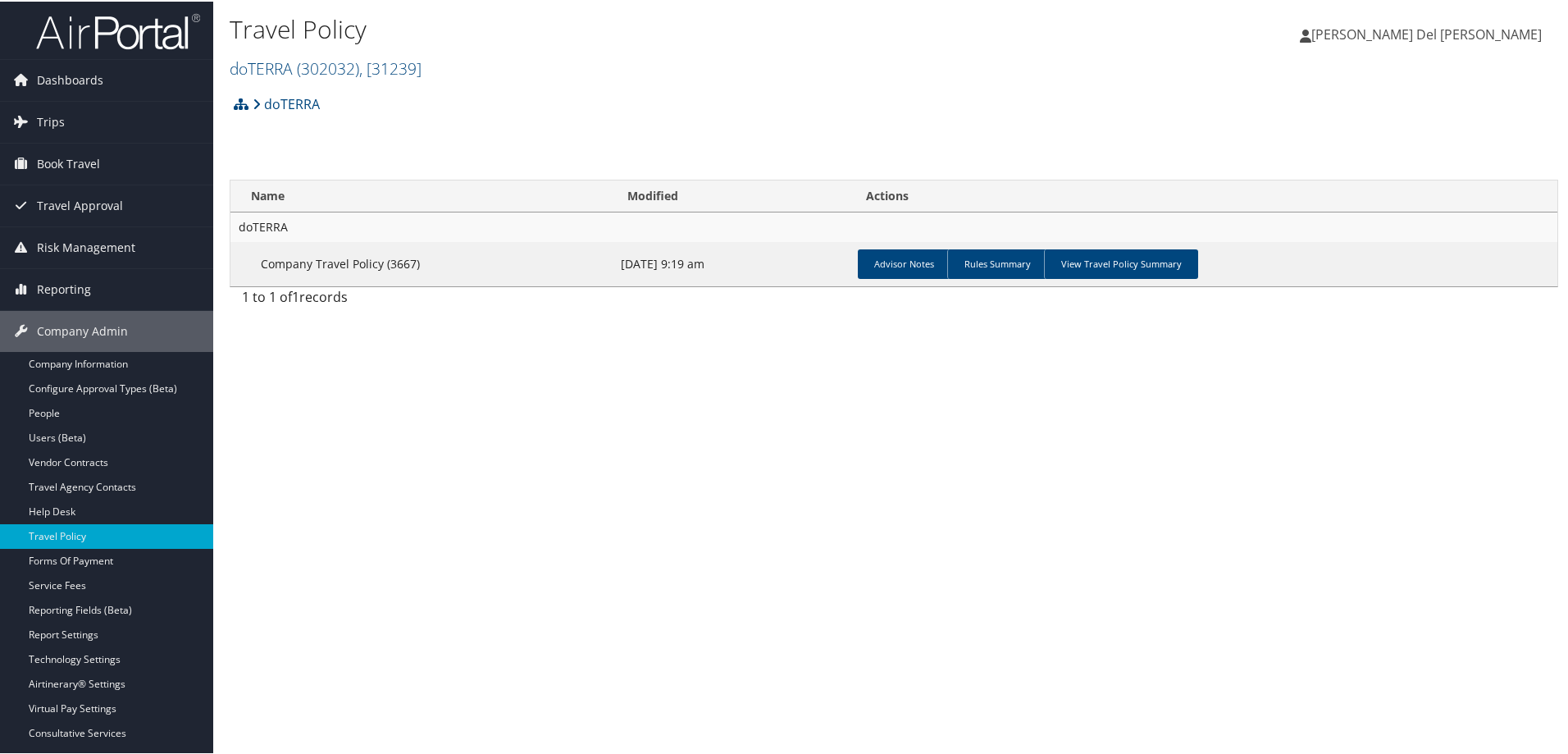
drag, startPoint x: 1109, startPoint y: 267, endPoint x: 1030, endPoint y: 292, distance: 82.9
click at [1103, 267] on link "View Travel Policy Summary" at bounding box center [1121, 262] width 154 height 30
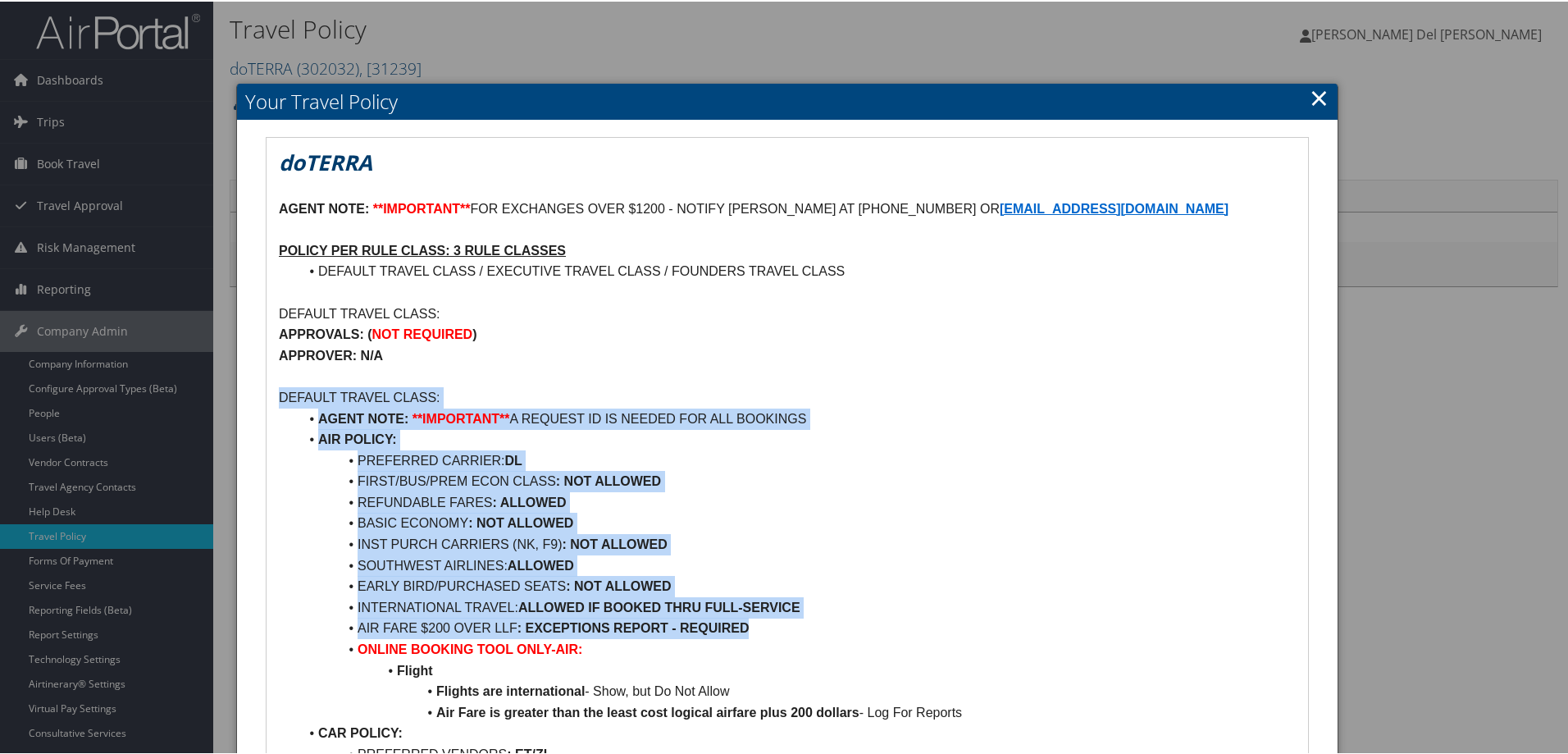
drag, startPoint x: 277, startPoint y: 396, endPoint x: 875, endPoint y: 620, distance: 638.6
click at [880, 605] on li "INTERNATIONAL TRAVEL: ALLOWED IF BOOKED THRU FULL-SERVICE" at bounding box center [797, 606] width 997 height 21
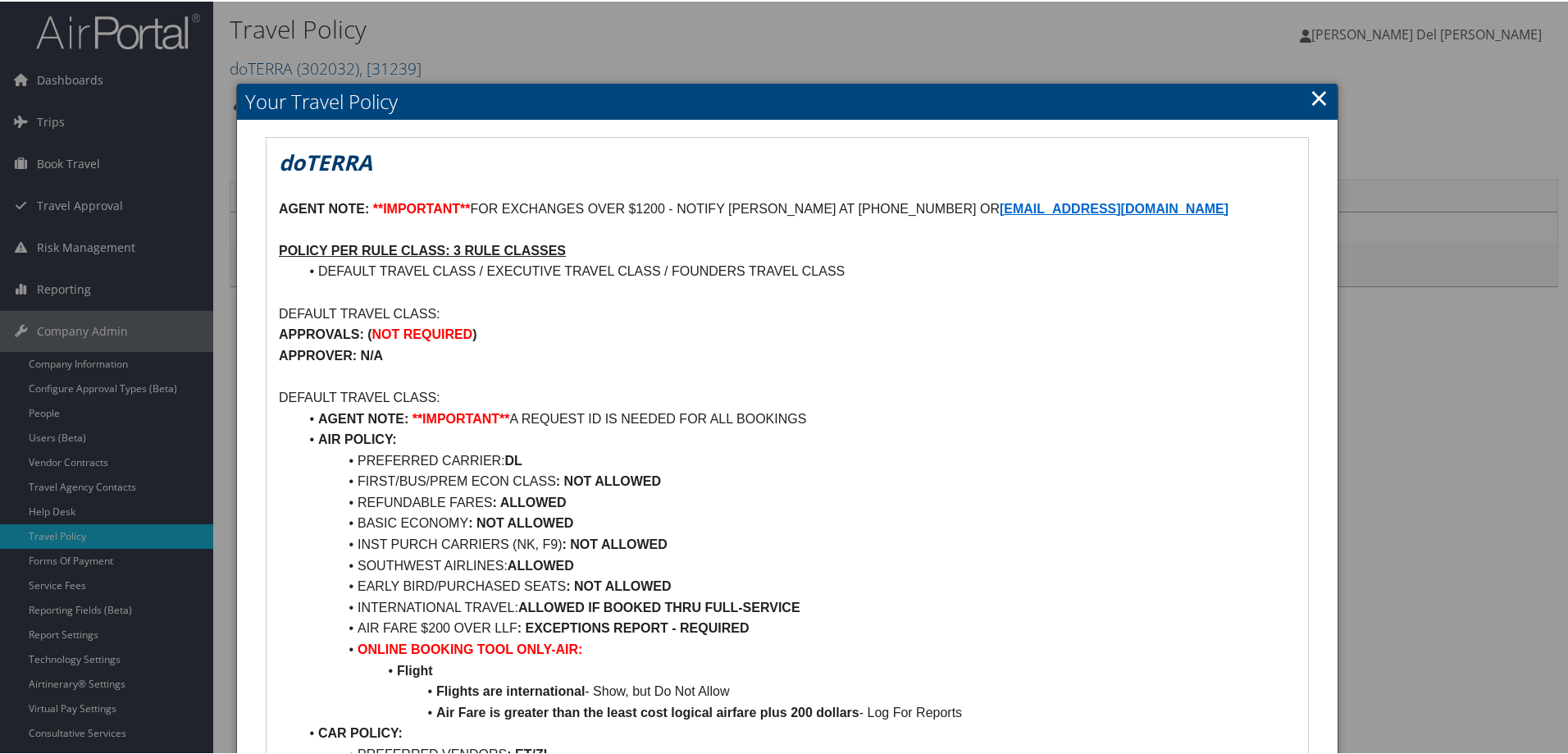
drag, startPoint x: 677, startPoint y: 478, endPoint x: 276, endPoint y: 402, distance: 408.1
copy div "DEFAULT TRAVEL CLASS: AGENT NOTE: **IMPORTANT** A REQUEST ID IS NEEDED FOR ALL …"
click at [1309, 99] on link "×" at bounding box center [1319, 96] width 19 height 32
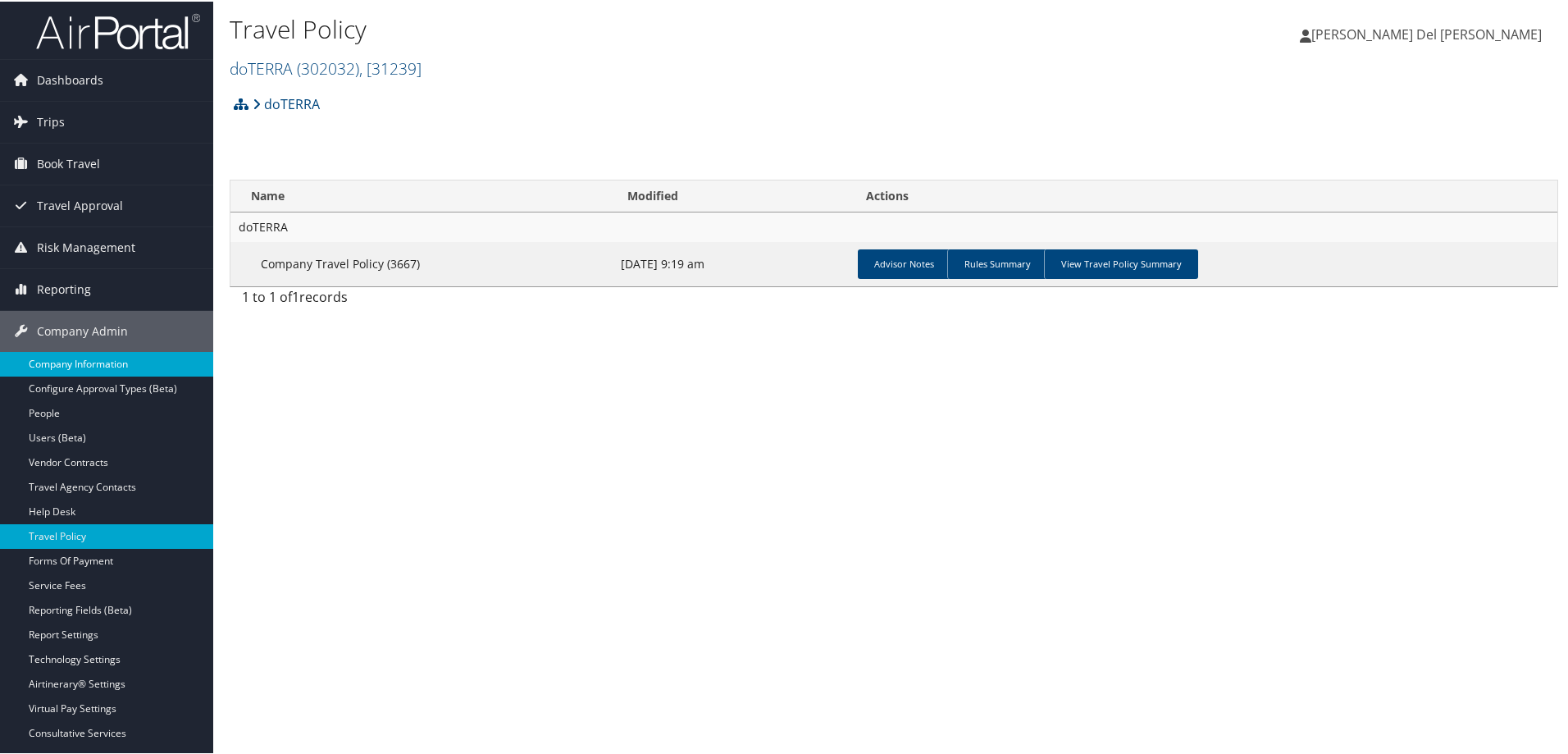
click at [74, 361] on link "Company Information" at bounding box center [107, 363] width 213 height 25
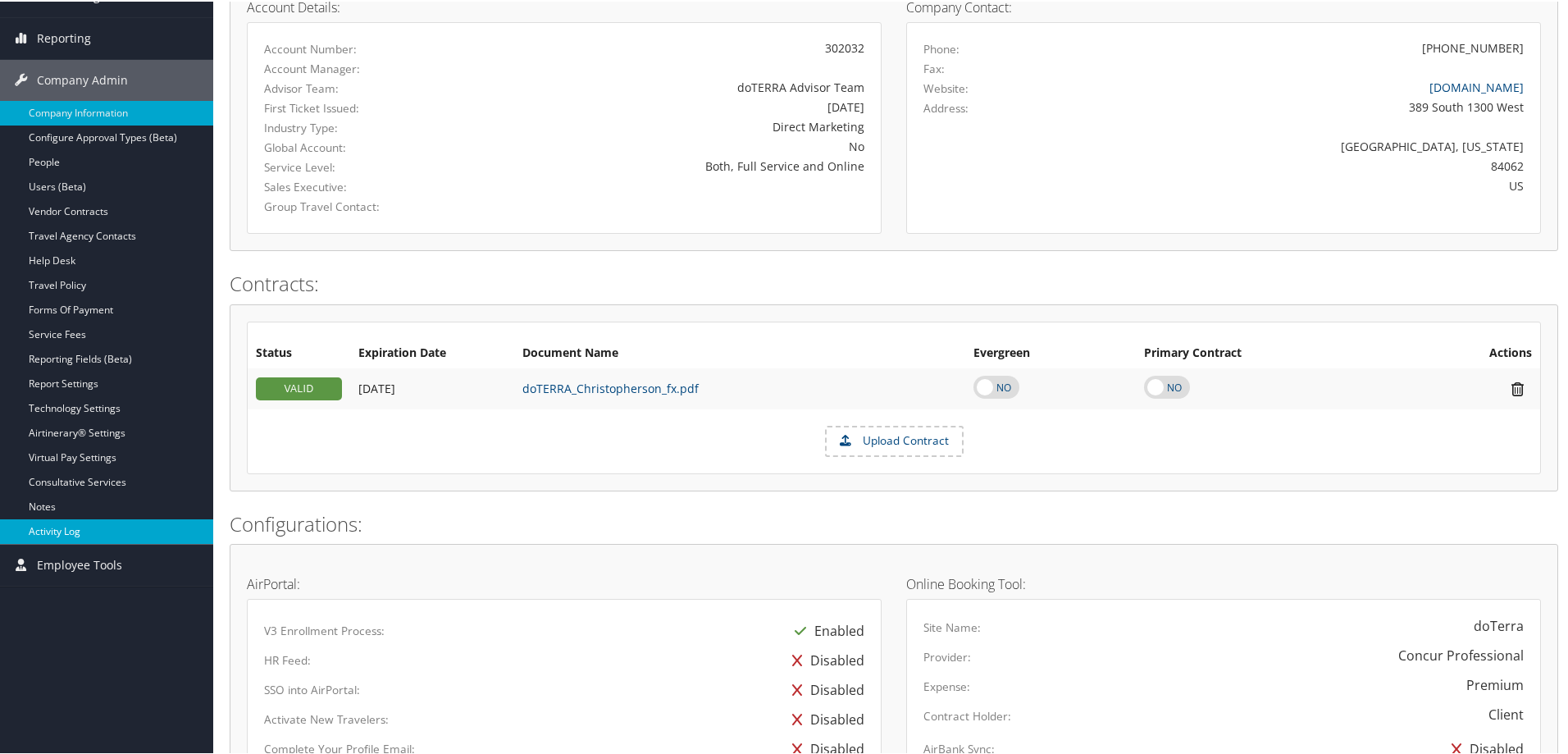
scroll to position [197, 0]
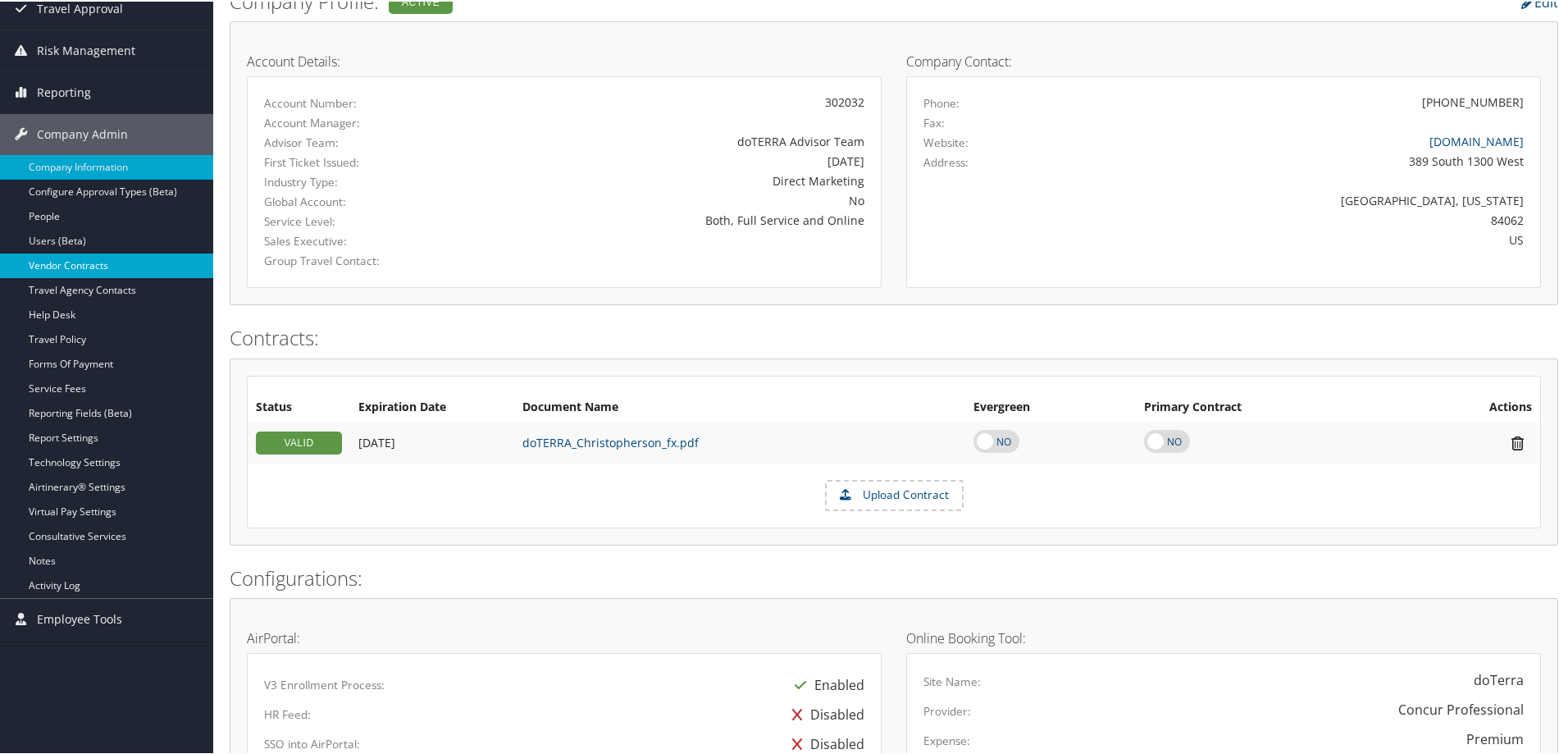
click at [64, 267] on link "Vendor Contracts" at bounding box center [107, 265] width 213 height 25
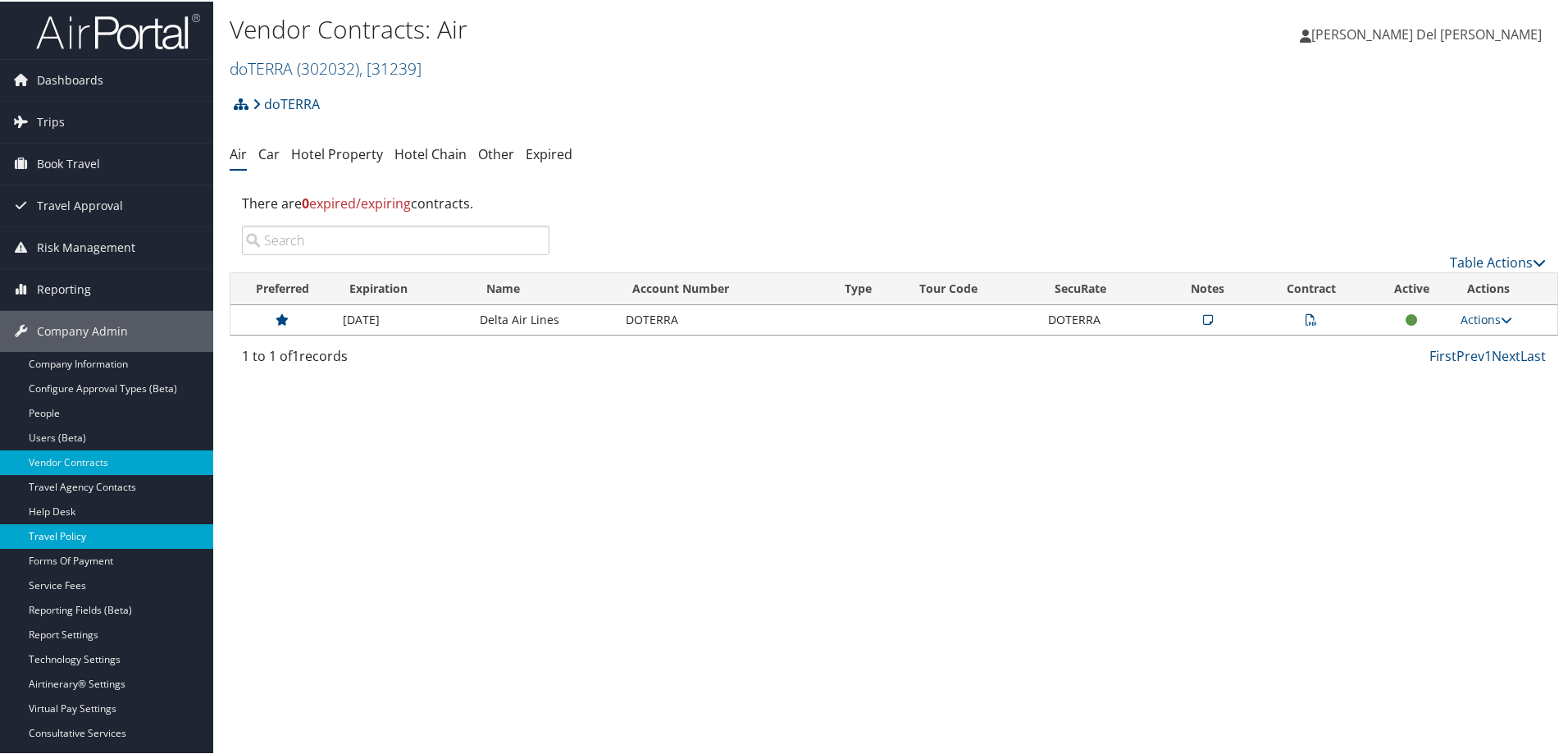
click at [76, 537] on link "Travel Policy" at bounding box center [107, 535] width 213 height 25
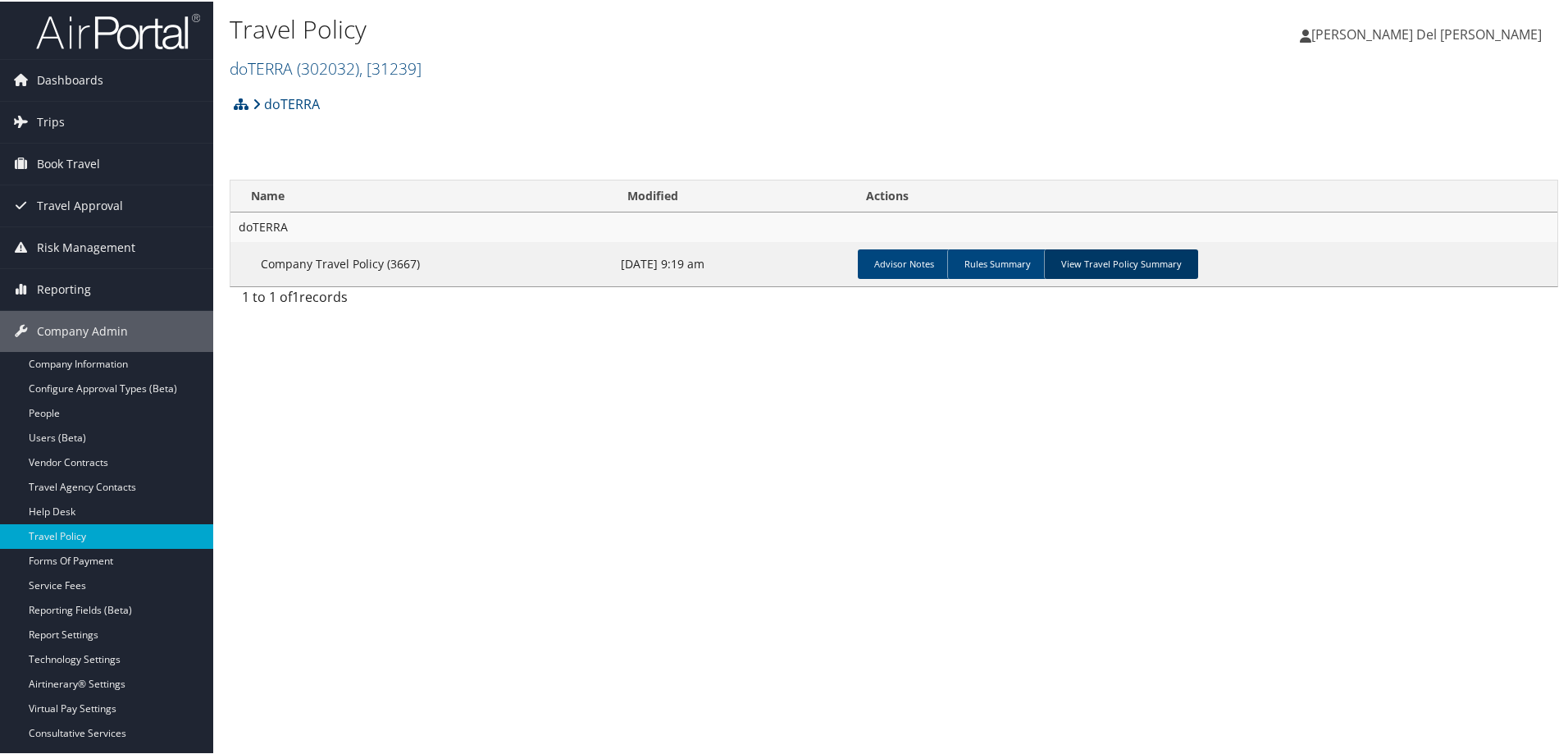
click at [1089, 270] on link "View Travel Policy Summary" at bounding box center [1121, 262] width 154 height 30
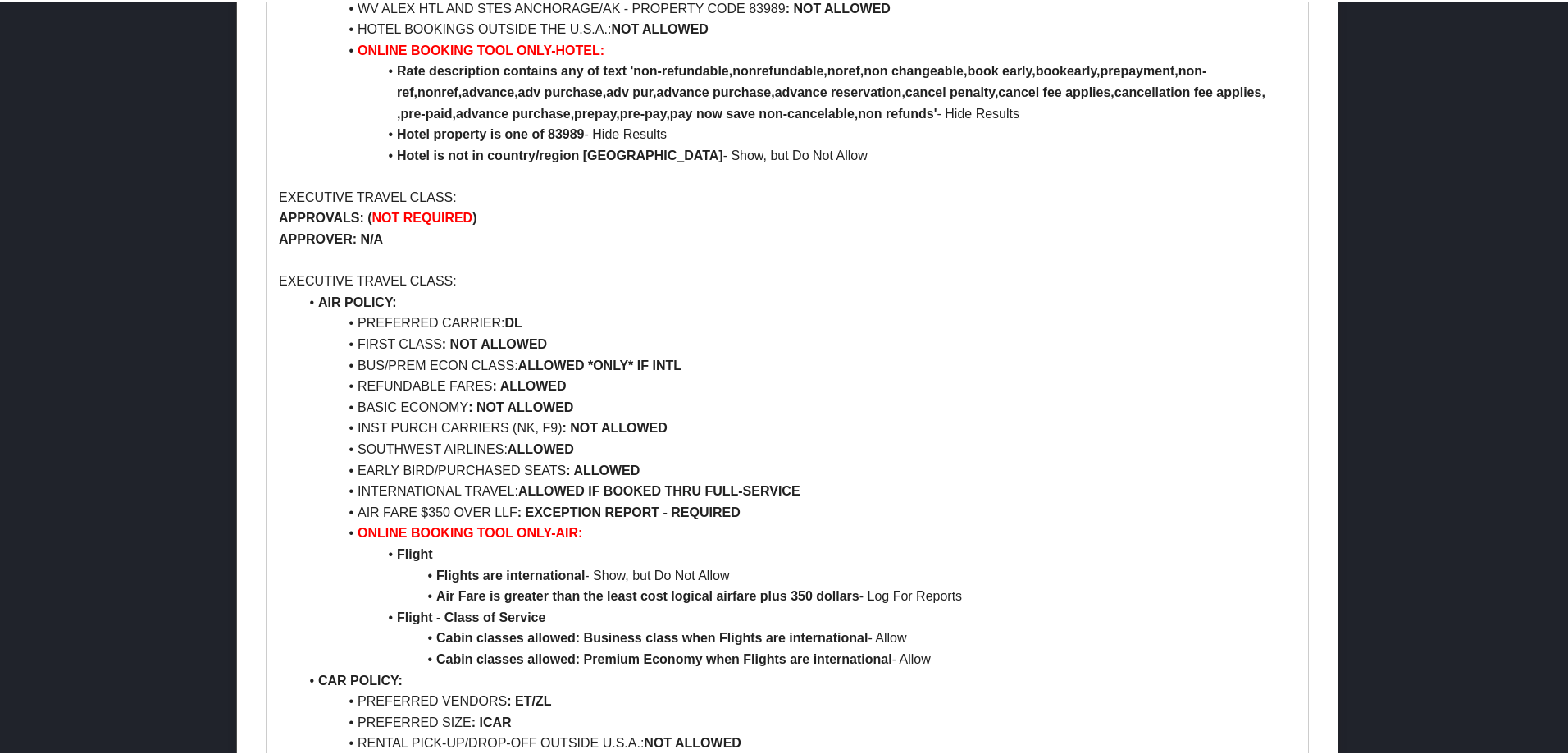
scroll to position [984, 0]
